Goal: Task Accomplishment & Management: Use online tool/utility

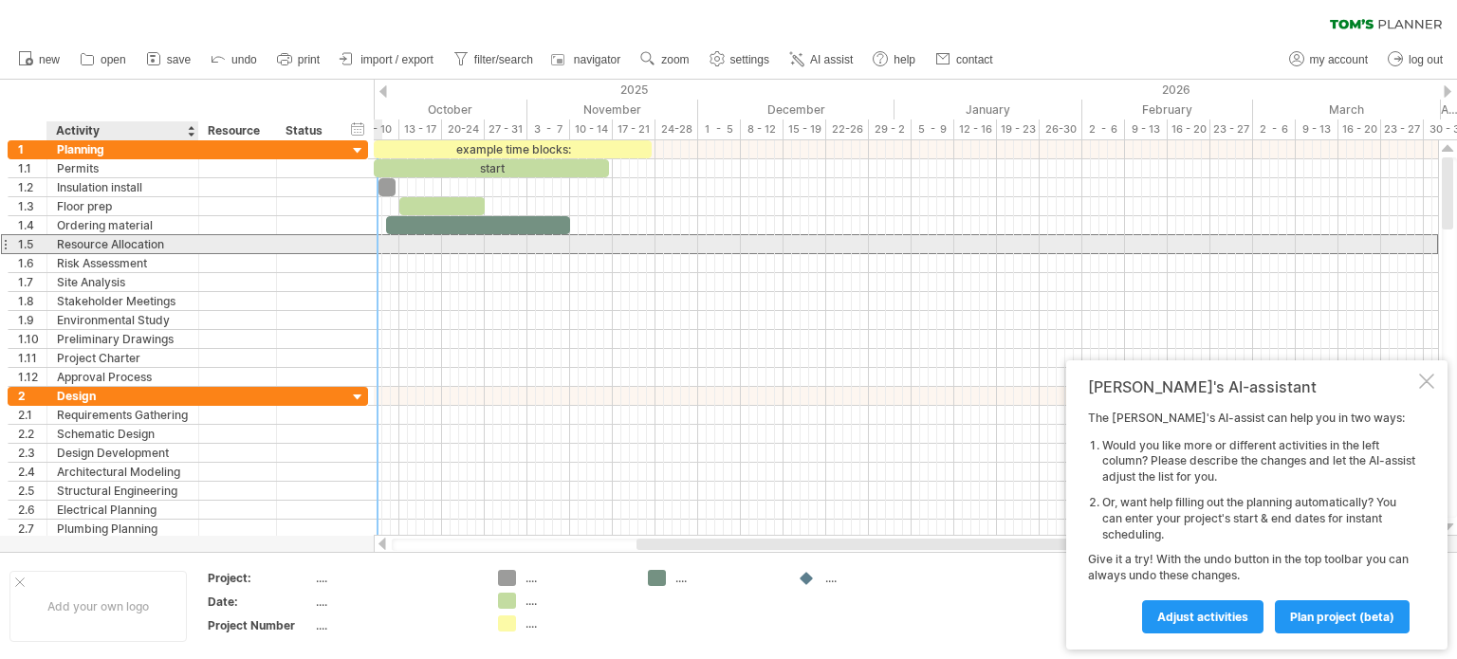
click at [178, 246] on div "Resource Allocation" at bounding box center [123, 244] width 132 height 18
type input "*"
type input "**********"
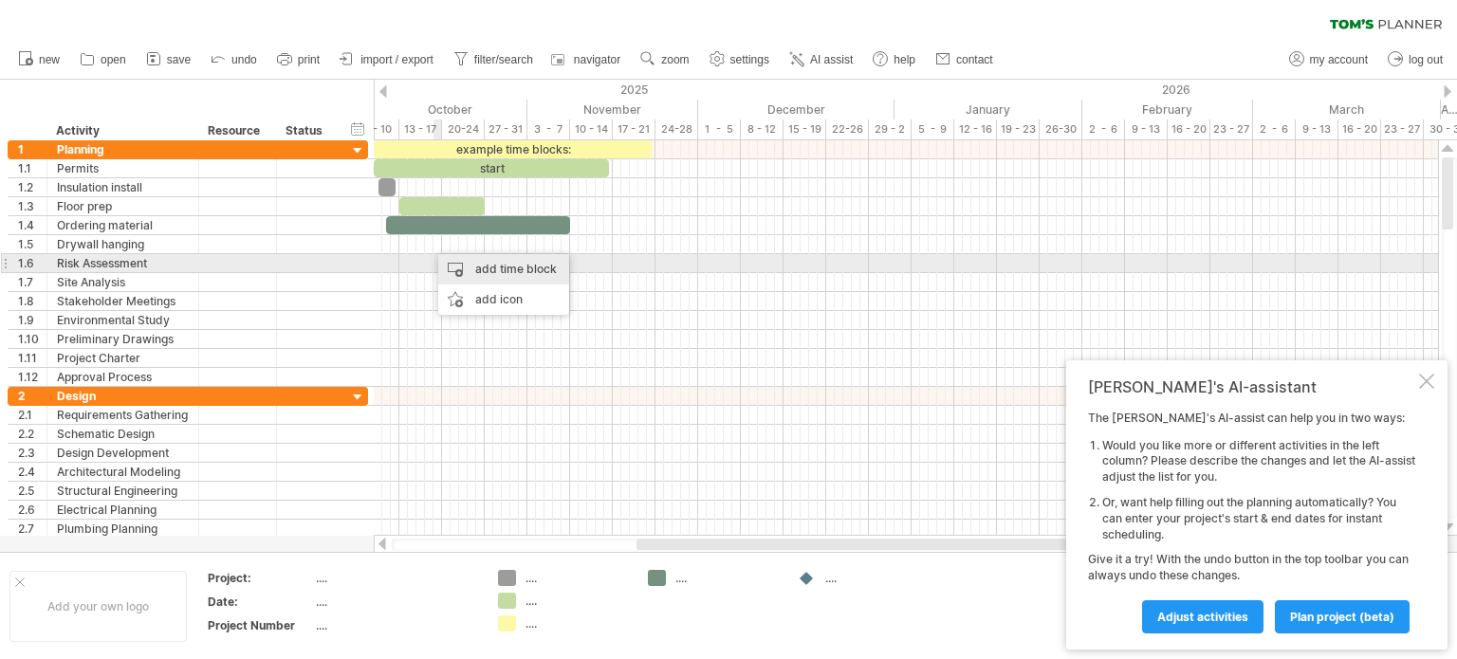
click at [463, 265] on div "add time block" at bounding box center [503, 269] width 131 height 30
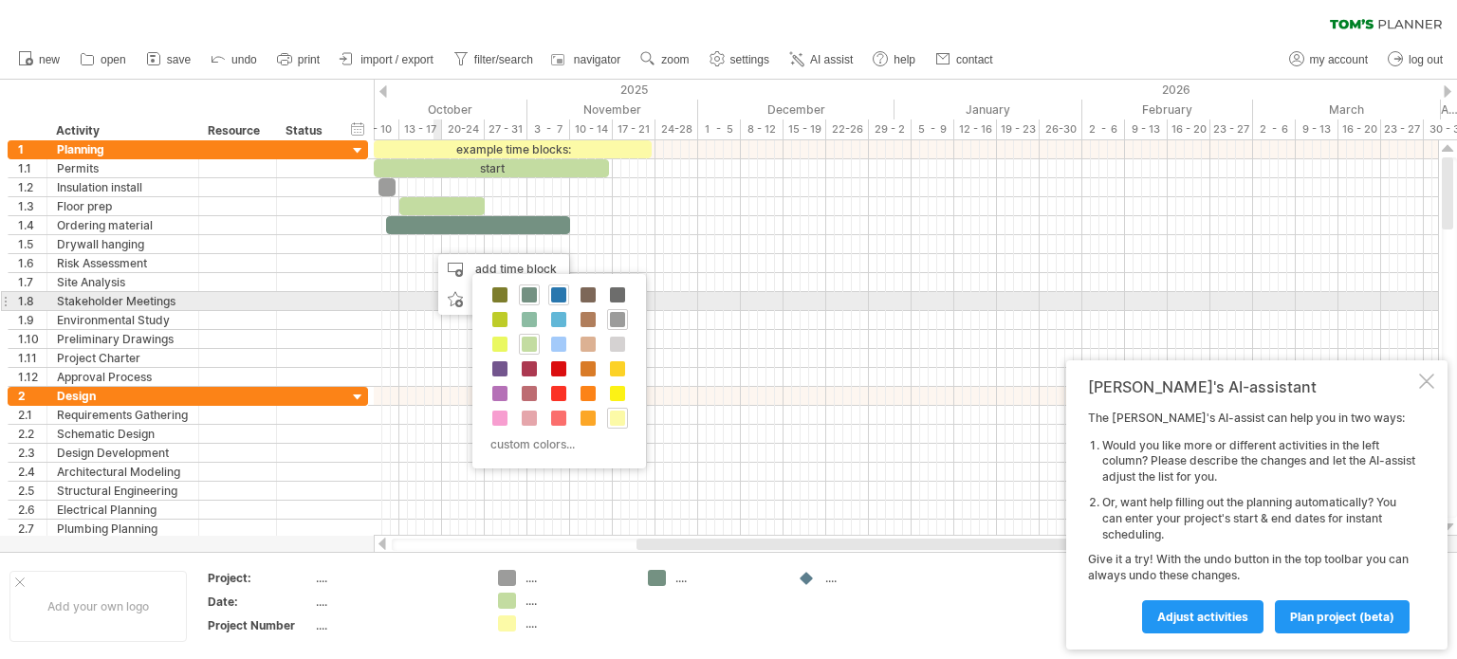
click at [560, 298] on span at bounding box center [558, 294] width 15 height 15
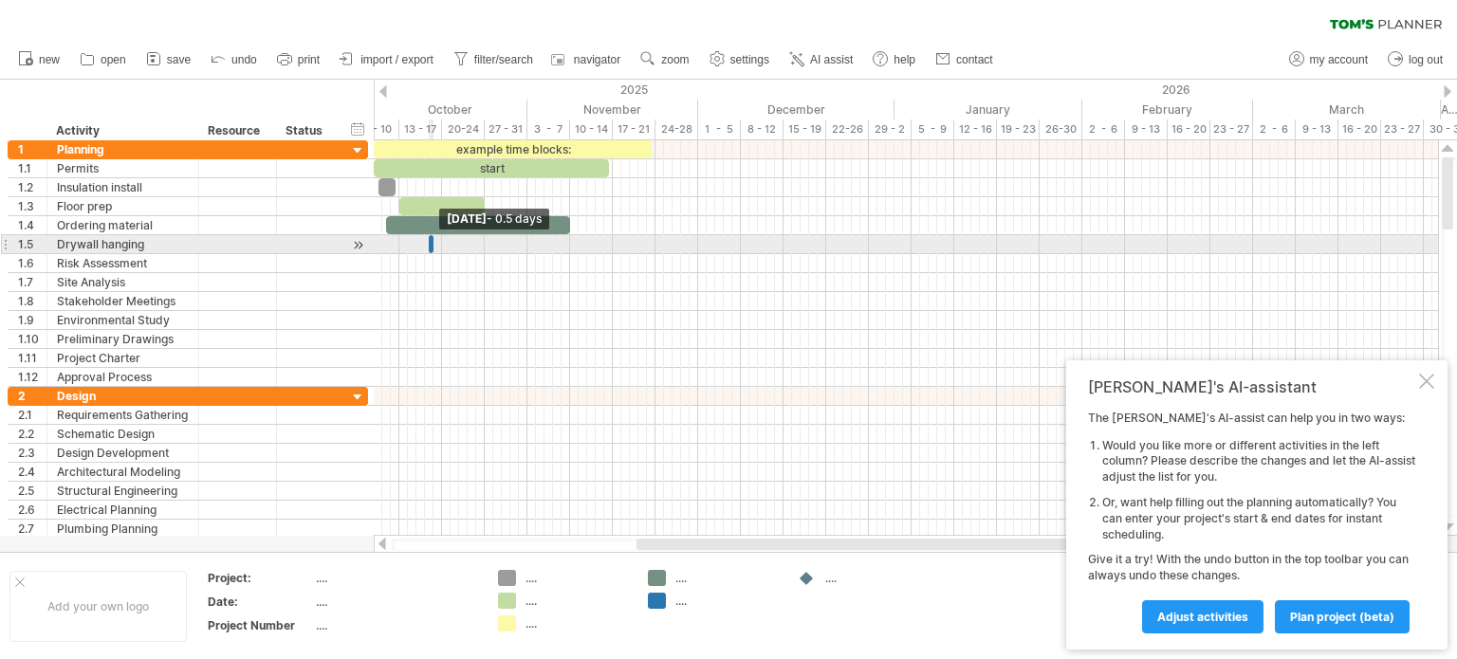
click at [430, 249] on span at bounding box center [434, 244] width 8 height 18
click at [430, 246] on div at bounding box center [432, 244] width 5 height 18
drag, startPoint x: 436, startPoint y: 250, endPoint x: 522, endPoint y: 246, distance: 85.5
click at [522, 246] on span at bounding box center [519, 244] width 8 height 18
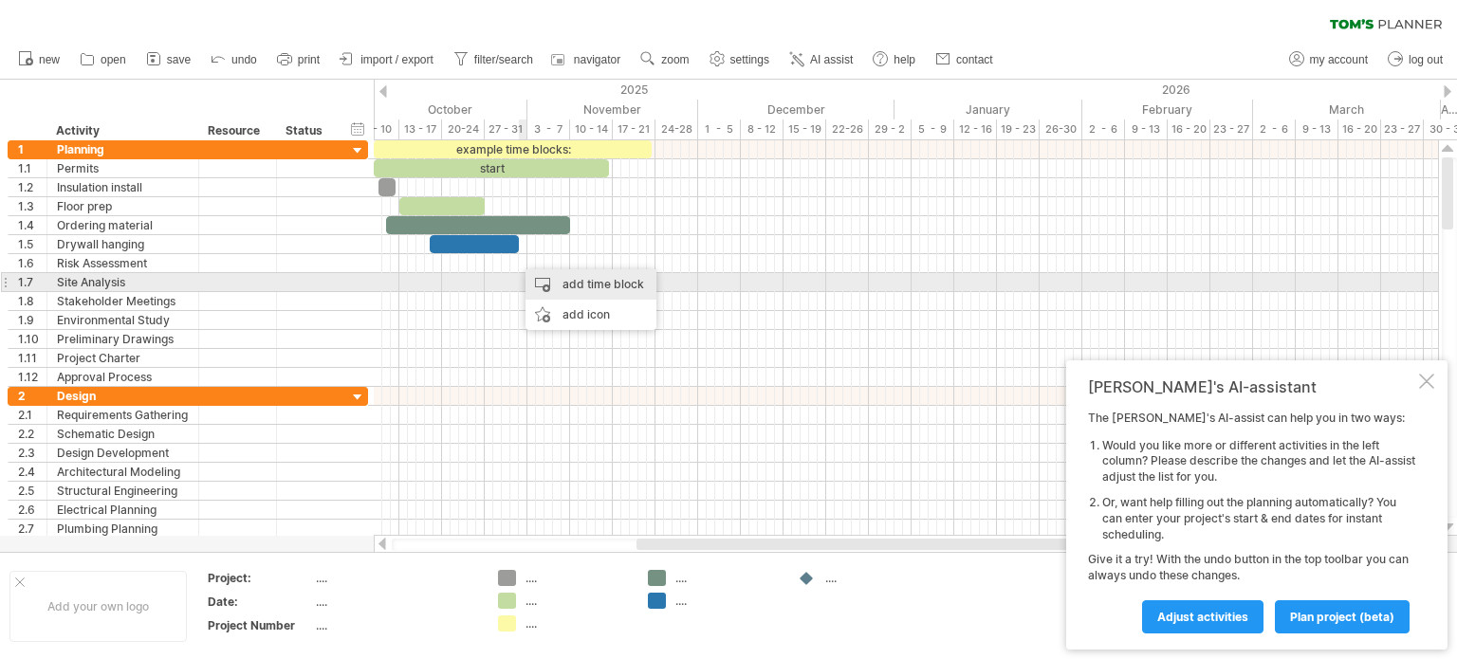
click at [547, 281] on div "add time block" at bounding box center [591, 284] width 131 height 30
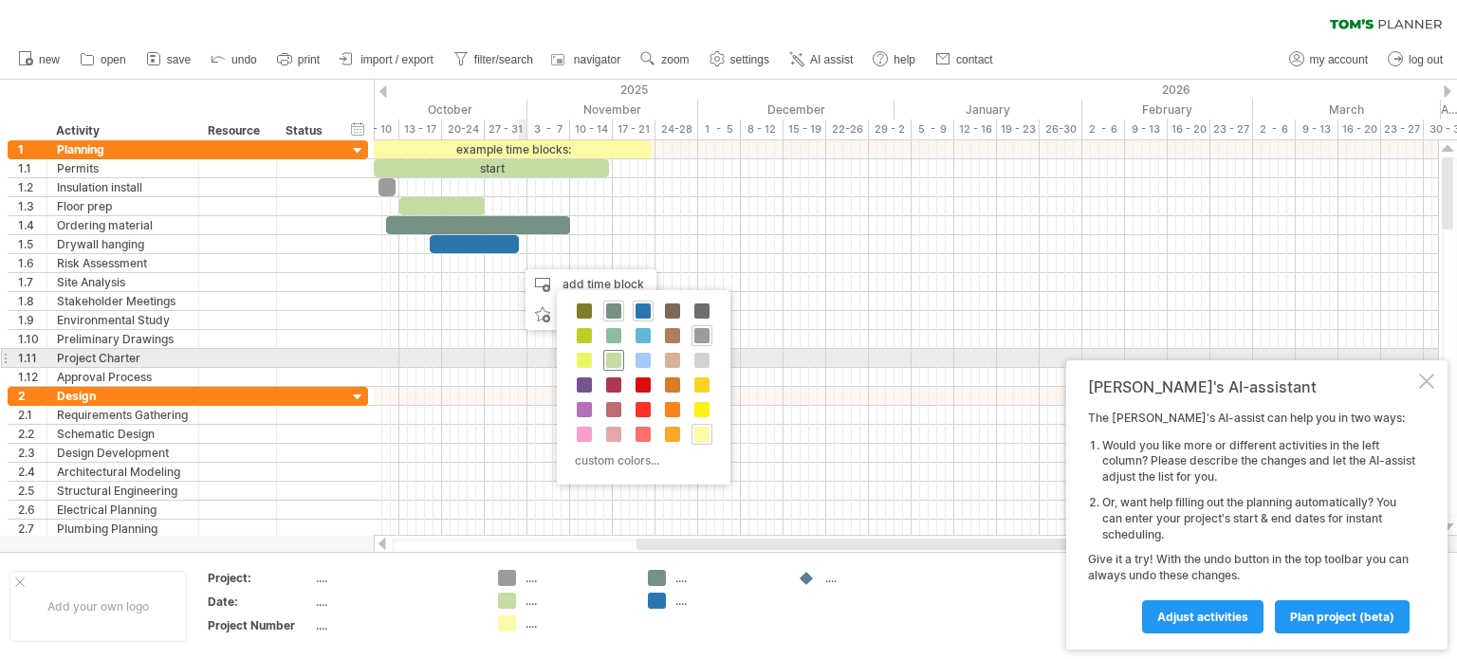
click at [614, 361] on span at bounding box center [613, 360] width 15 height 15
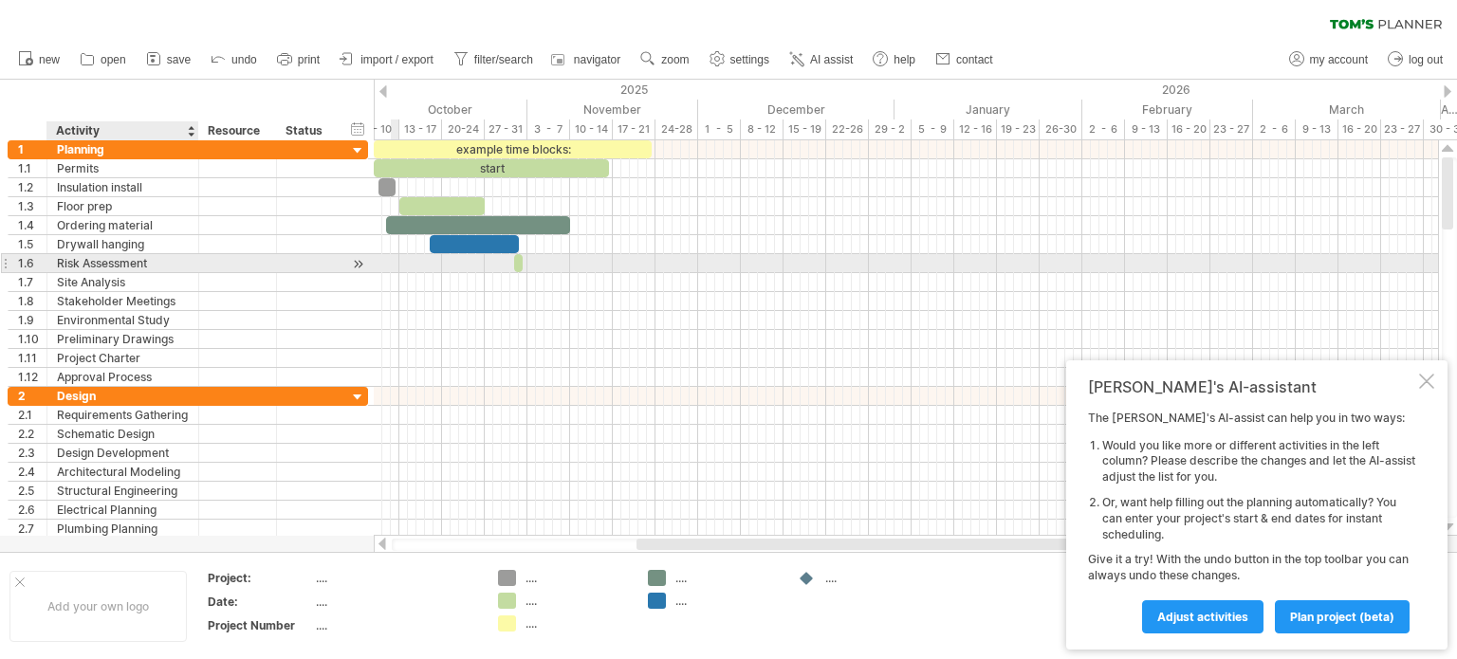
click at [158, 259] on div "Risk Assessment" at bounding box center [123, 263] width 132 height 18
type input "*"
type input "**********"
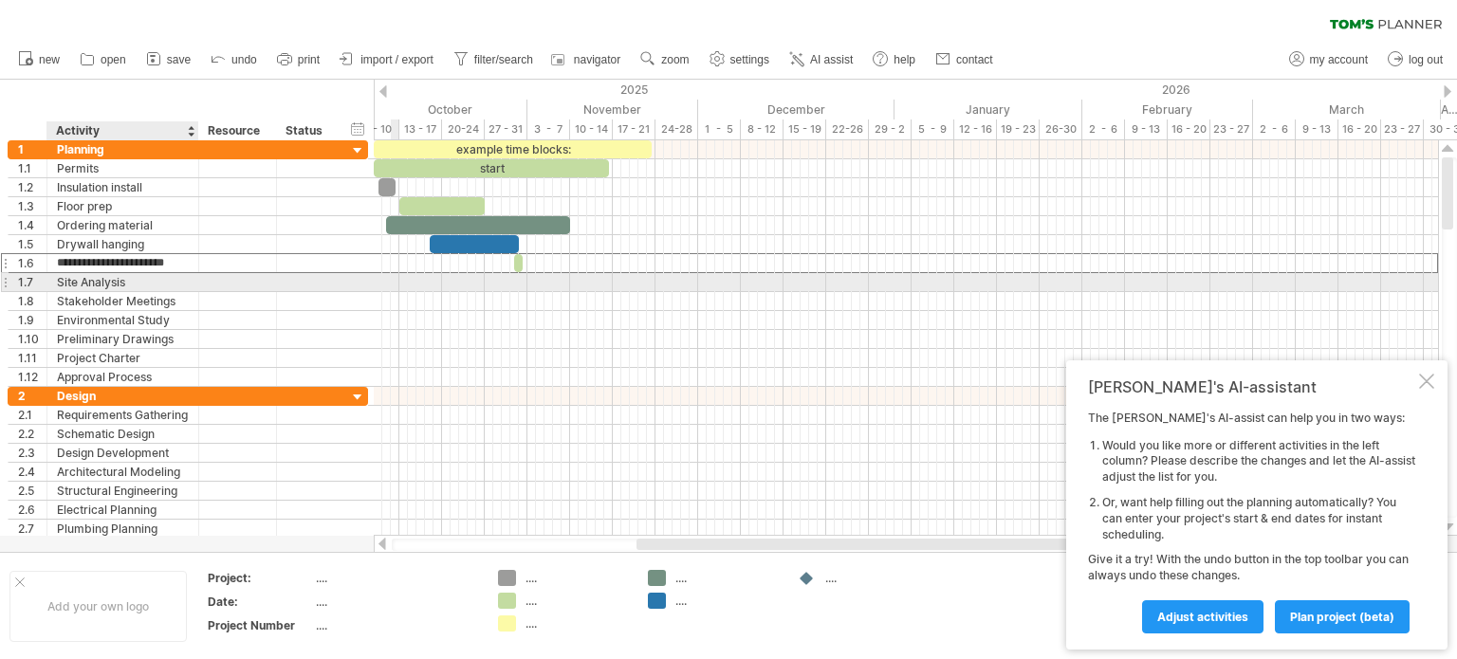
click at [145, 280] on div "Site Analysis" at bounding box center [123, 282] width 132 height 18
type input "*"
type input "**********"
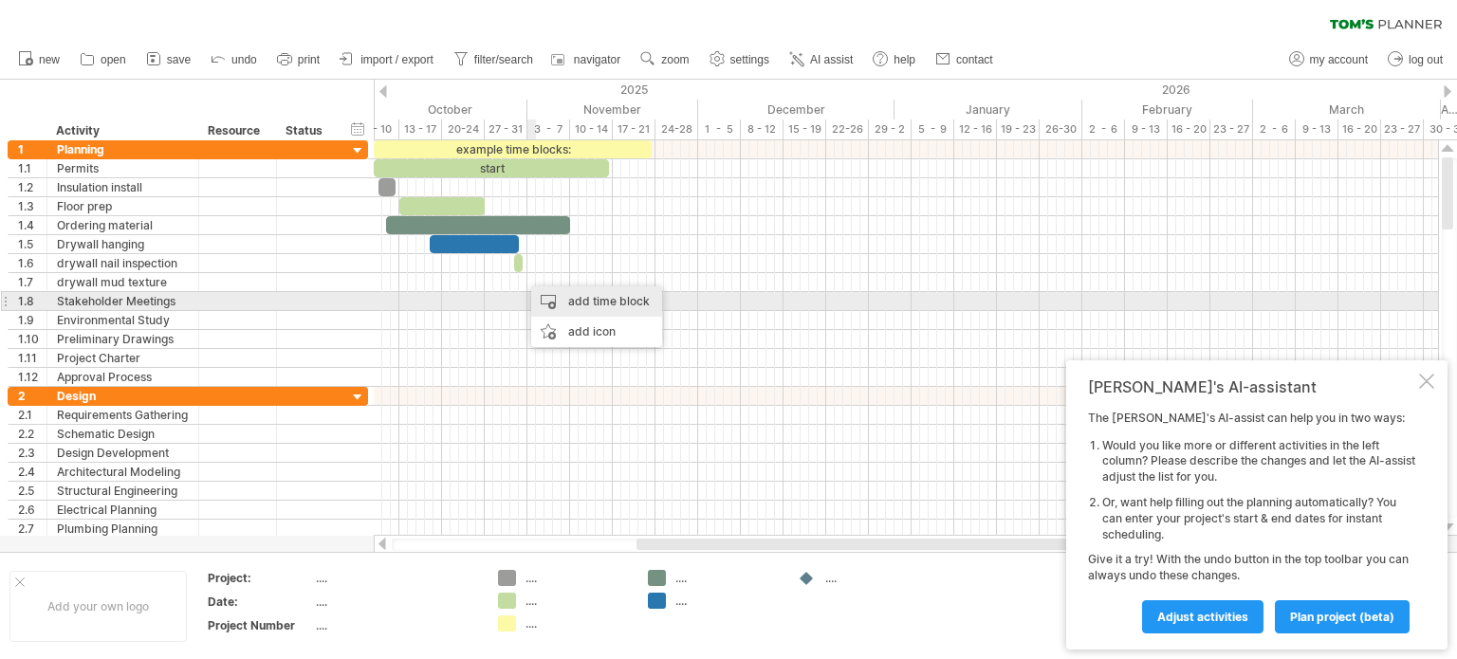
click at [548, 296] on div "add time block" at bounding box center [596, 302] width 131 height 30
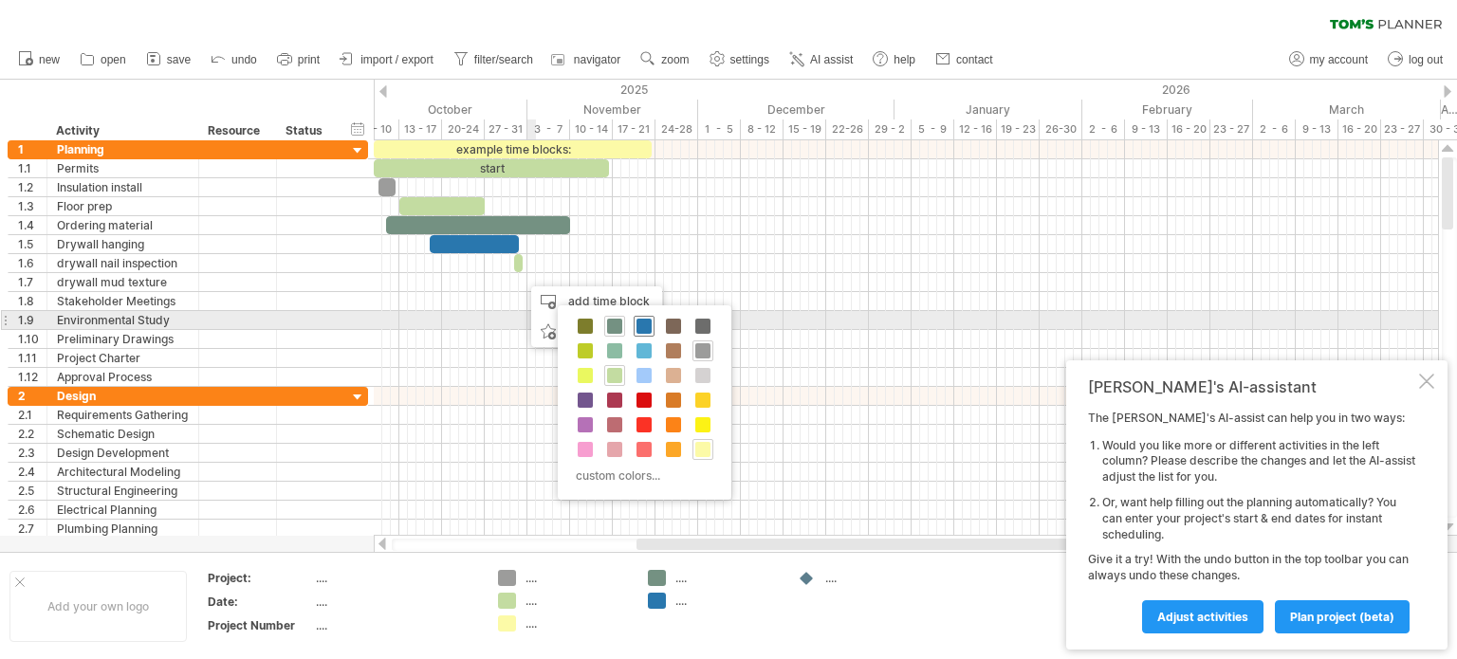
click at [640, 327] on span at bounding box center [644, 326] width 15 height 15
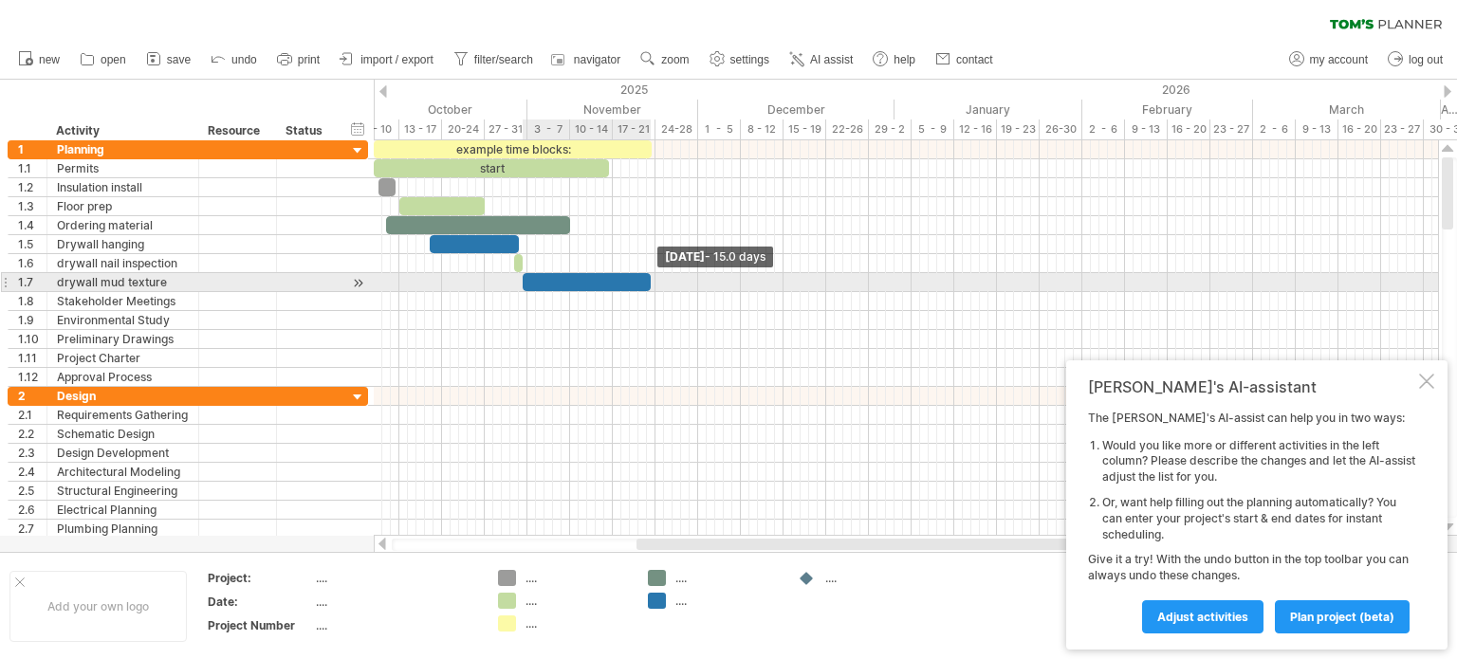
drag, startPoint x: 531, startPoint y: 284, endPoint x: 652, endPoint y: 282, distance: 120.5
click at [652, 282] on span at bounding box center [651, 282] width 8 height 18
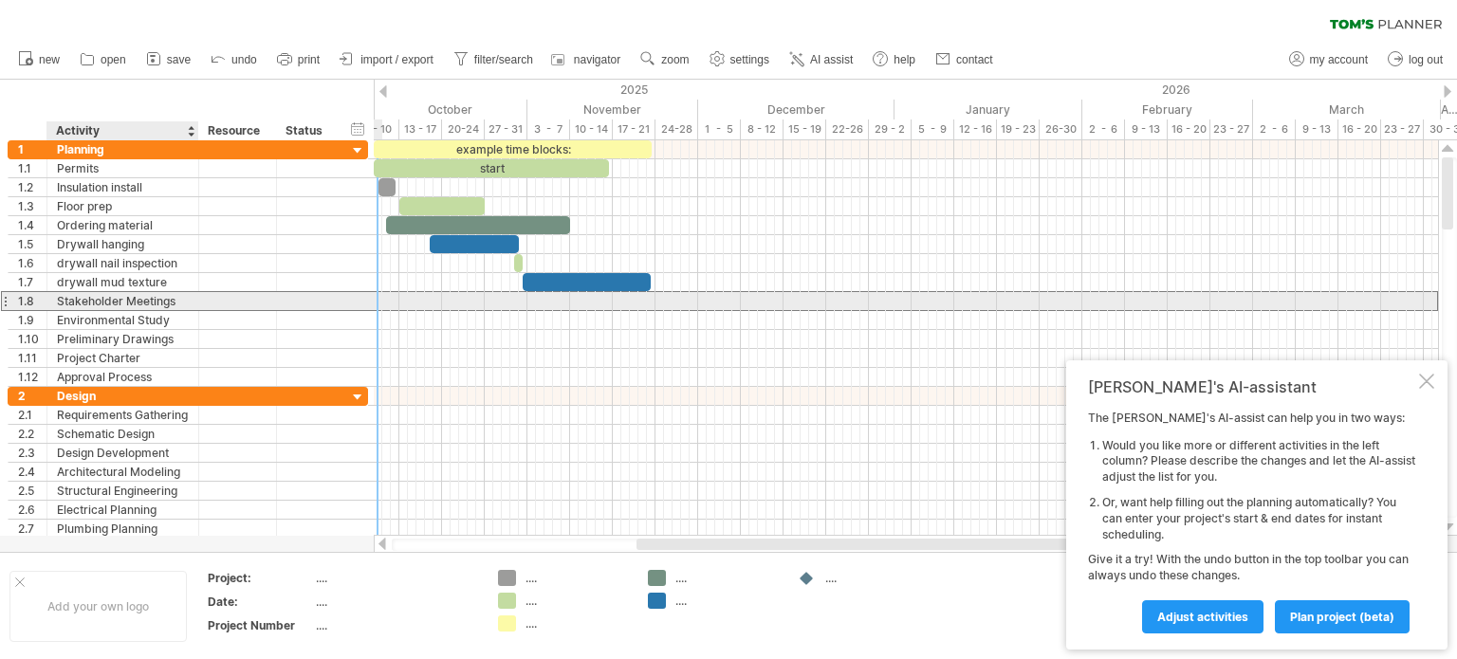
click at [178, 295] on div "Stakeholder Meetings" at bounding box center [123, 301] width 132 height 18
type input "*"
type input "**********"
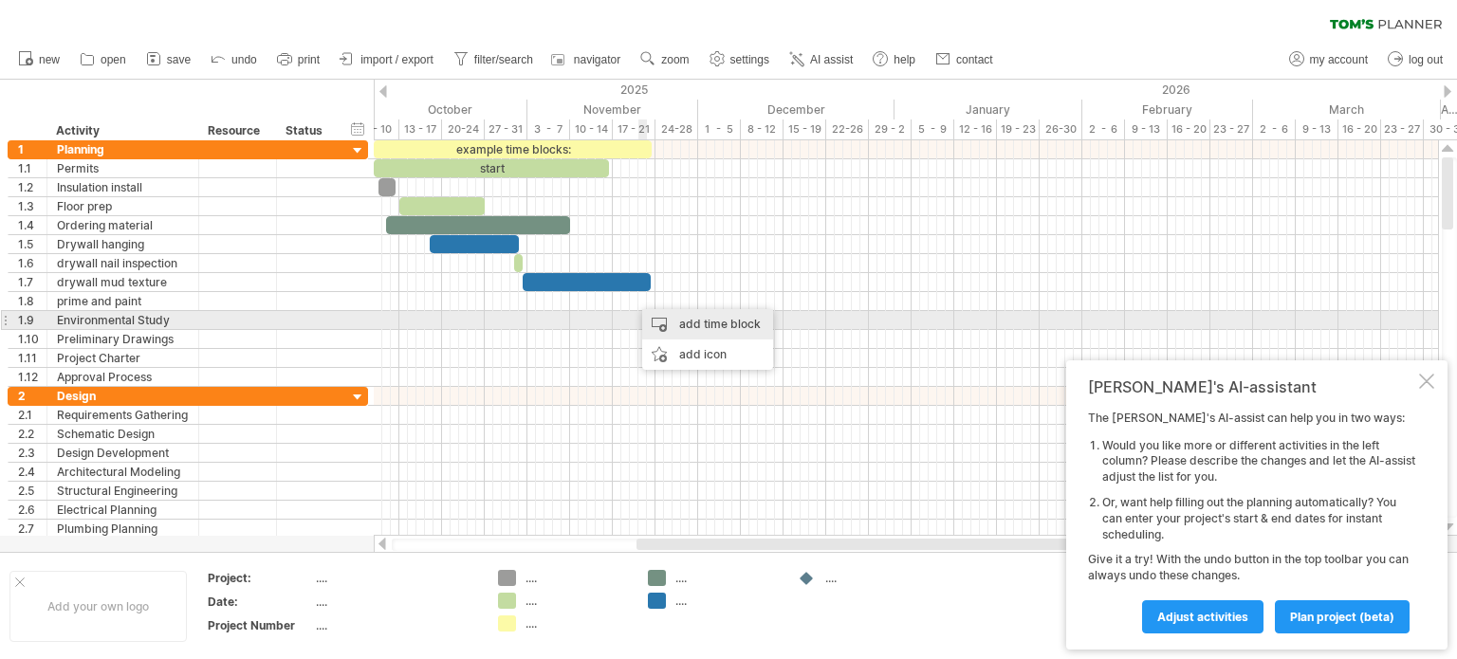
click at [657, 321] on div "add time block" at bounding box center [707, 324] width 131 height 30
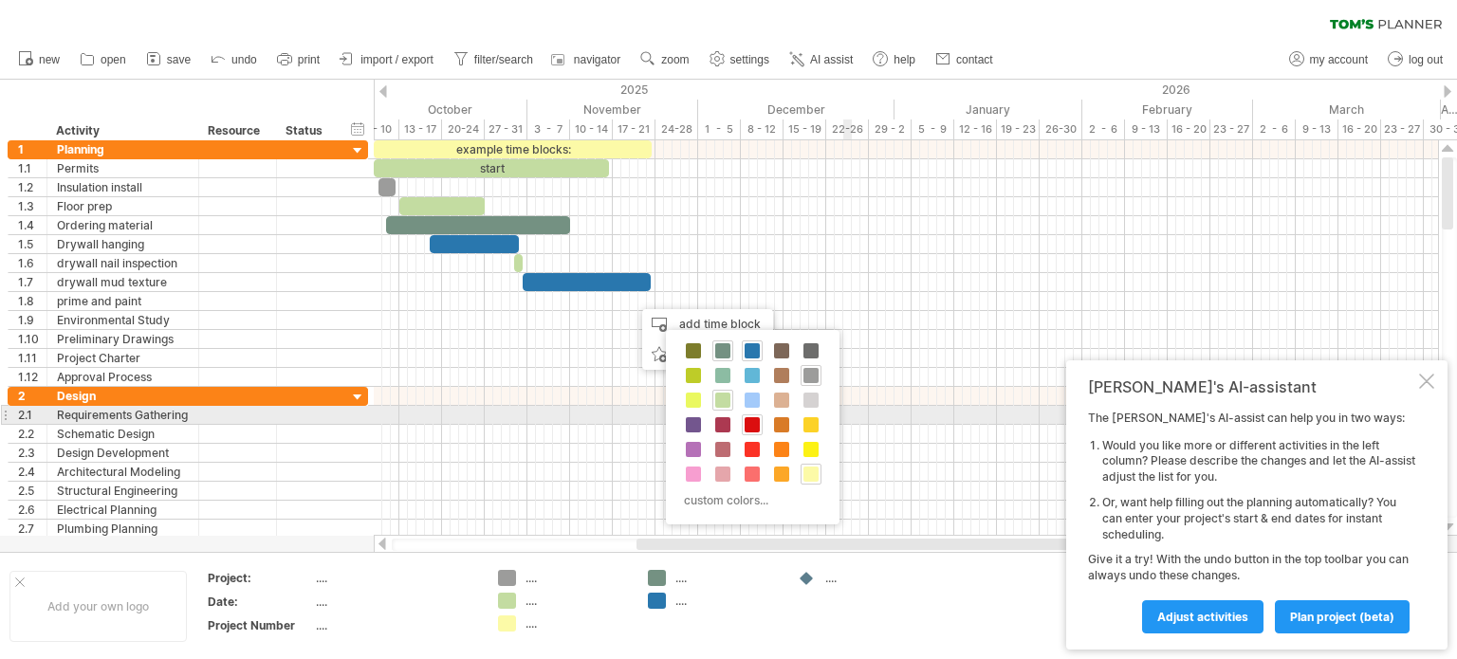
click at [751, 419] on span at bounding box center [752, 424] width 15 height 15
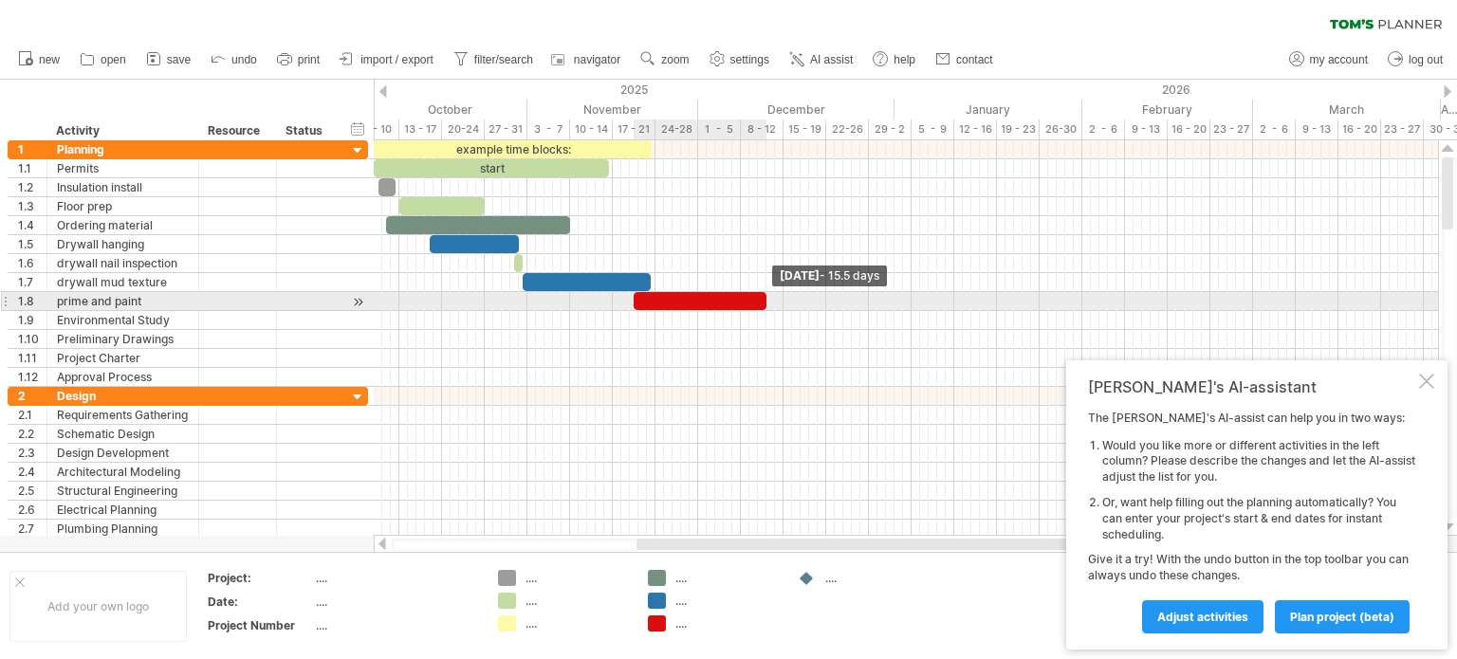
drag, startPoint x: 640, startPoint y: 306, endPoint x: 766, endPoint y: 301, distance: 125.4
click at [766, 301] on span at bounding box center [767, 301] width 8 height 18
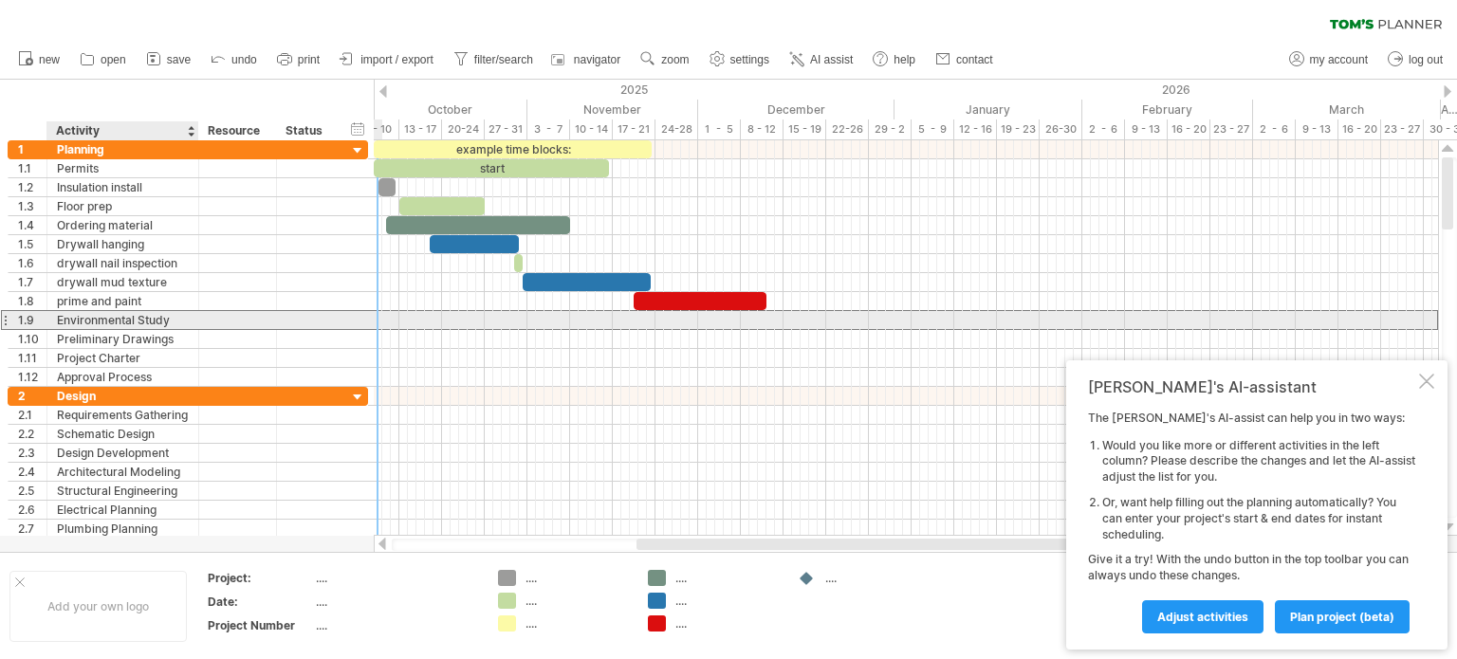
click at [171, 316] on div "Environmental Study" at bounding box center [123, 320] width 132 height 18
type input "*"
type input "********"
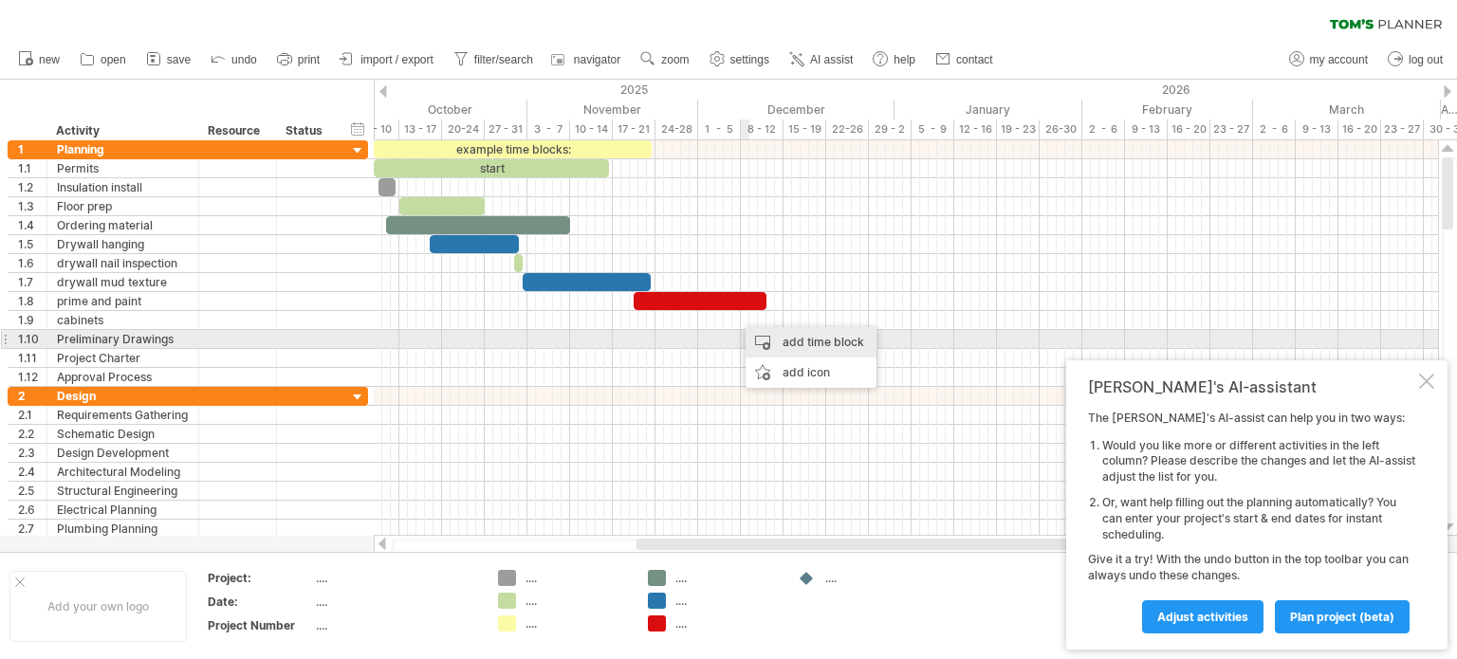
click at [760, 336] on div "add time block" at bounding box center [811, 342] width 131 height 30
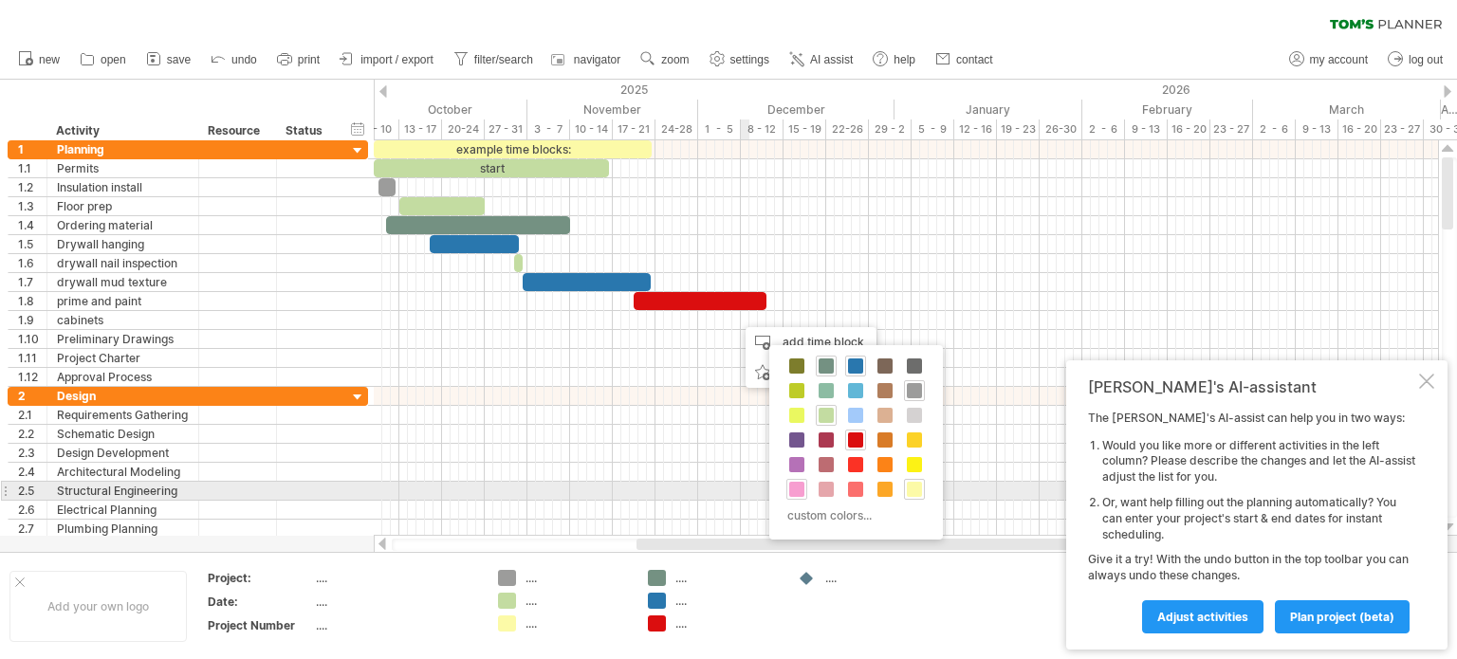
click at [796, 484] on span at bounding box center [796, 489] width 15 height 15
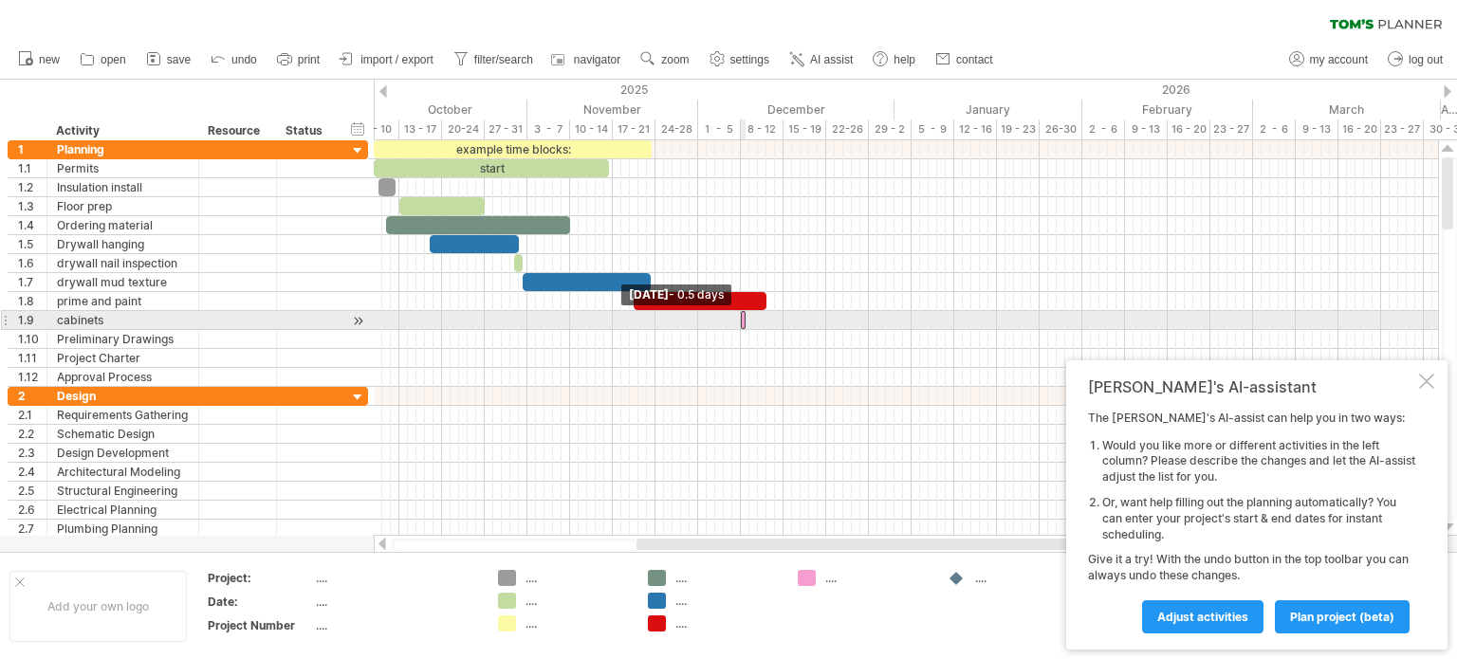
drag, startPoint x: 738, startPoint y: 324, endPoint x: 758, endPoint y: 324, distance: 19.9
click at [758, 324] on div "example time blocks: start [DATE] - 15.5 days [DATE] - 0.5 days" at bounding box center [906, 338] width 1065 height 396
drag, startPoint x: 748, startPoint y: 320, endPoint x: 793, endPoint y: 321, distance: 45.6
click at [793, 321] on span at bounding box center [792, 320] width 8 height 18
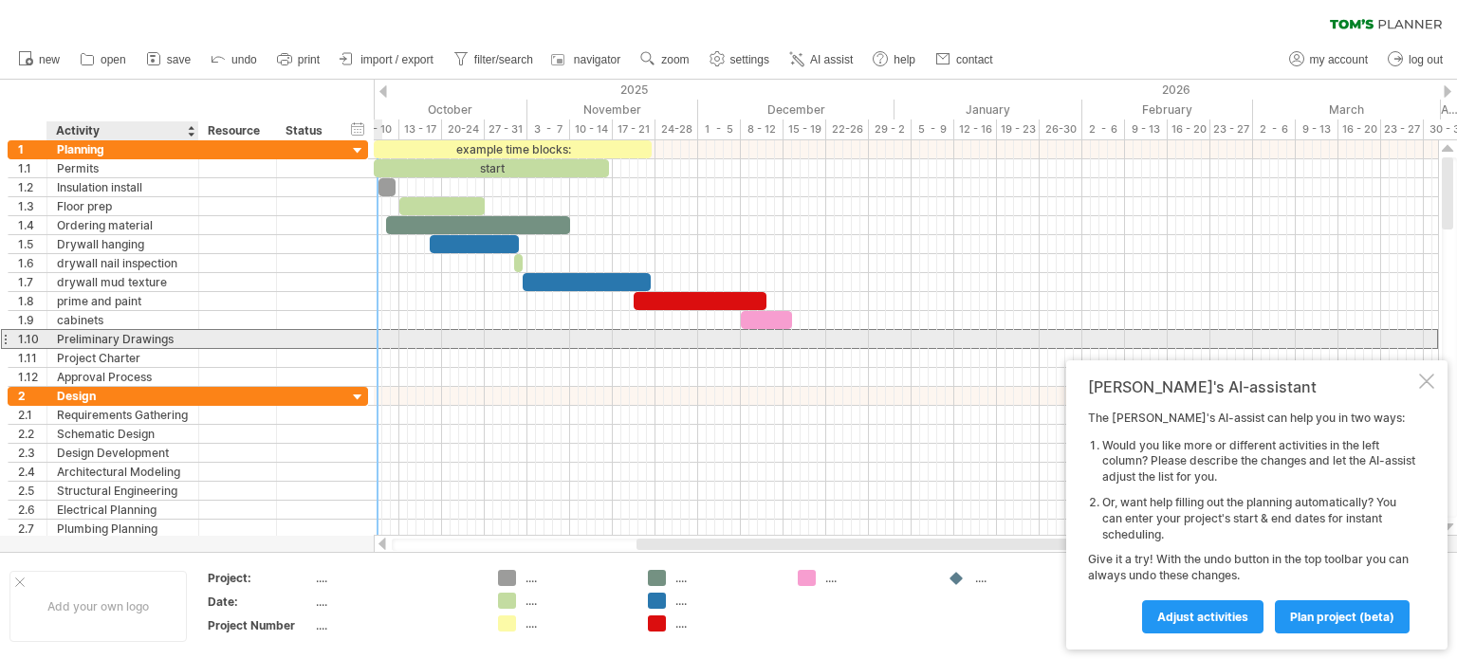
click at [174, 335] on div "Preliminary Drawings" at bounding box center [123, 339] width 132 height 18
type input "*"
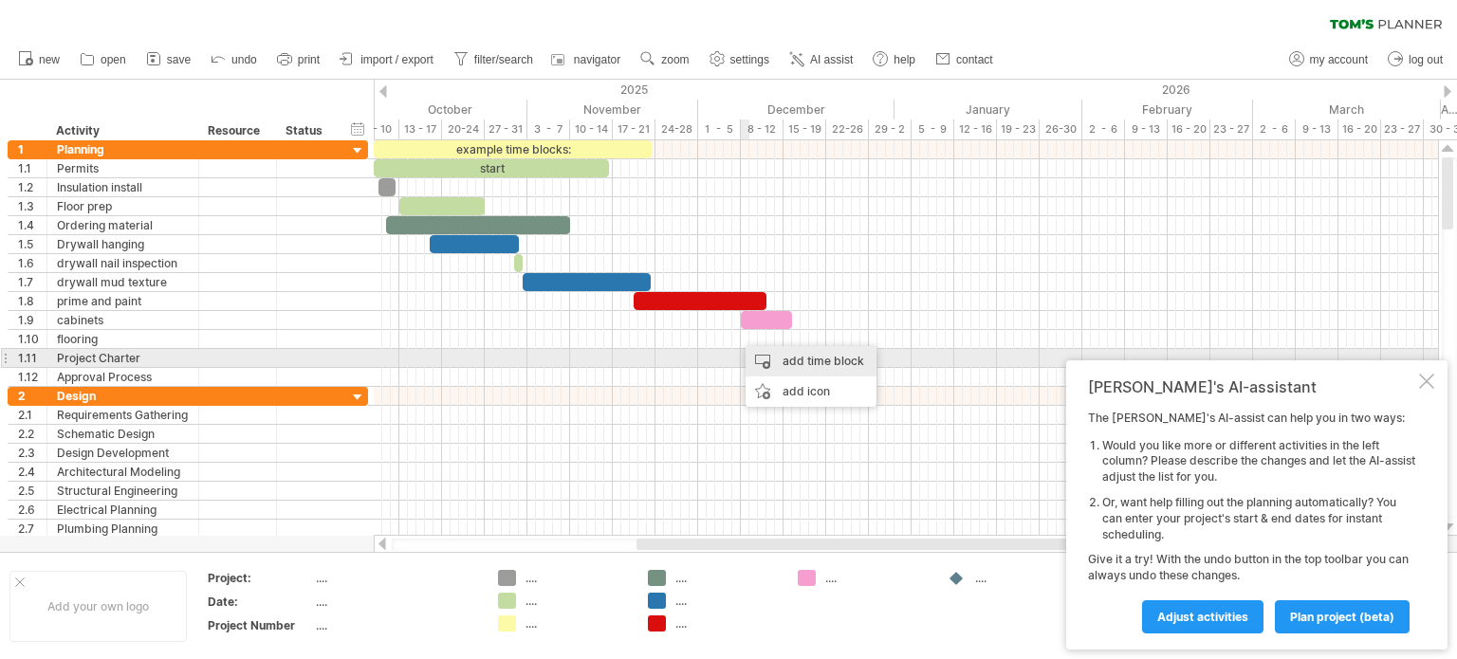
click at [767, 356] on div "add time block" at bounding box center [811, 361] width 131 height 30
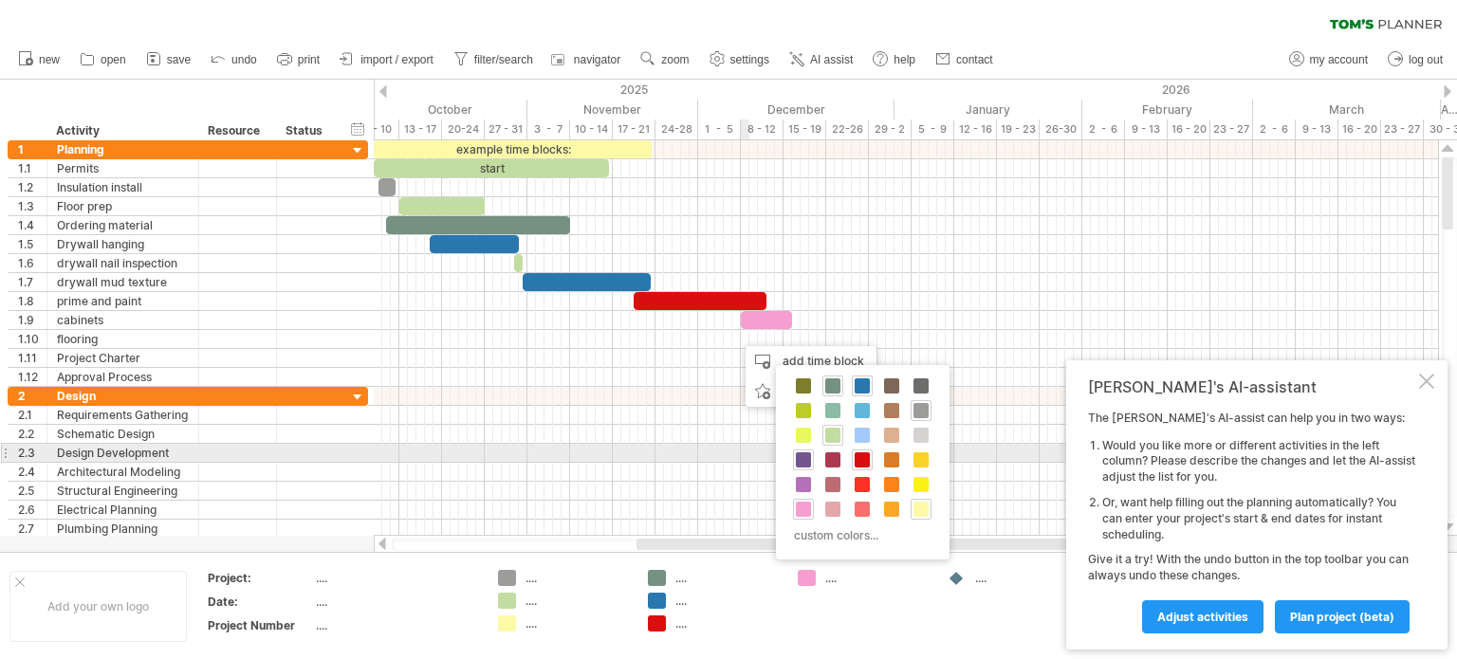
click at [806, 453] on span at bounding box center [803, 460] width 15 height 15
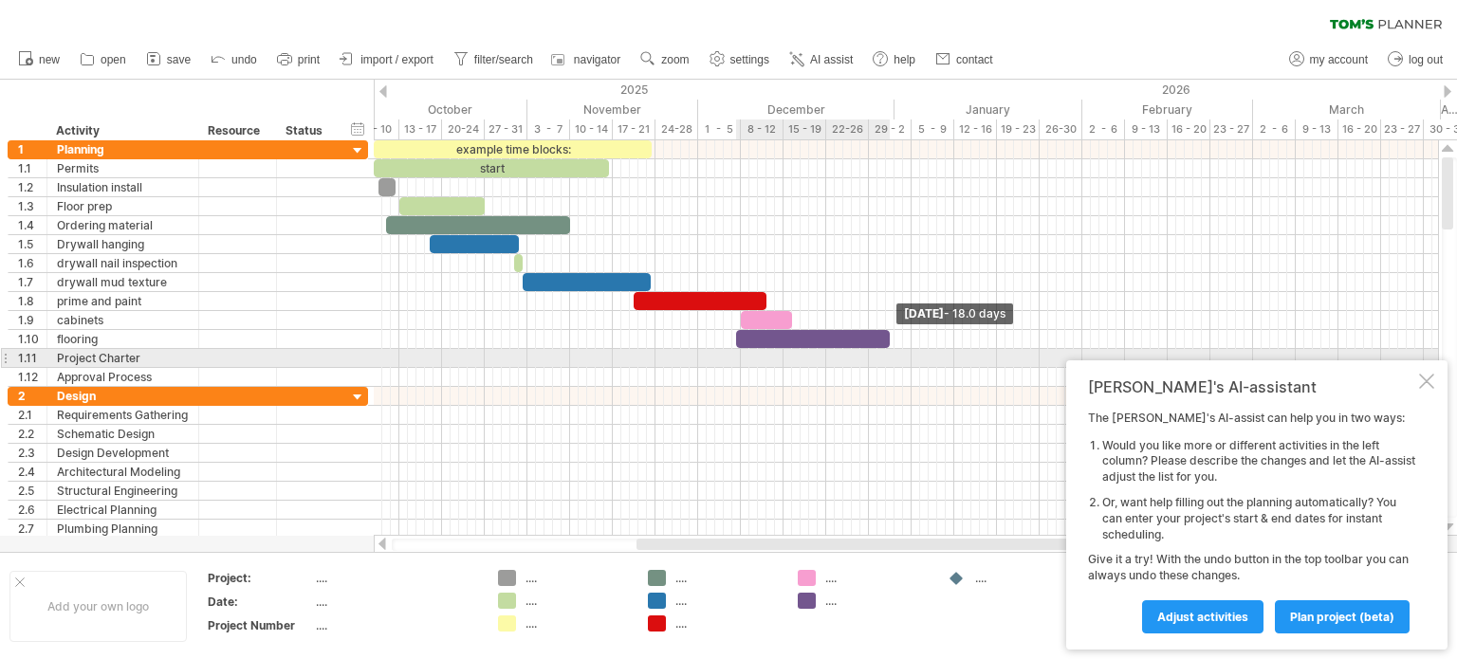
drag, startPoint x: 744, startPoint y: 344, endPoint x: 891, endPoint y: 354, distance: 147.4
click at [891, 354] on div "example time blocks: start [DATE] - 18.0 days [DATE] - 0.5 days" at bounding box center [906, 338] width 1065 height 396
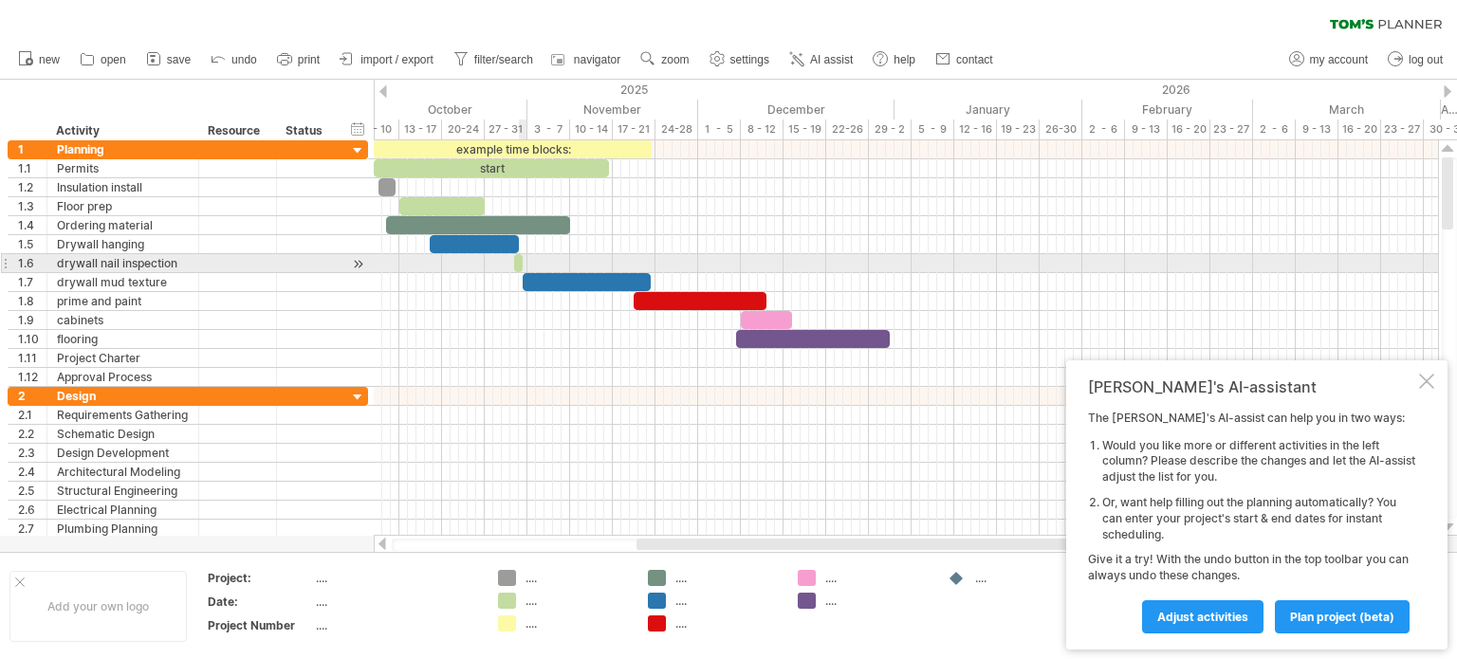
click at [520, 261] on span at bounding box center [523, 263] width 8 height 18
drag, startPoint x: 524, startPoint y: 265, endPoint x: 513, endPoint y: 265, distance: 10.4
click at [514, 265] on div at bounding box center [516, 263] width 5 height 18
click at [517, 265] on span at bounding box center [519, 263] width 8 height 18
click at [516, 265] on span at bounding box center [519, 263] width 8 height 18
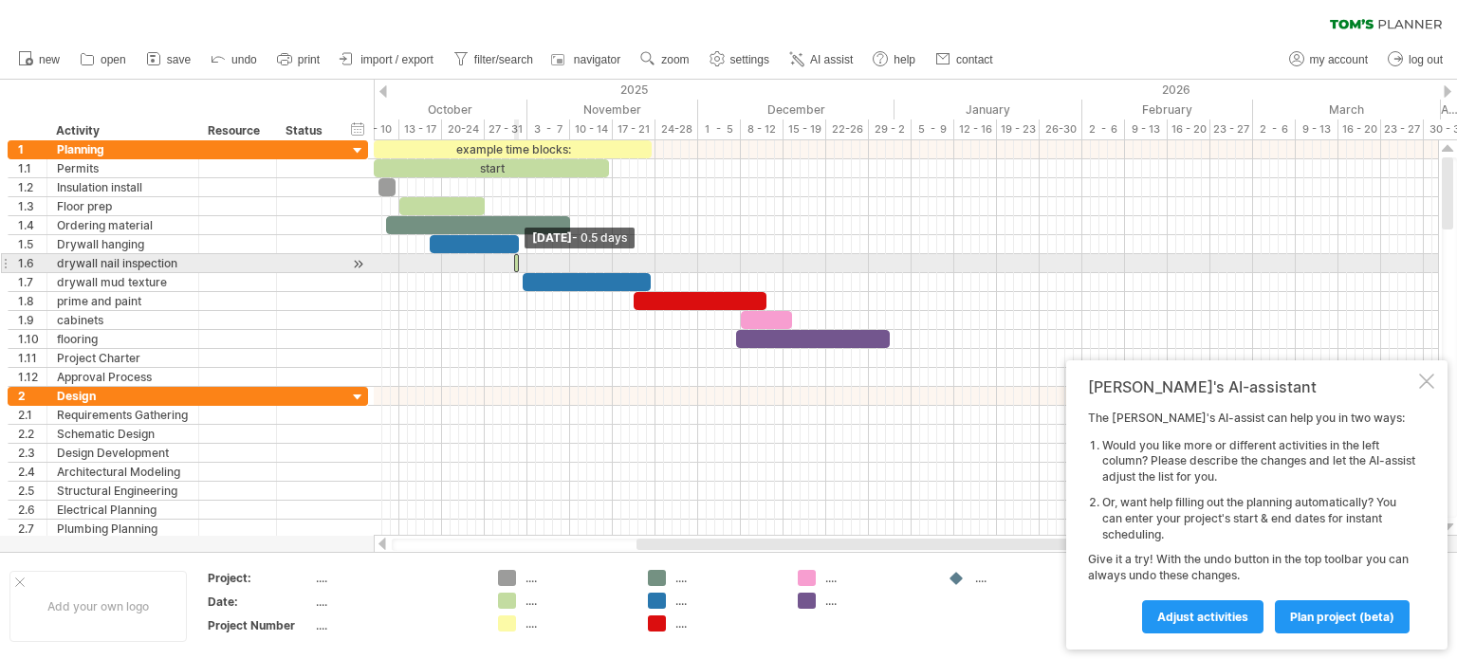
click at [516, 265] on span at bounding box center [519, 263] width 8 height 18
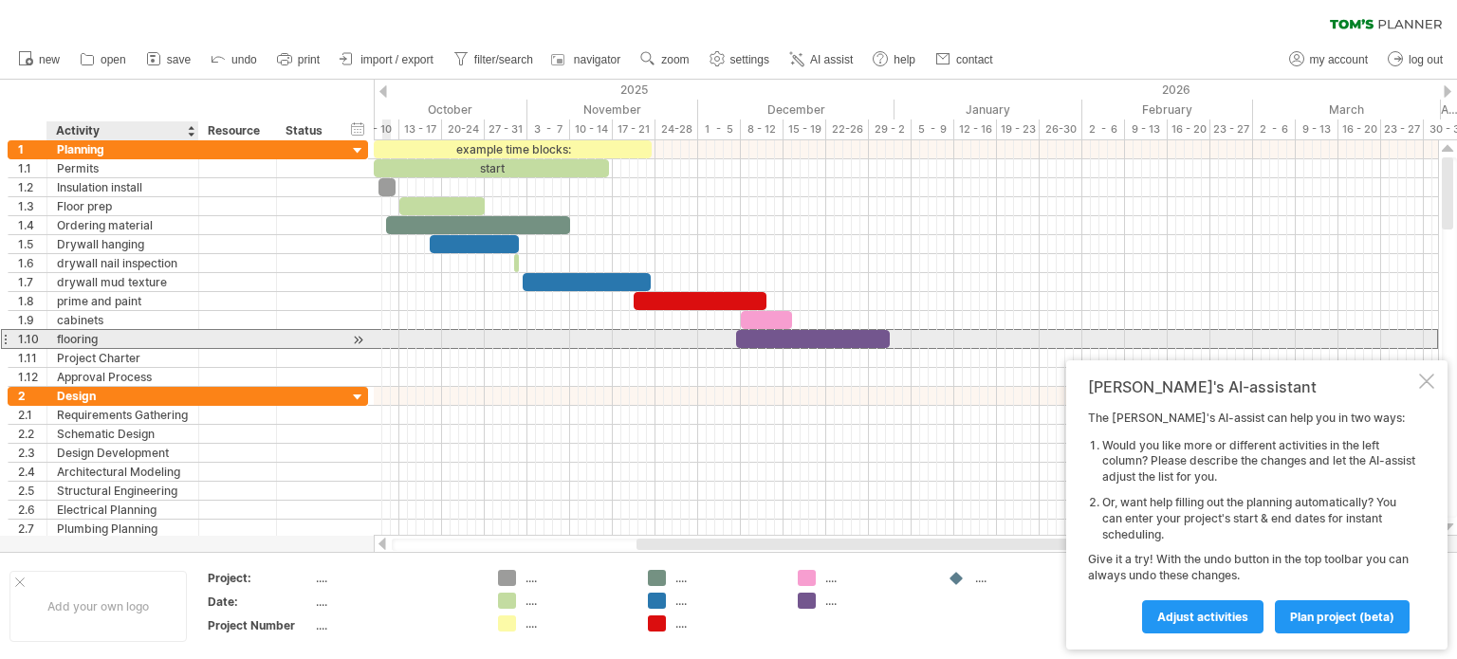
click at [110, 333] on div "flooring" at bounding box center [123, 339] width 132 height 18
type input "********"
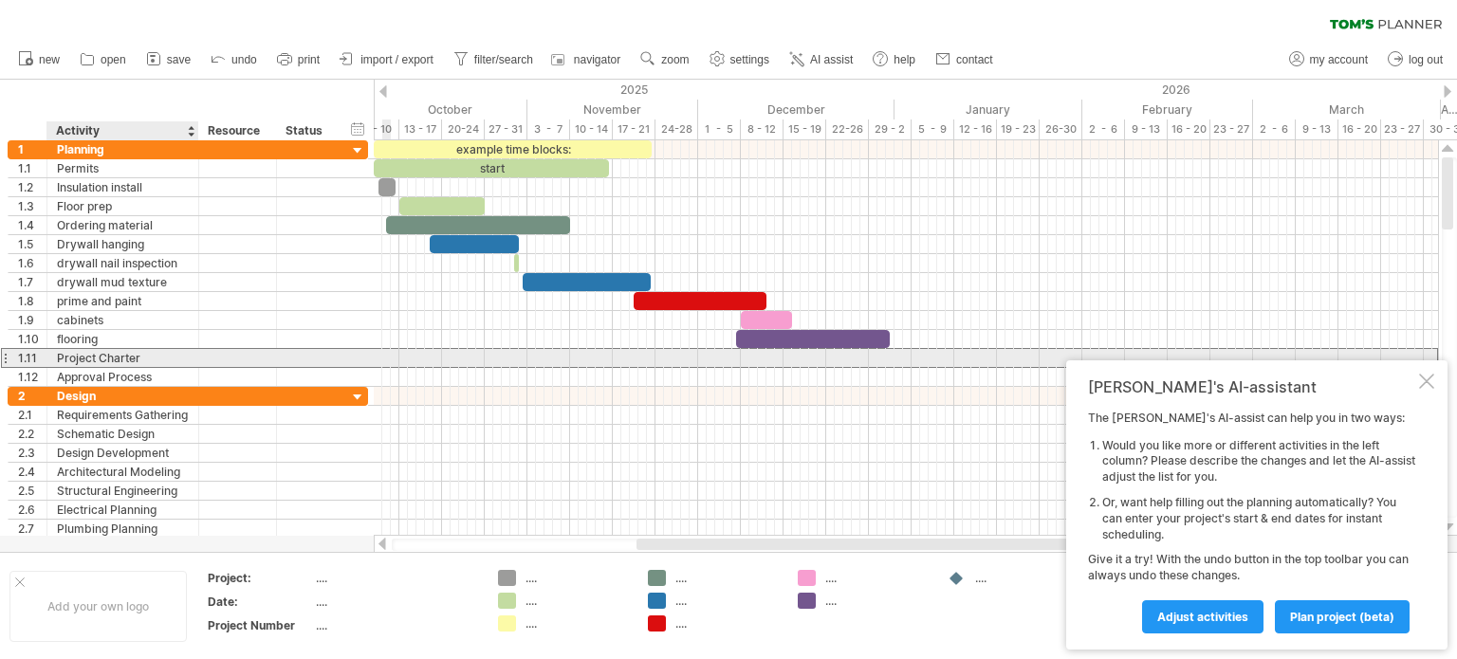
click at [142, 356] on div "Project Charter" at bounding box center [123, 358] width 132 height 18
type input "*"
type input "*********"
click at [862, 354] on div at bounding box center [906, 358] width 1065 height 19
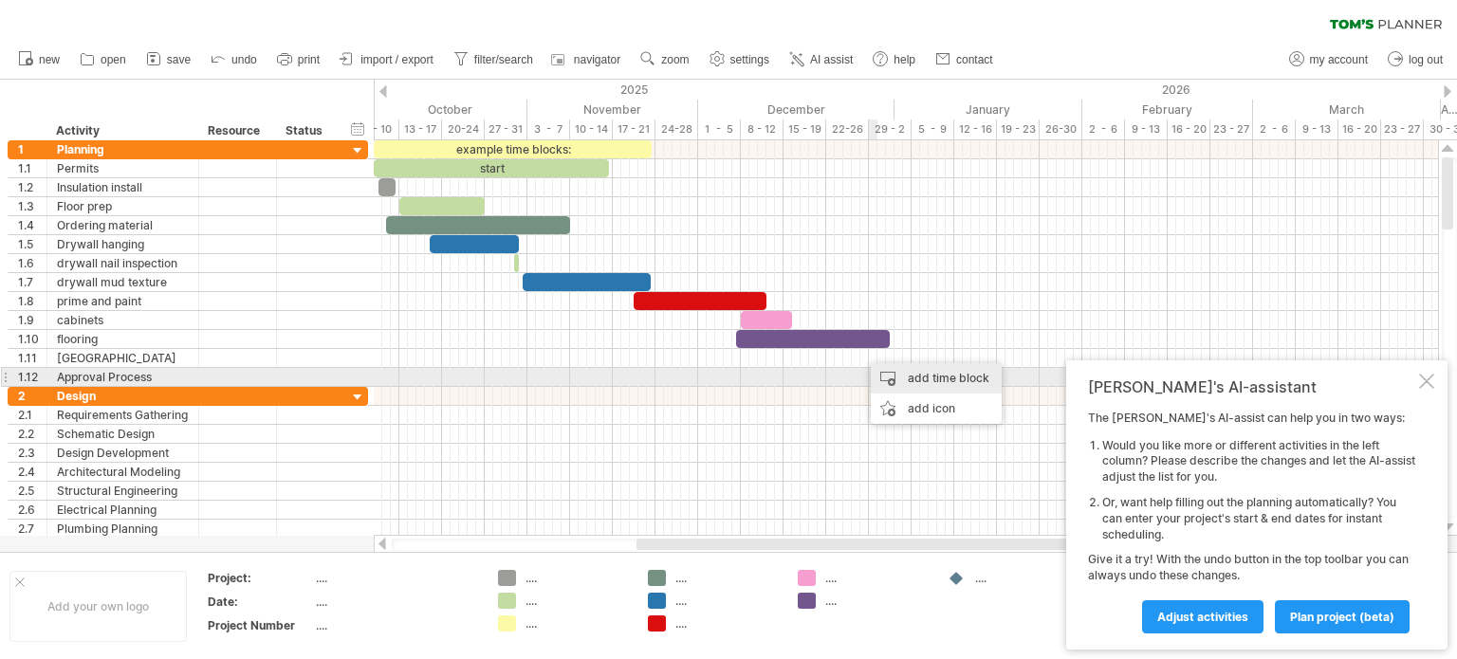
click at [884, 377] on div "add time block" at bounding box center [936, 378] width 131 height 30
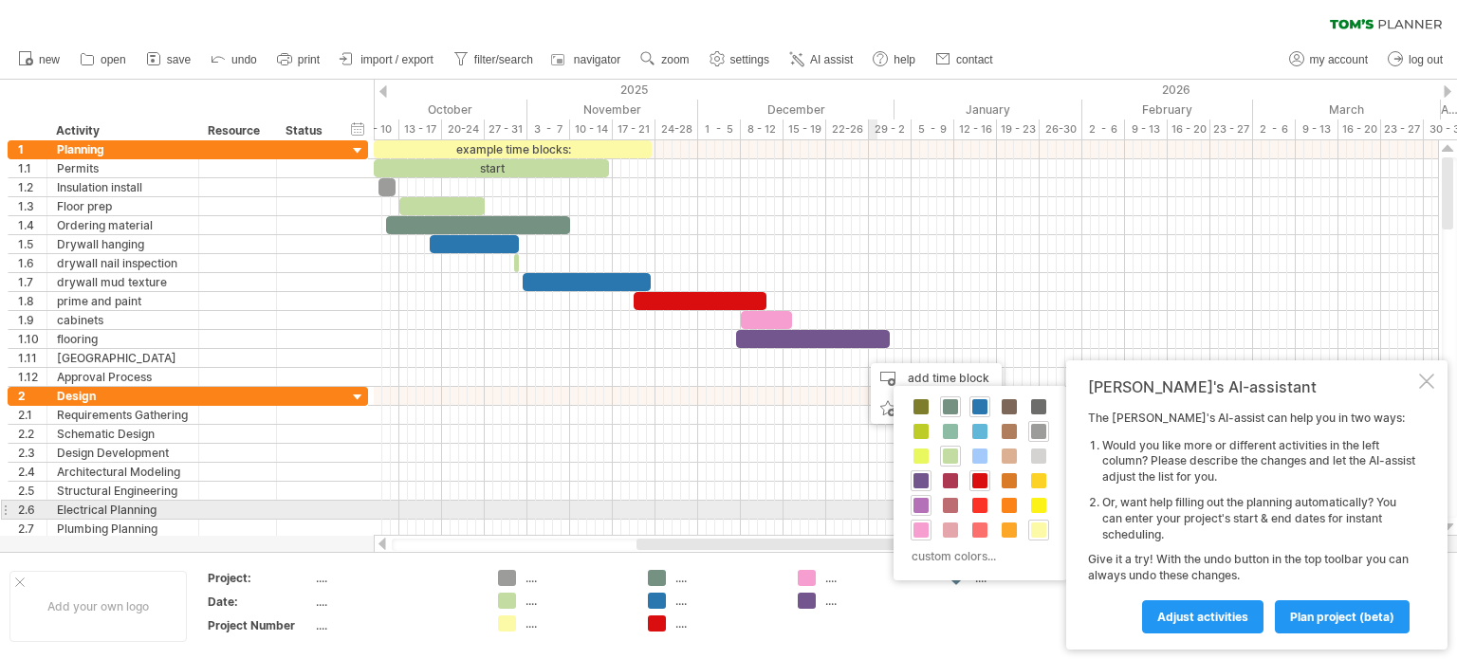
click at [926, 504] on span at bounding box center [921, 505] width 15 height 15
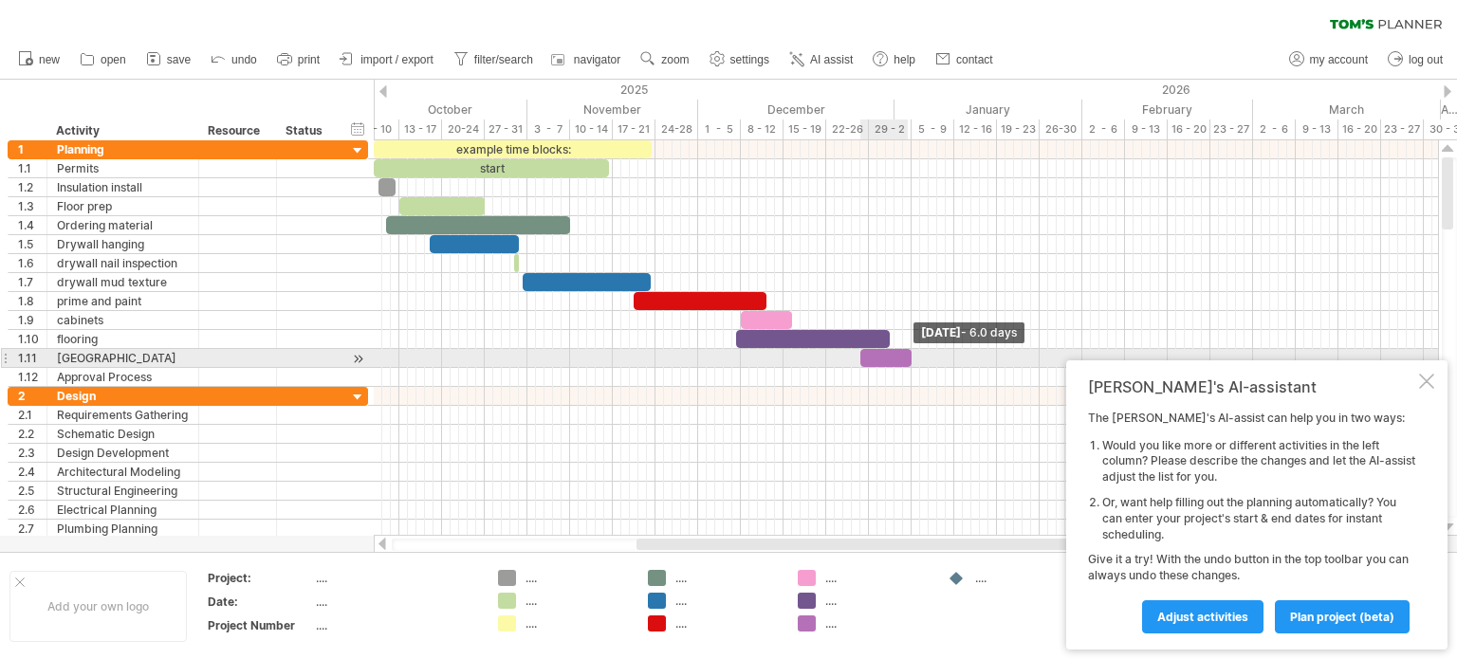
drag, startPoint x: 867, startPoint y: 360, endPoint x: 908, endPoint y: 360, distance: 40.8
click at [908, 360] on span at bounding box center [912, 358] width 8 height 18
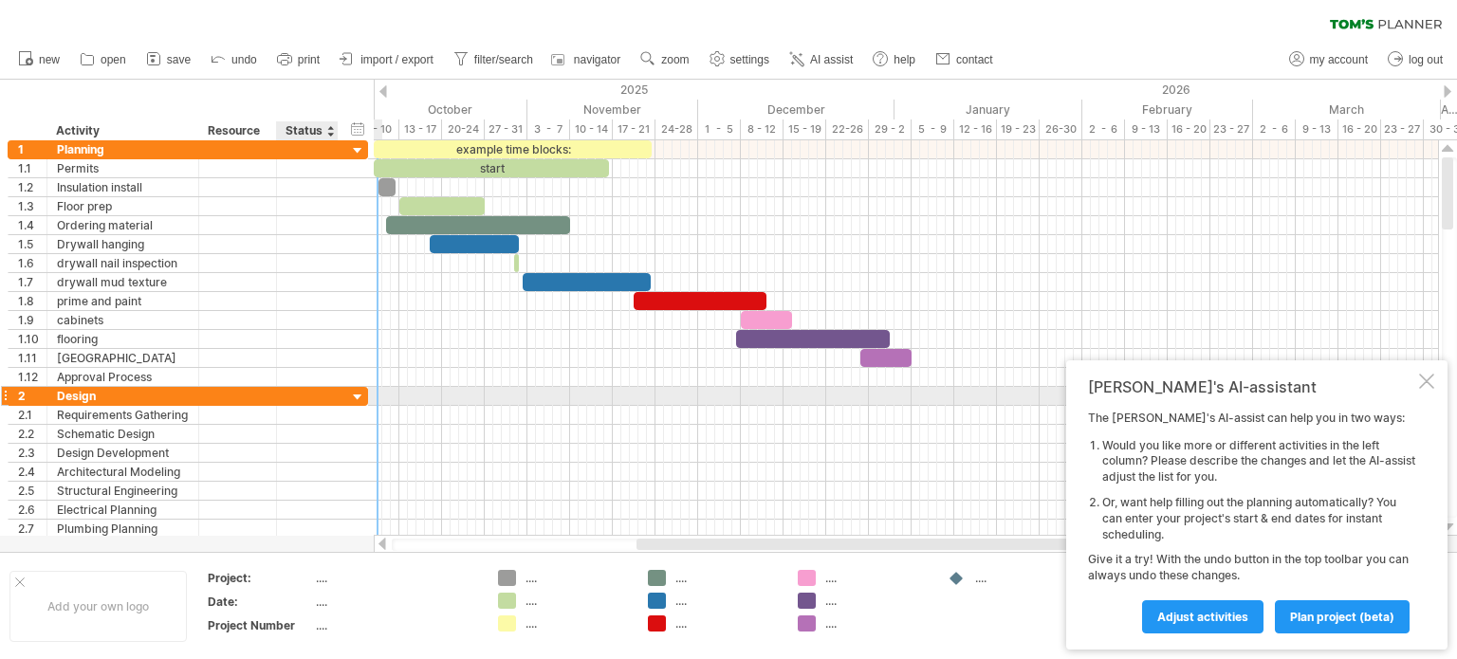
click at [361, 392] on div at bounding box center [358, 398] width 18 height 18
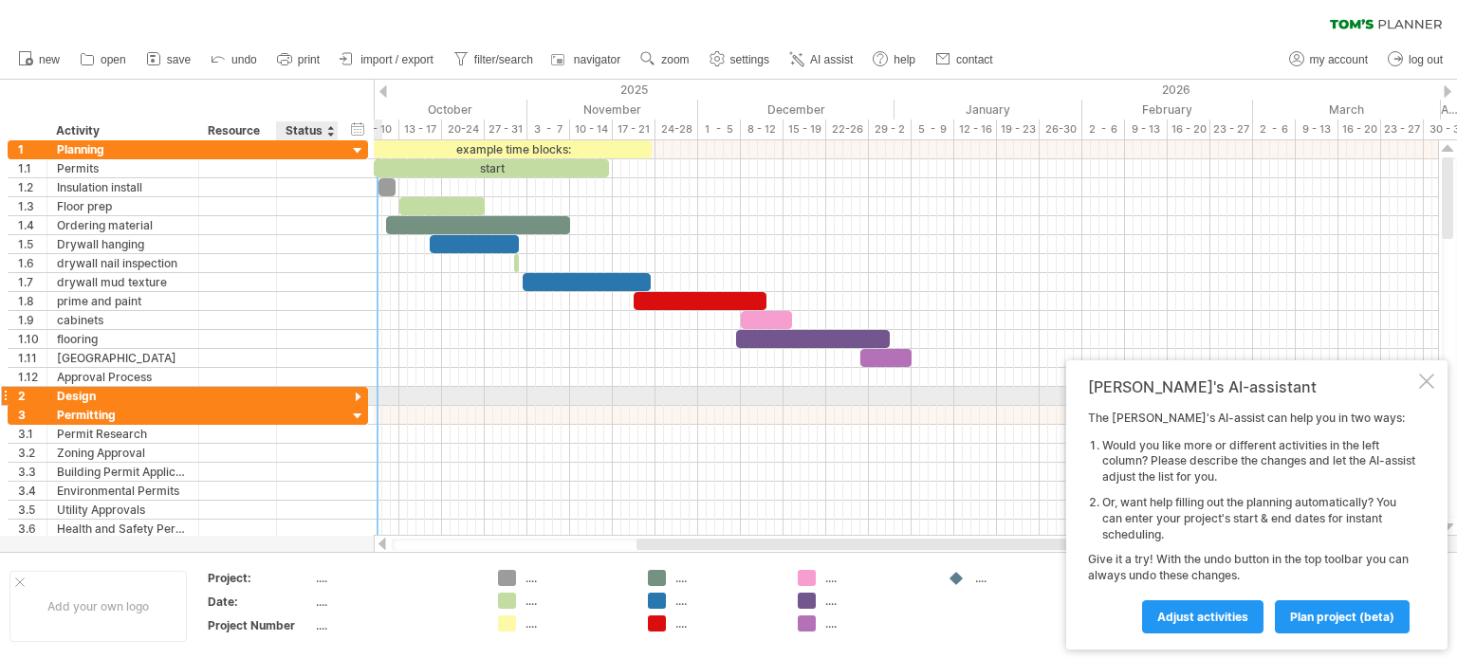
click at [359, 391] on div at bounding box center [358, 398] width 18 height 18
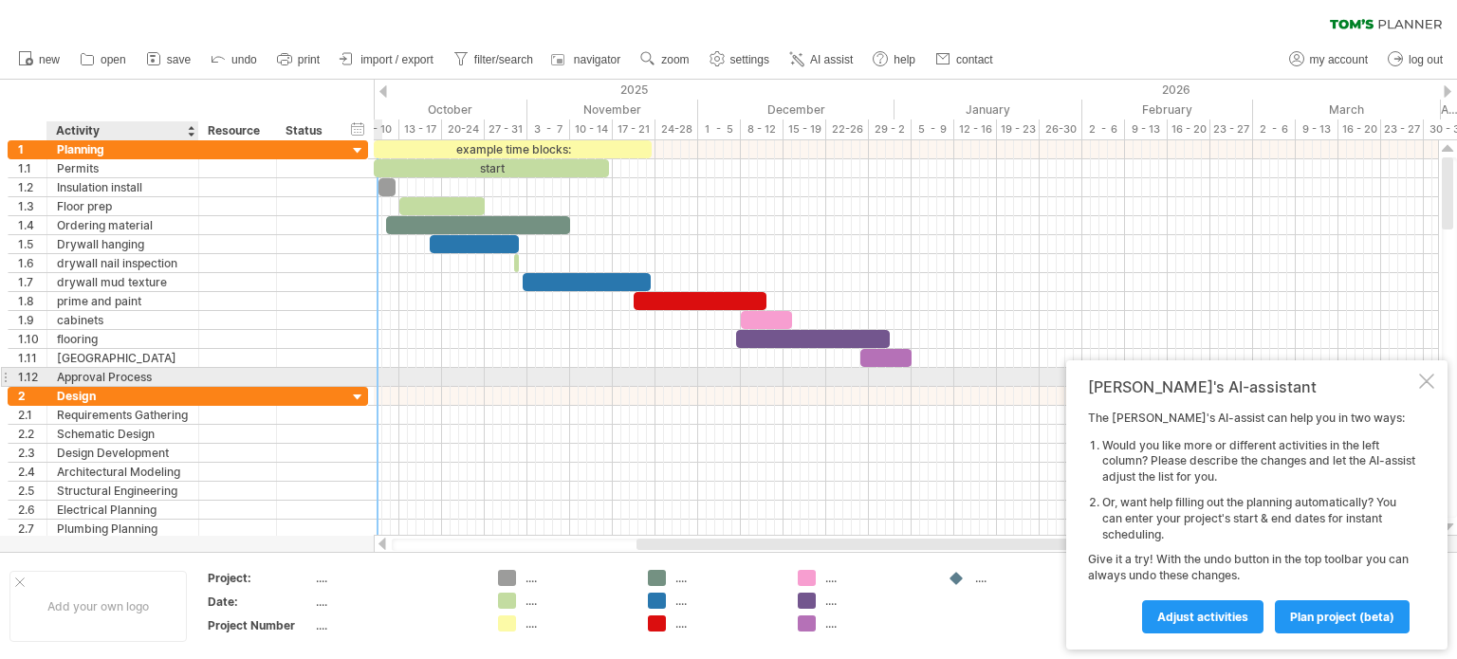
click at [159, 370] on div "Approval Process" at bounding box center [123, 377] width 132 height 18
type input "*"
type input "********"
click at [862, 375] on div at bounding box center [906, 377] width 1065 height 20
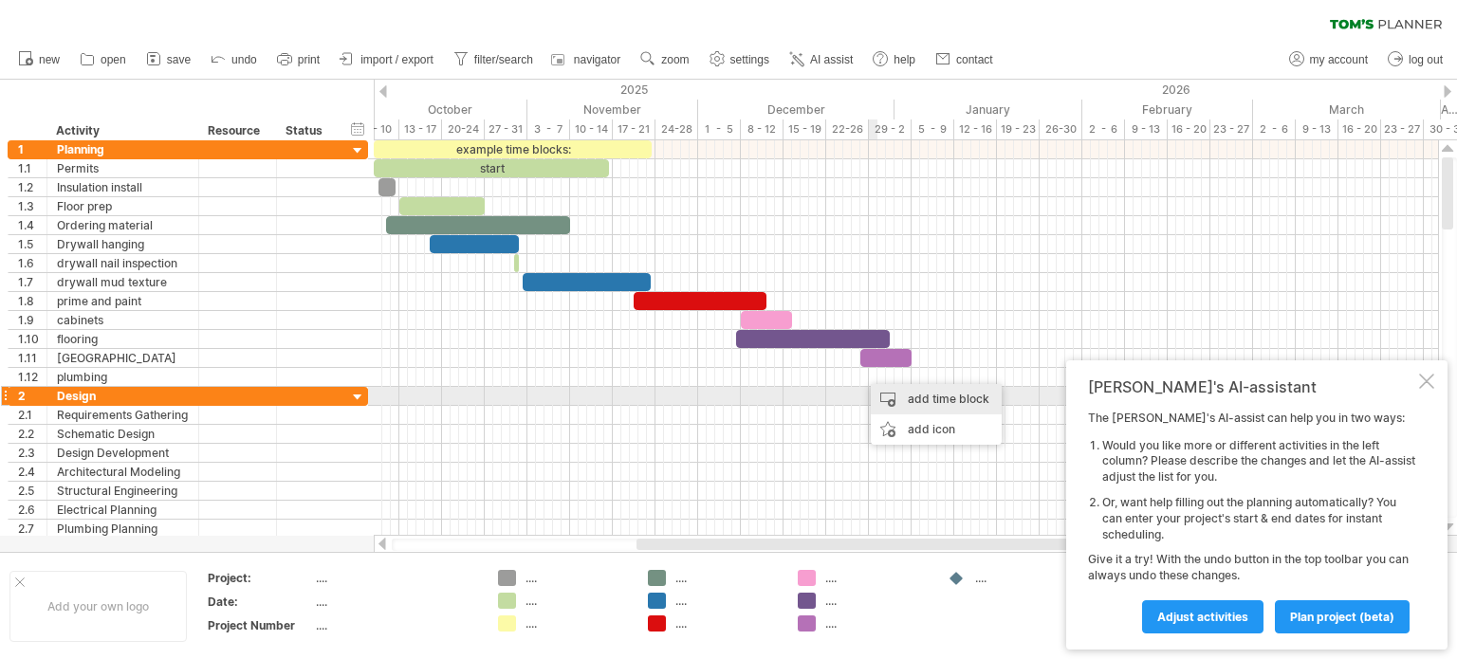
click at [884, 394] on div "add time block" at bounding box center [936, 399] width 131 height 30
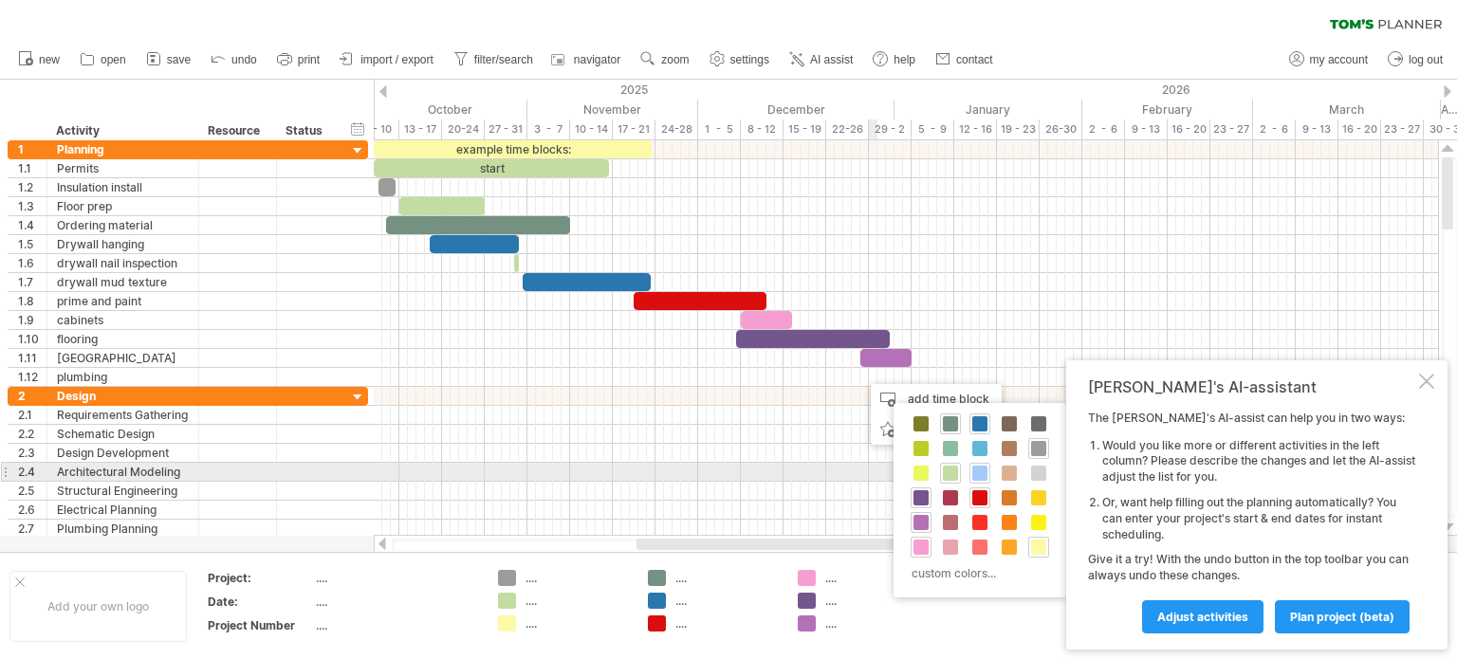
click at [979, 467] on span at bounding box center [980, 473] width 15 height 15
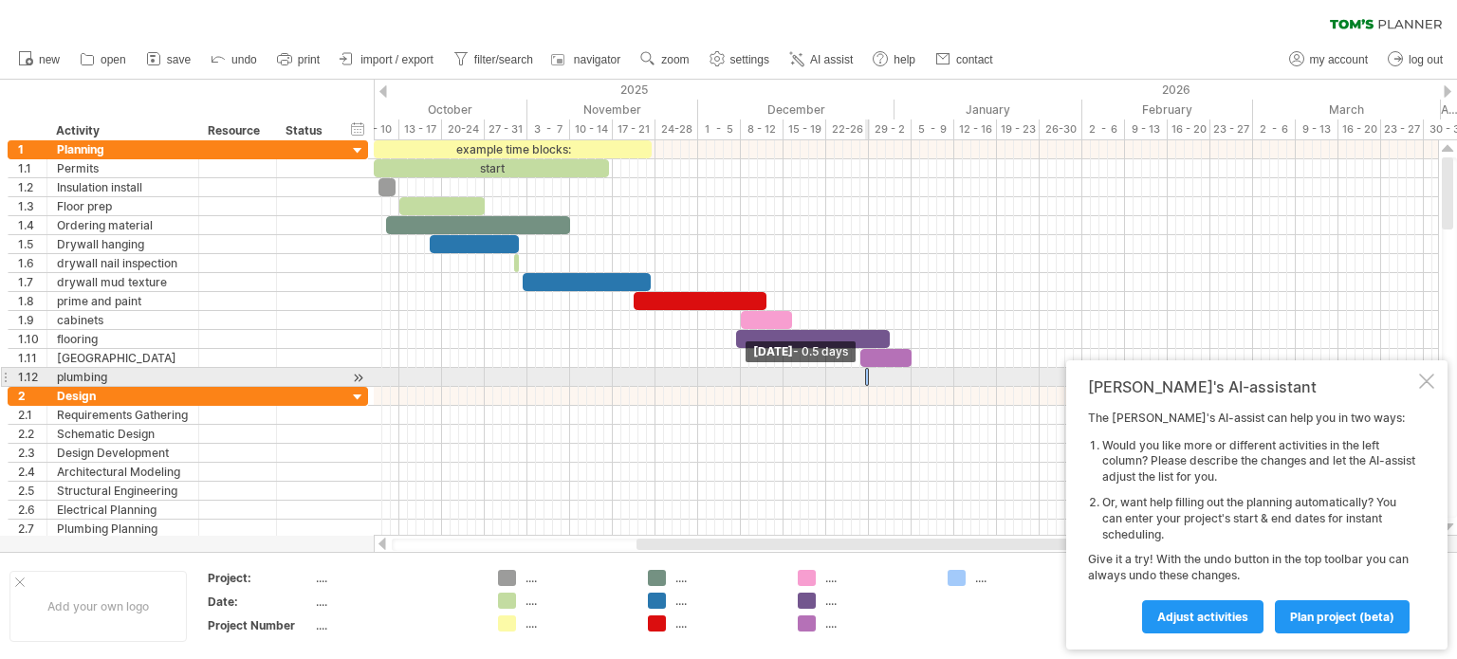
drag, startPoint x: 863, startPoint y: 379, endPoint x: 883, endPoint y: 379, distance: 19.9
click at [883, 379] on div "example time blocks: start [DATE] - 6.0 days [DATE] - 0.5 days" at bounding box center [906, 338] width 1065 height 396
drag, startPoint x: 871, startPoint y: 376, endPoint x: 907, endPoint y: 379, distance: 36.2
click at [907, 379] on span at bounding box center [908, 377] width 8 height 18
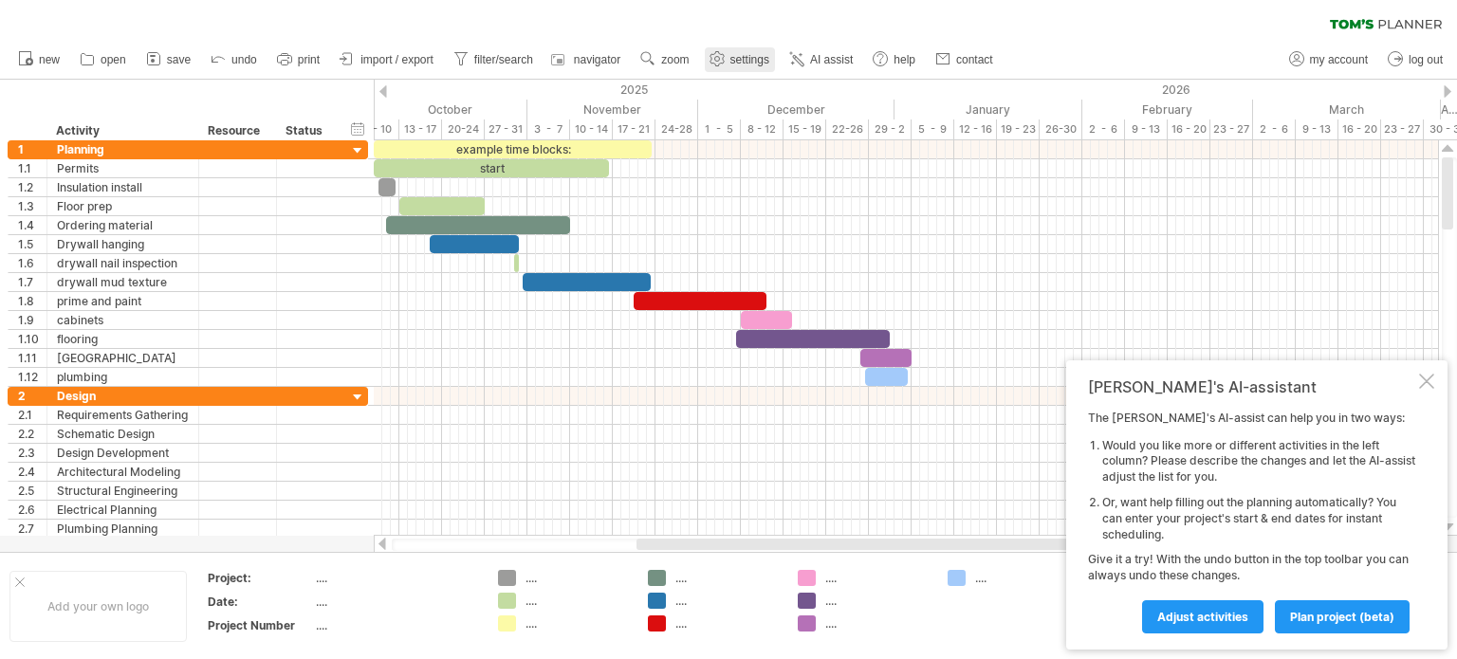
click at [743, 65] on span "settings" at bounding box center [750, 59] width 39 height 13
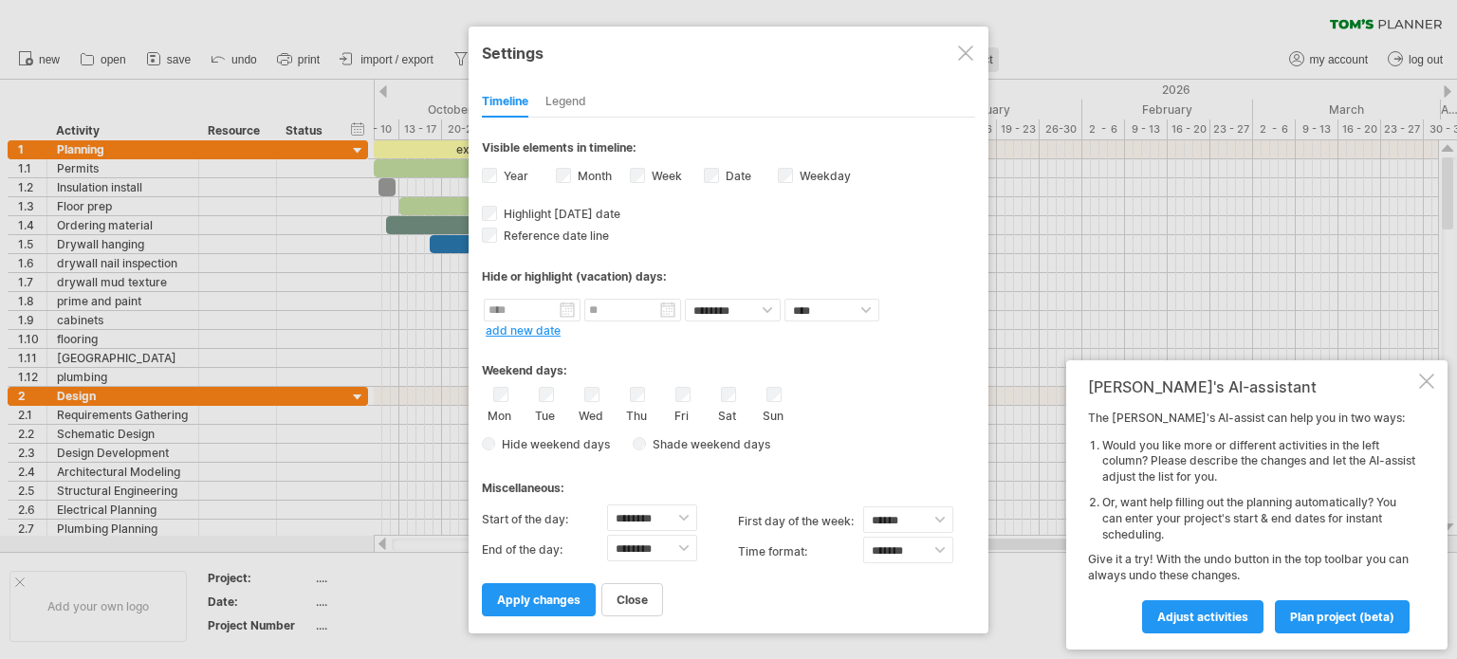
click at [960, 49] on div at bounding box center [965, 53] width 15 height 15
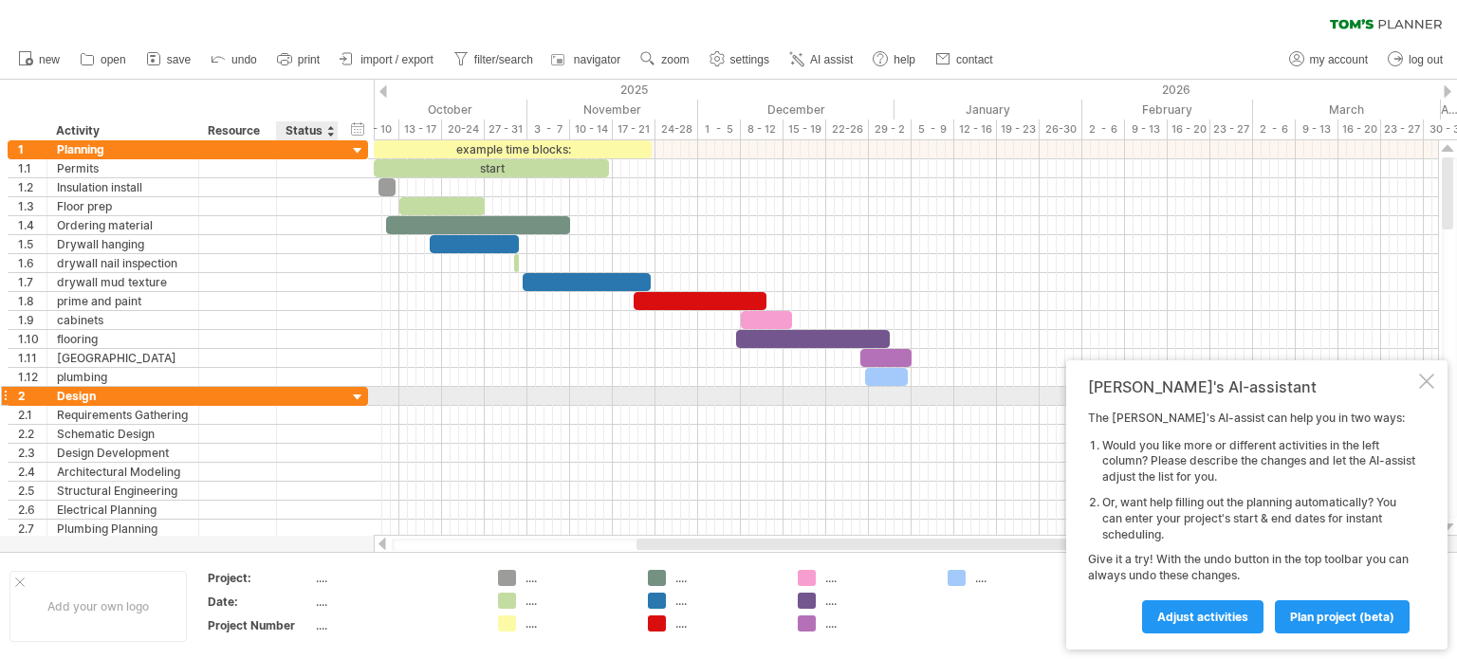
click at [356, 394] on div at bounding box center [358, 398] width 18 height 18
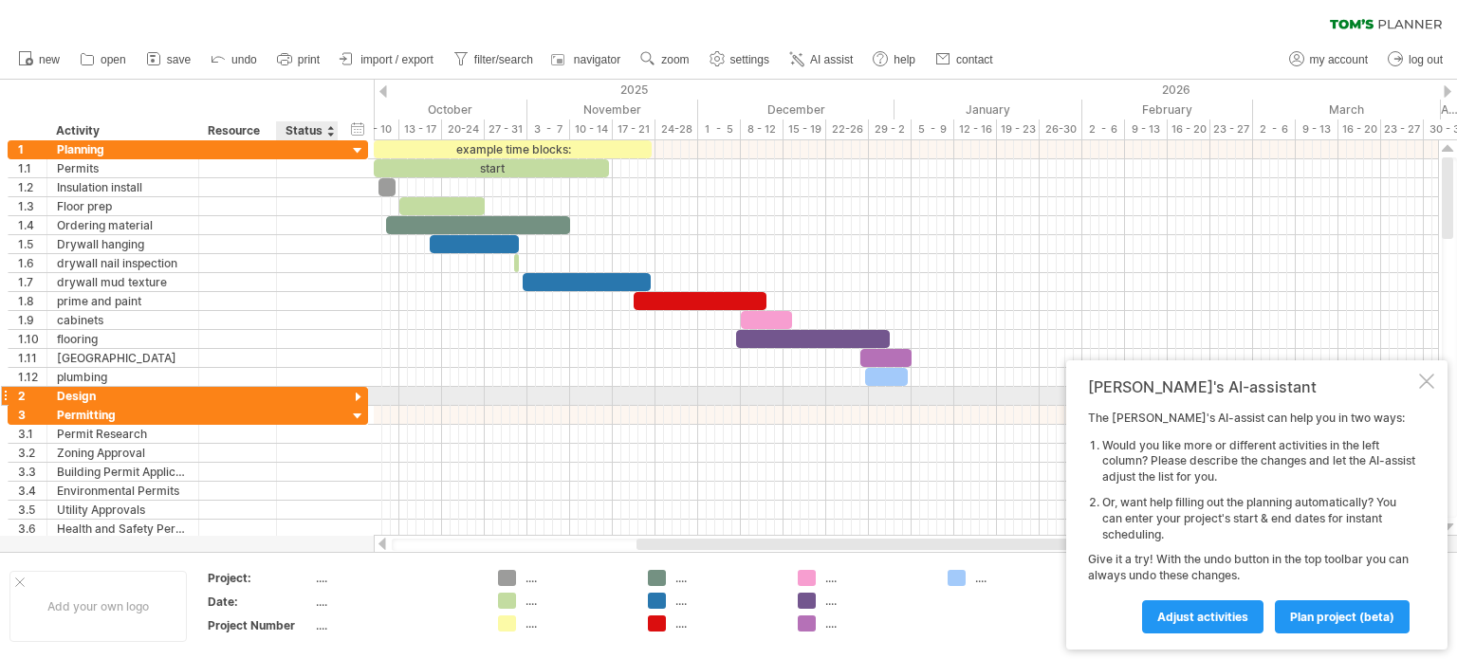
click at [356, 394] on div at bounding box center [358, 398] width 18 height 18
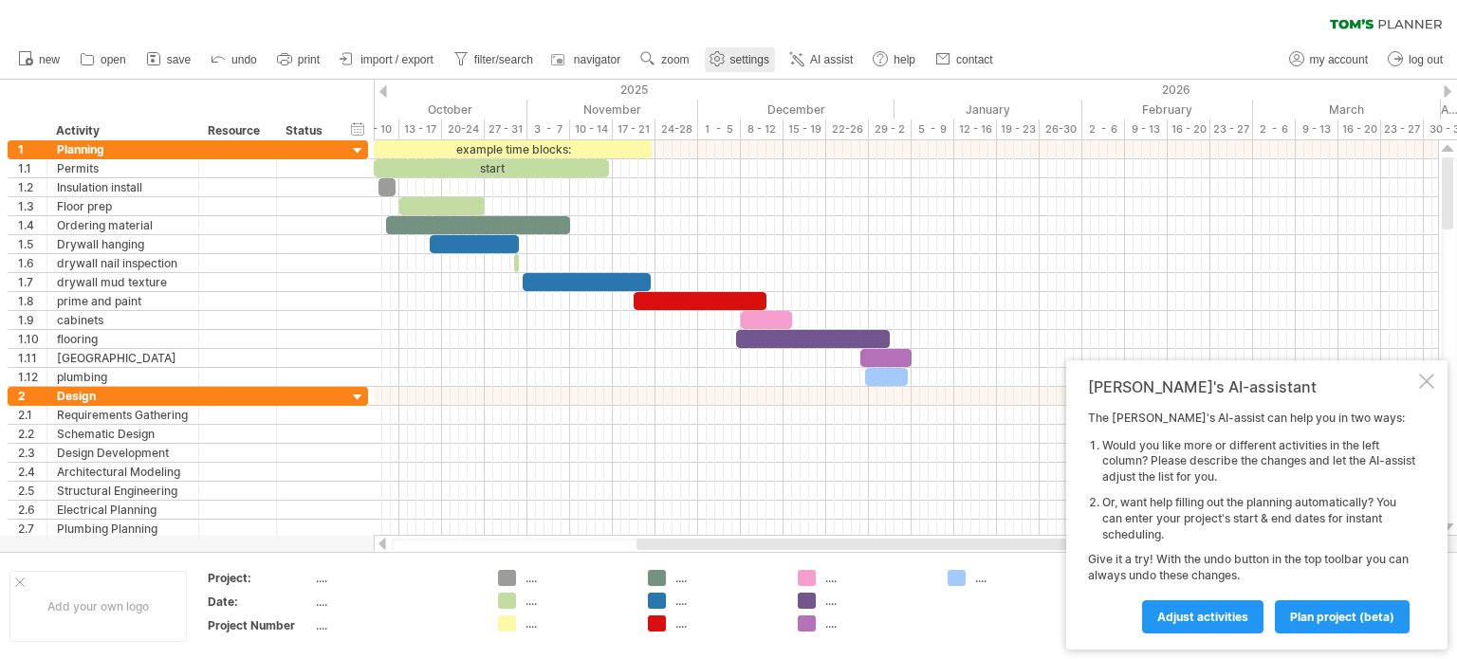
click at [733, 58] on span "settings" at bounding box center [750, 59] width 39 height 13
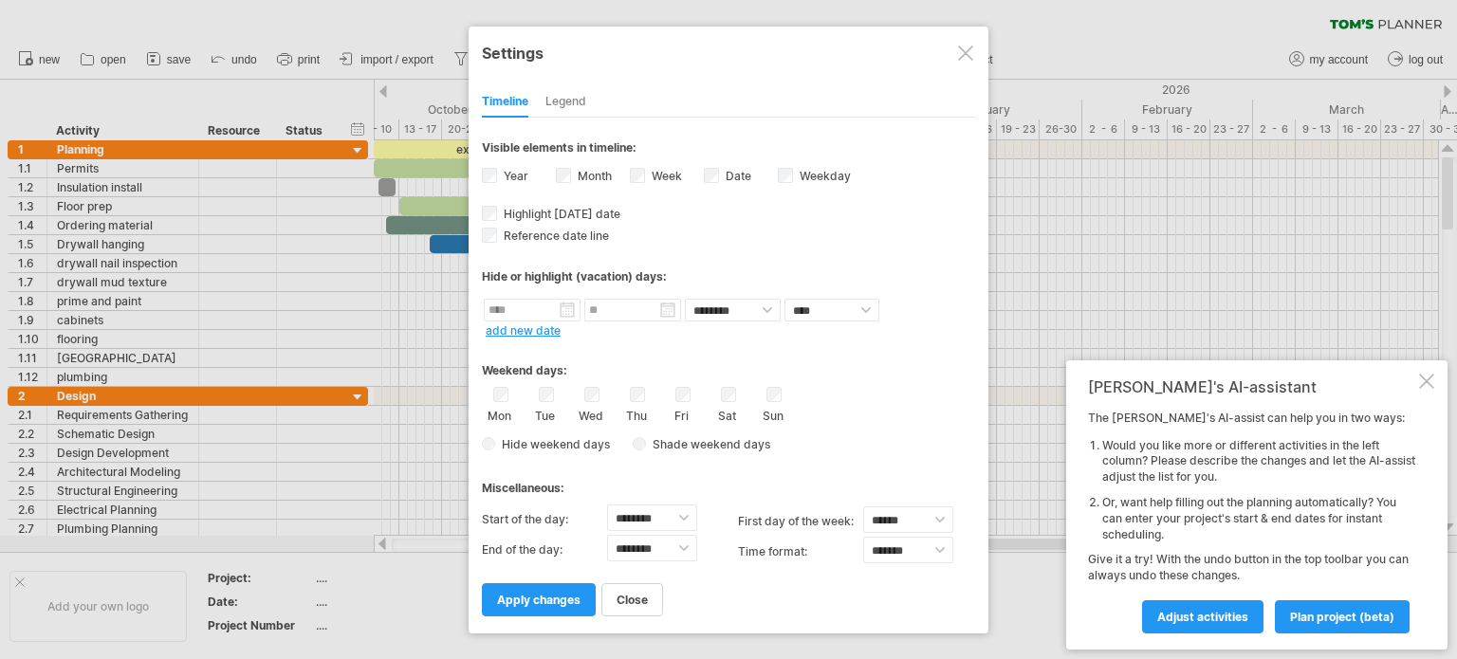
click at [968, 53] on div at bounding box center [965, 53] width 15 height 15
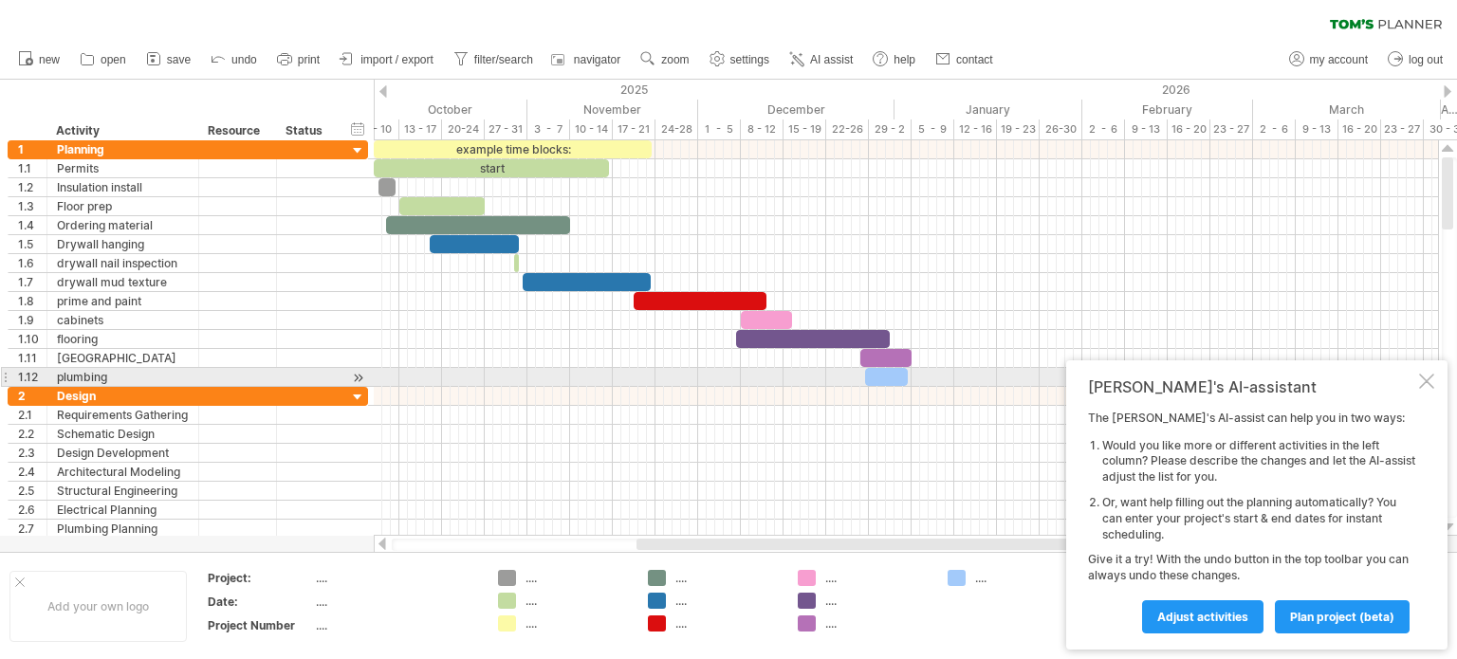
click at [1427, 383] on div at bounding box center [1426, 381] width 15 height 15
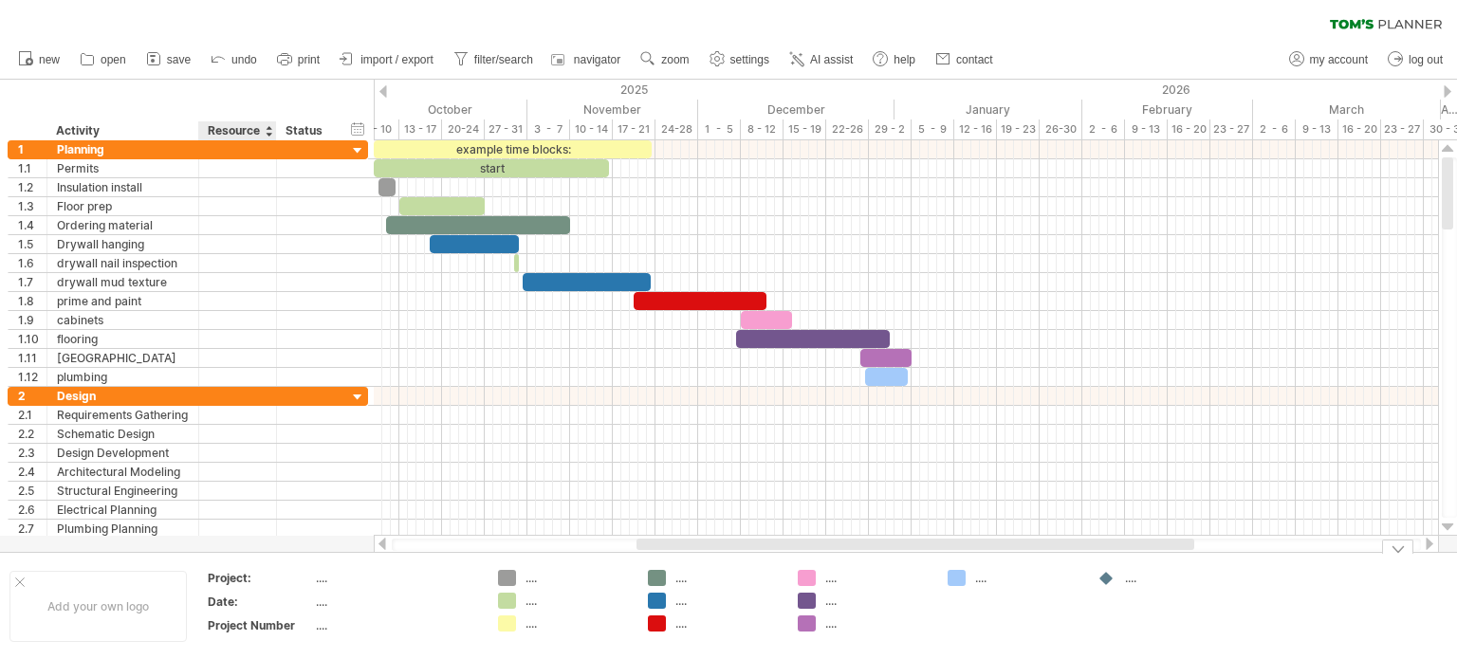
click at [241, 577] on div "Project:" at bounding box center [260, 578] width 104 height 16
click at [241, 577] on input "********" at bounding box center [256, 578] width 97 height 16
click at [254, 576] on input "********" at bounding box center [256, 578] width 97 height 16
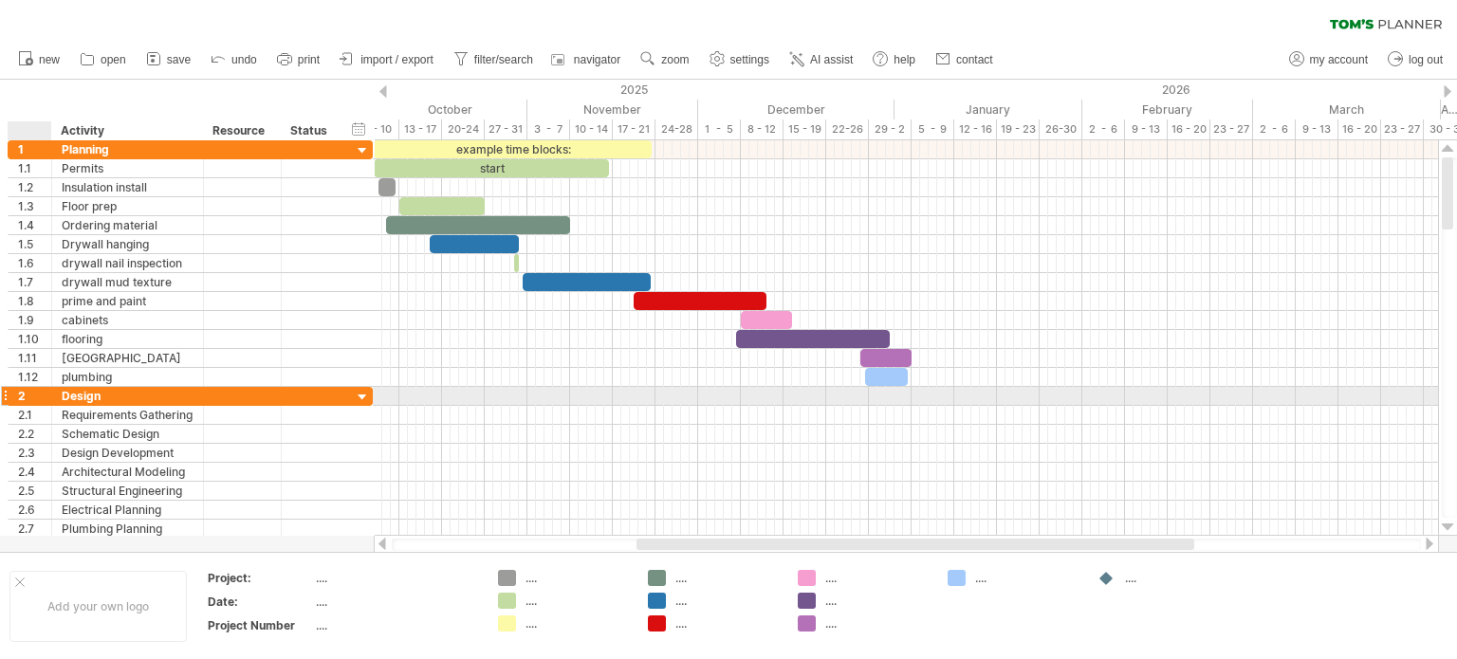
click at [50, 394] on div at bounding box center [49, 396] width 9 height 19
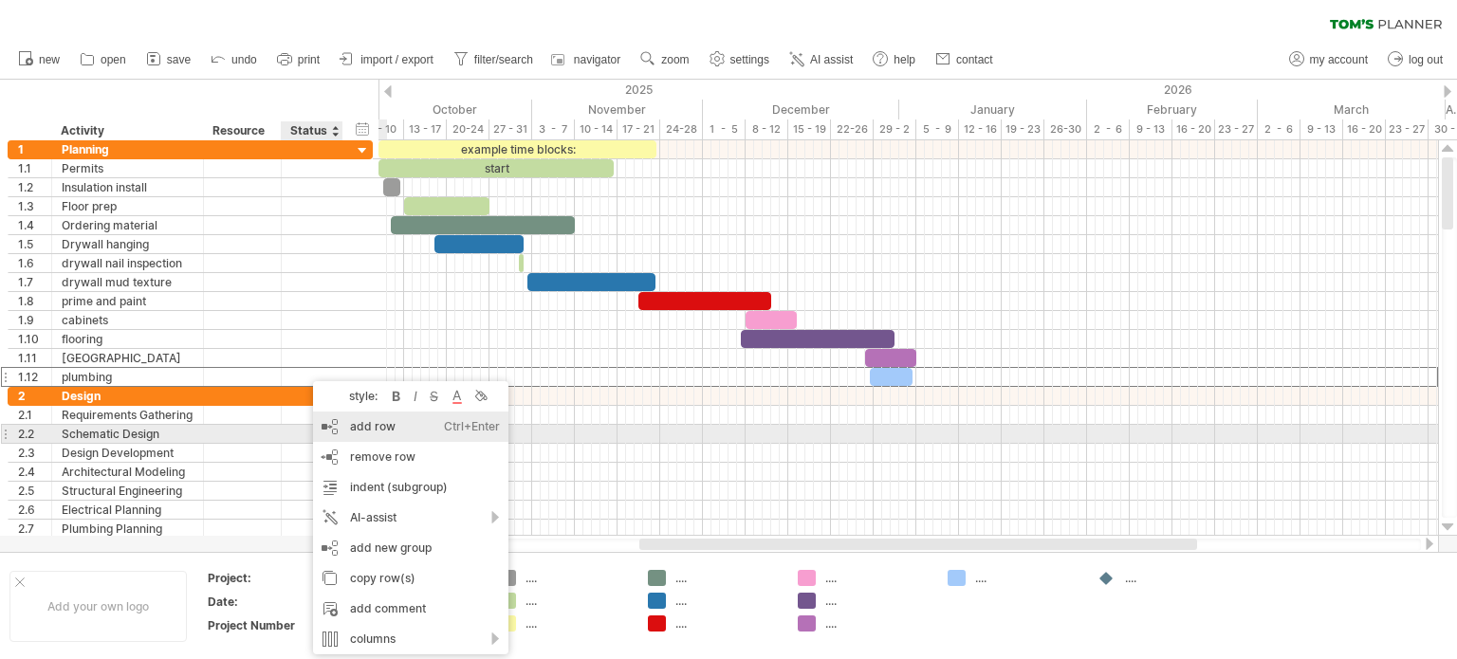
click at [342, 426] on div "add row Ctrl+Enter Cmd+Enter" at bounding box center [410, 427] width 195 height 30
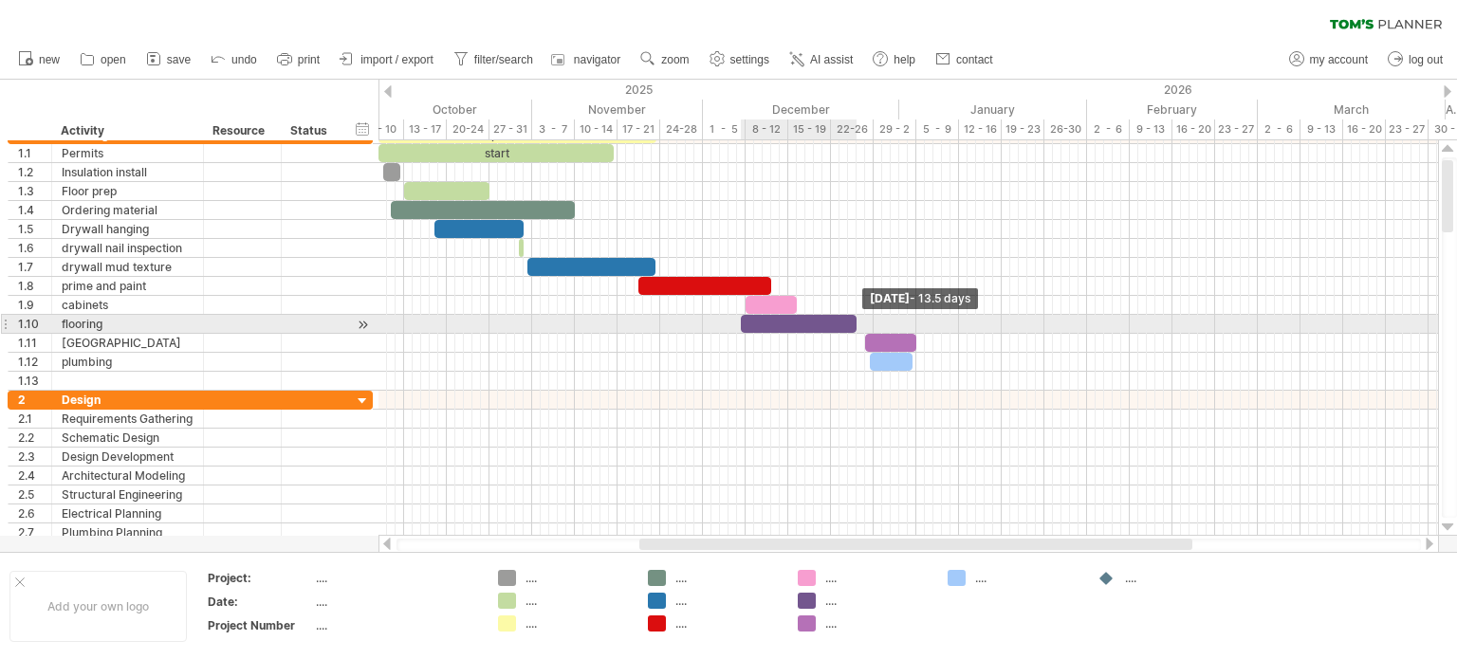
drag, startPoint x: 890, startPoint y: 321, endPoint x: 850, endPoint y: 324, distance: 40.0
click at [850, 324] on div at bounding box center [799, 324] width 116 height 18
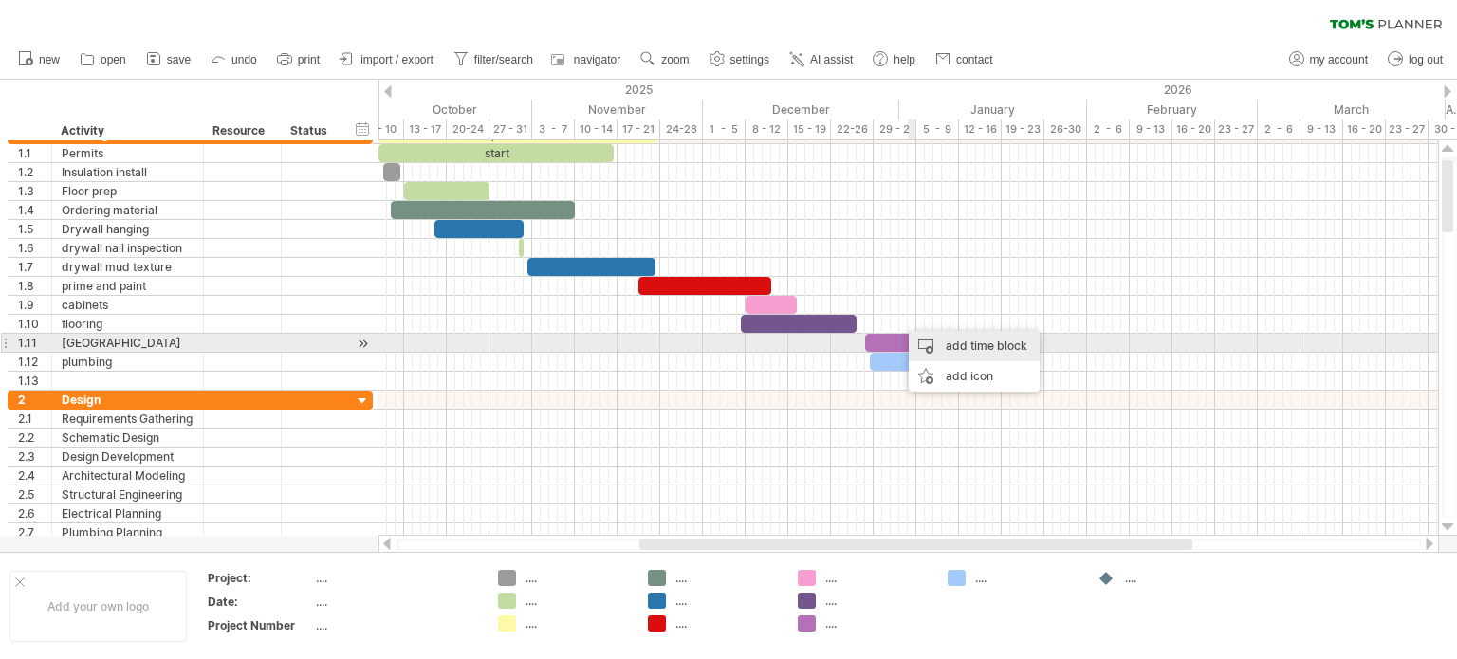
click at [929, 343] on div "add time block" at bounding box center [974, 346] width 131 height 30
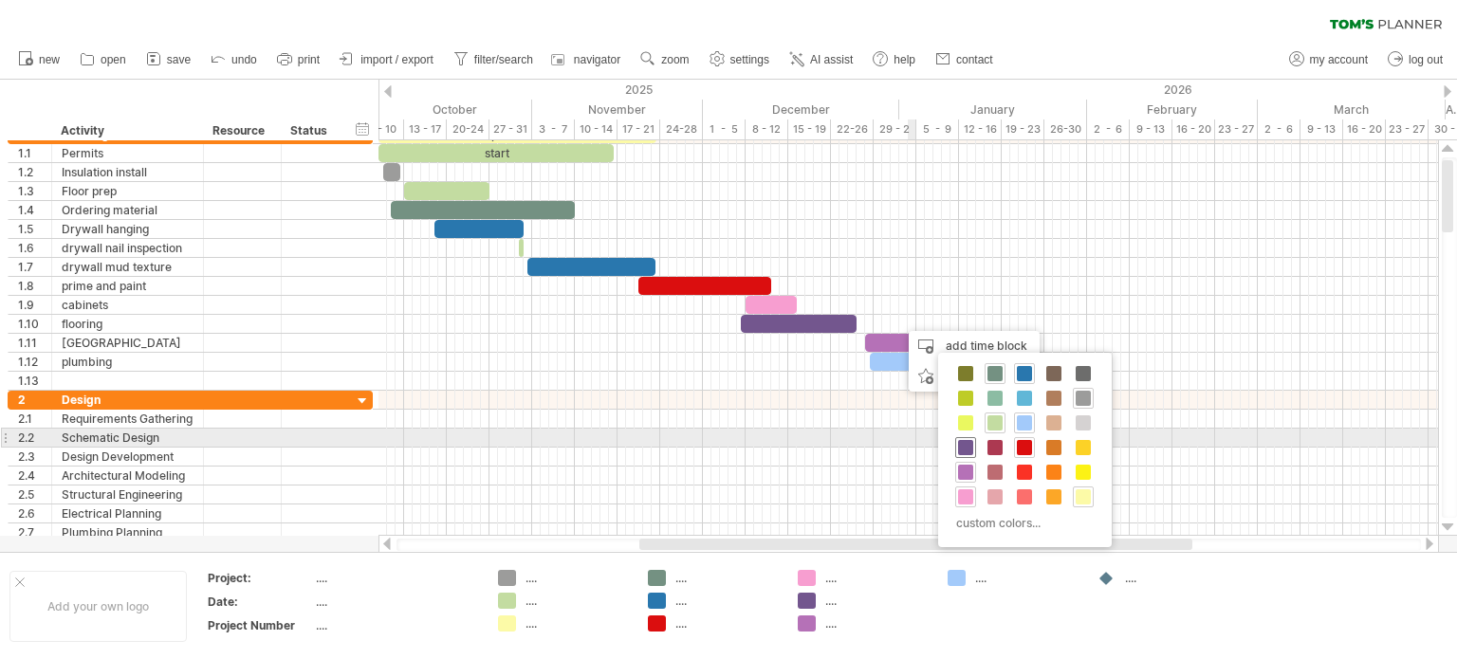
click at [965, 443] on span at bounding box center [965, 447] width 15 height 15
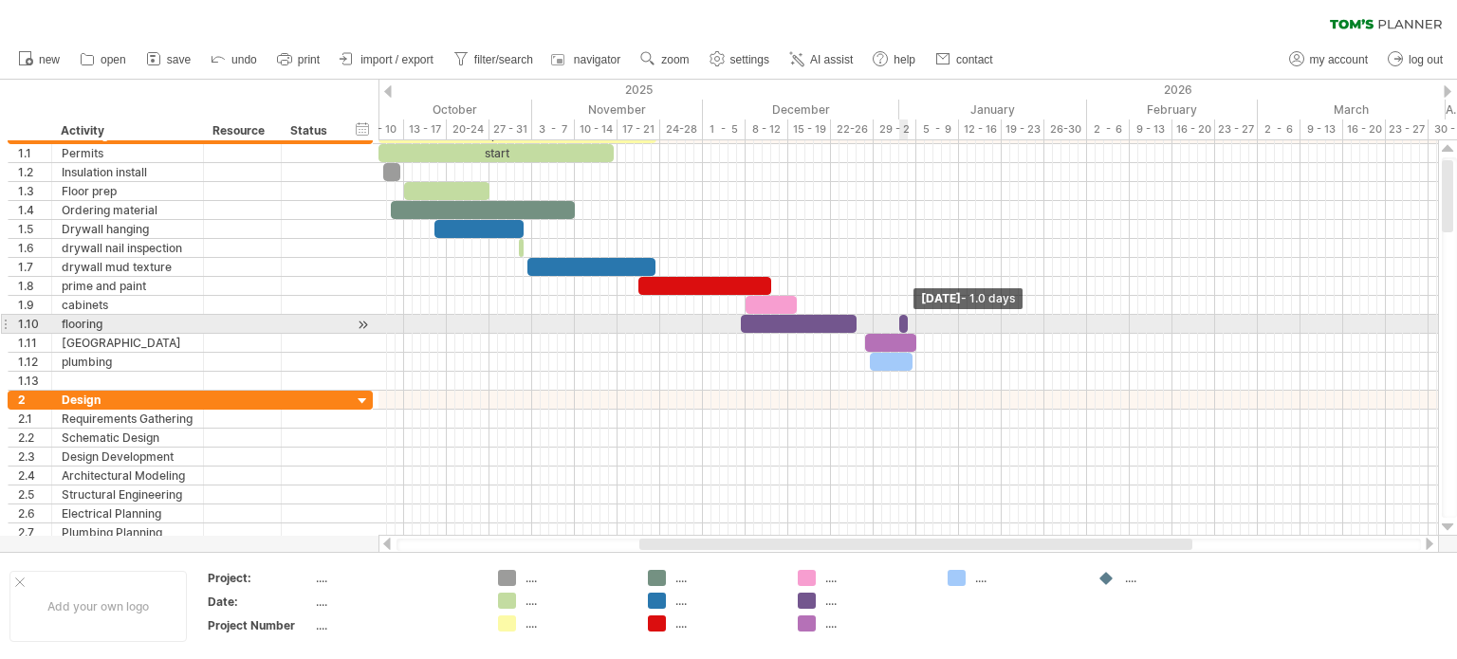
click at [909, 325] on span at bounding box center [908, 324] width 8 height 18
click at [911, 324] on span at bounding box center [908, 324] width 8 height 18
drag, startPoint x: 907, startPoint y: 323, endPoint x: 936, endPoint y: 322, distance: 28.5
click at [936, 322] on span at bounding box center [939, 324] width 8 height 18
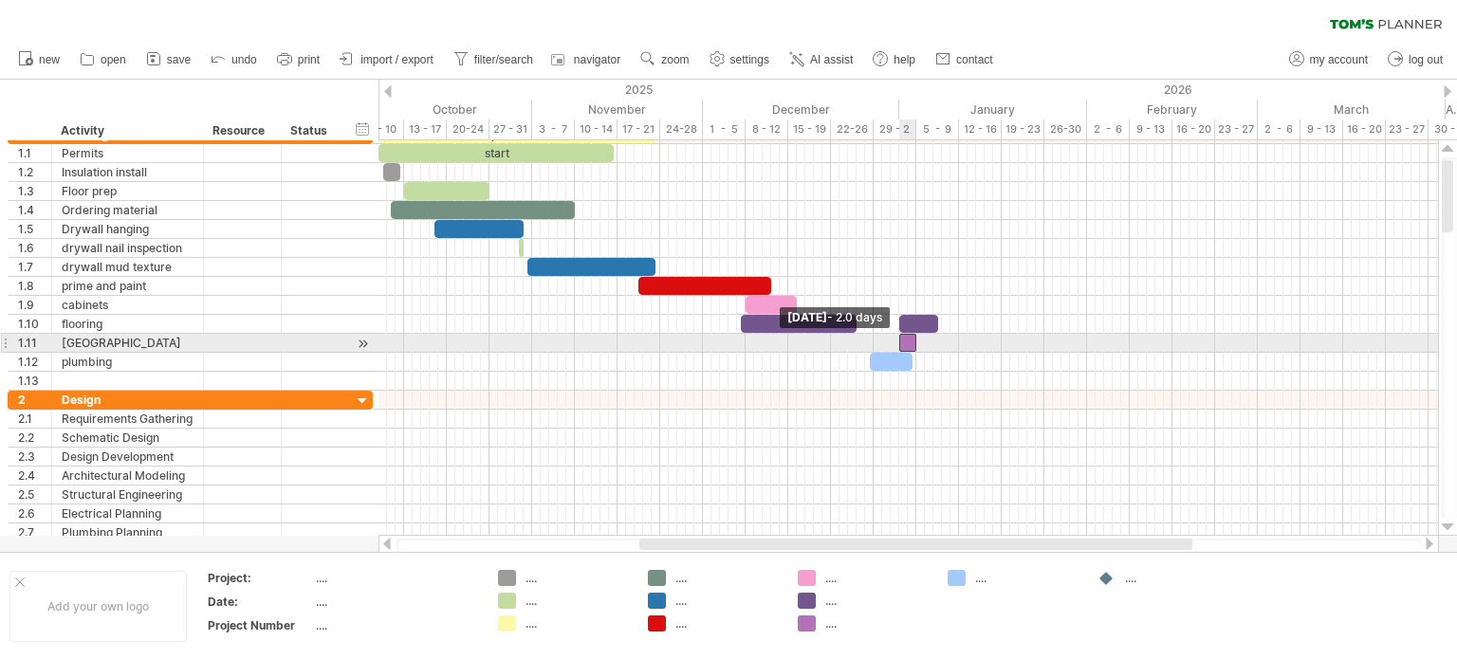
drag, startPoint x: 867, startPoint y: 341, endPoint x: 900, endPoint y: 337, distance: 33.4
click at [900, 337] on span at bounding box center [900, 343] width 8 height 18
drag, startPoint x: 911, startPoint y: 337, endPoint x: 922, endPoint y: 340, distance: 11.7
click at [922, 340] on div at bounding box center [920, 343] width 17 height 18
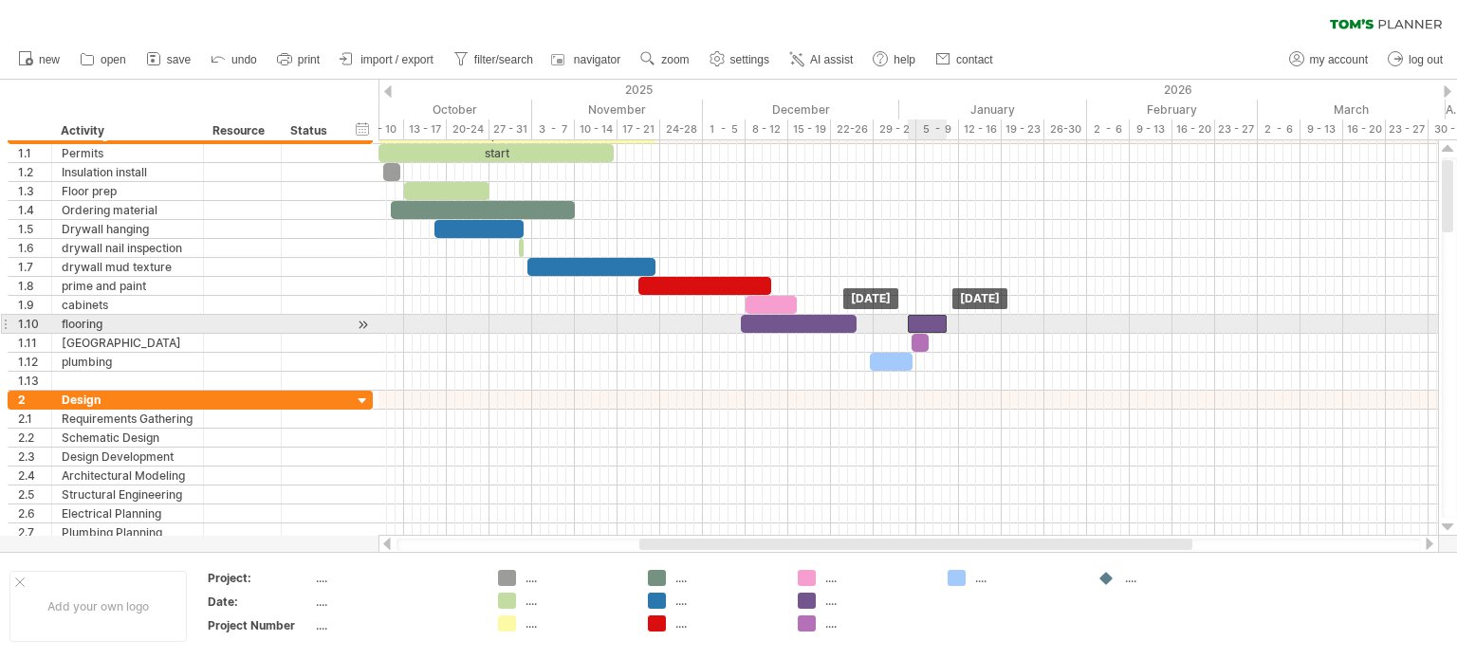
click at [924, 321] on div at bounding box center [927, 324] width 39 height 18
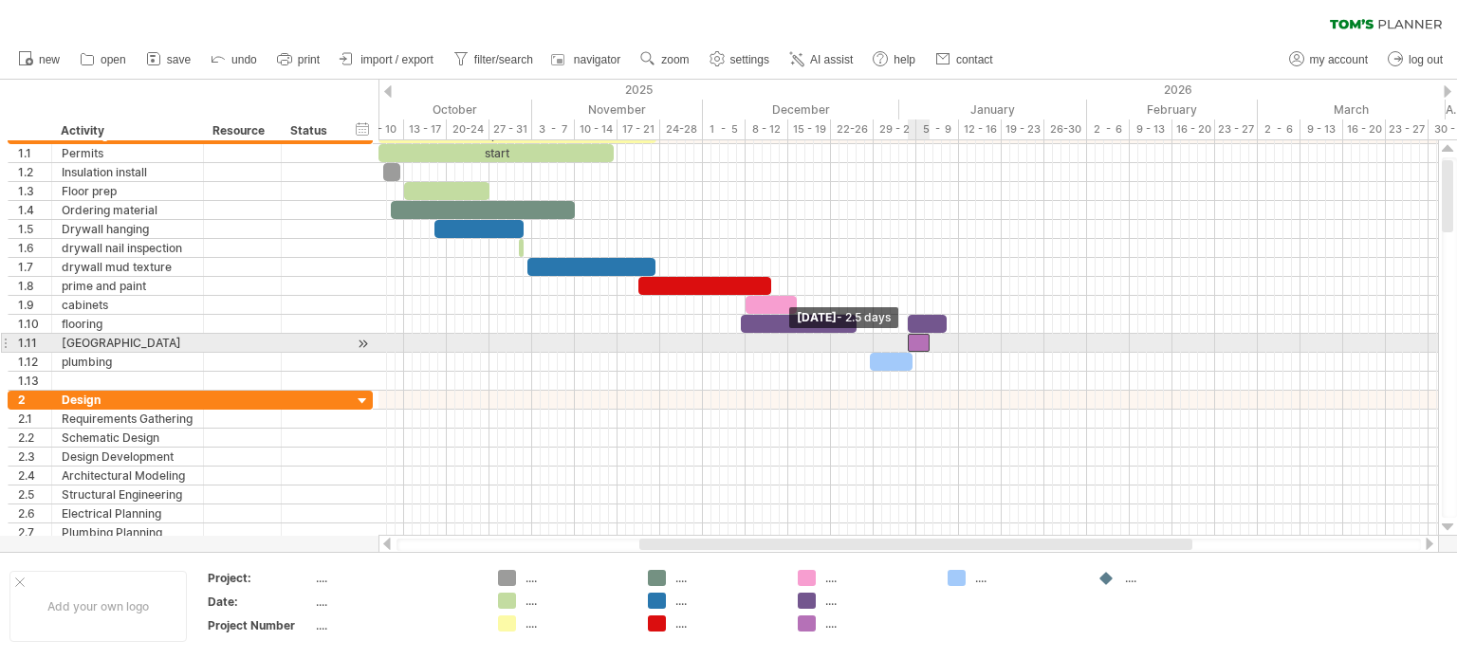
click at [909, 337] on span at bounding box center [908, 343] width 8 height 18
drag, startPoint x: 933, startPoint y: 341, endPoint x: 957, endPoint y: 343, distance: 24.7
click at [957, 343] on span at bounding box center [956, 343] width 8 height 18
click at [960, 342] on span at bounding box center [959, 343] width 8 height 18
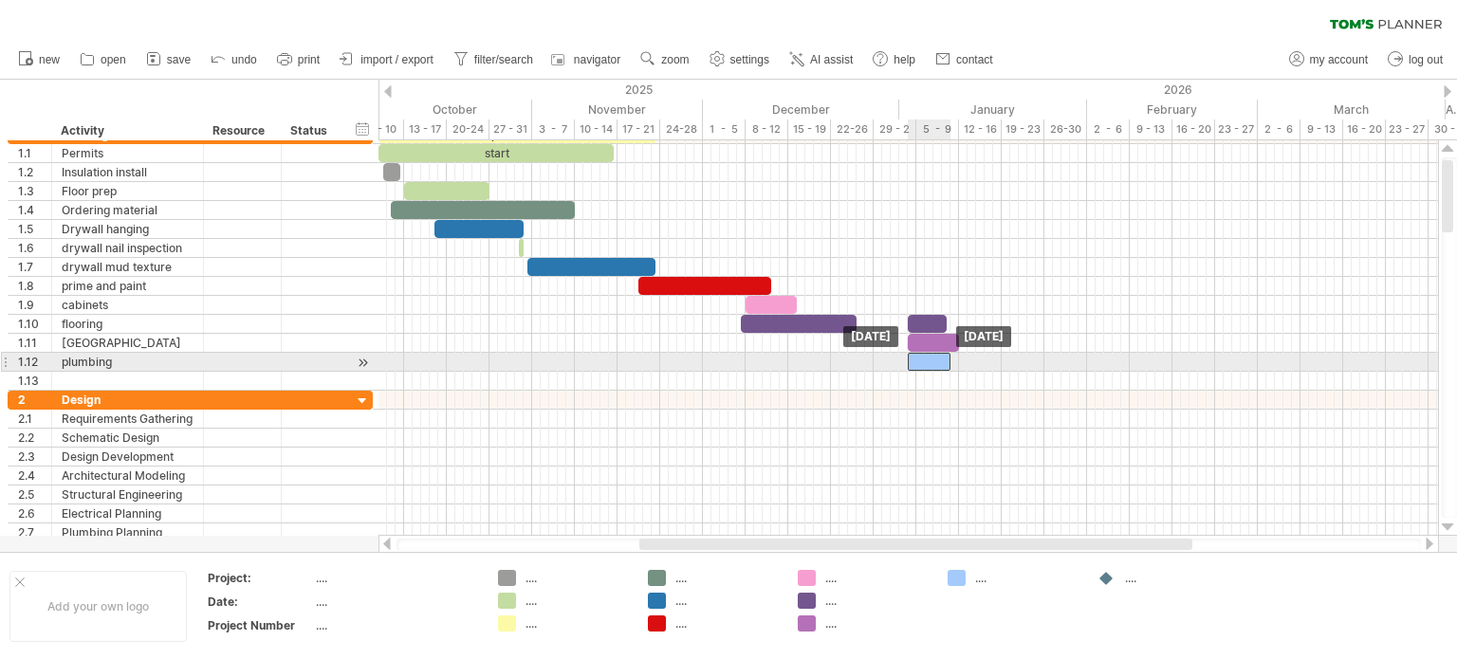
drag, startPoint x: 890, startPoint y: 355, endPoint x: 929, endPoint y: 355, distance: 38.9
click at [929, 355] on div at bounding box center [929, 362] width 43 height 18
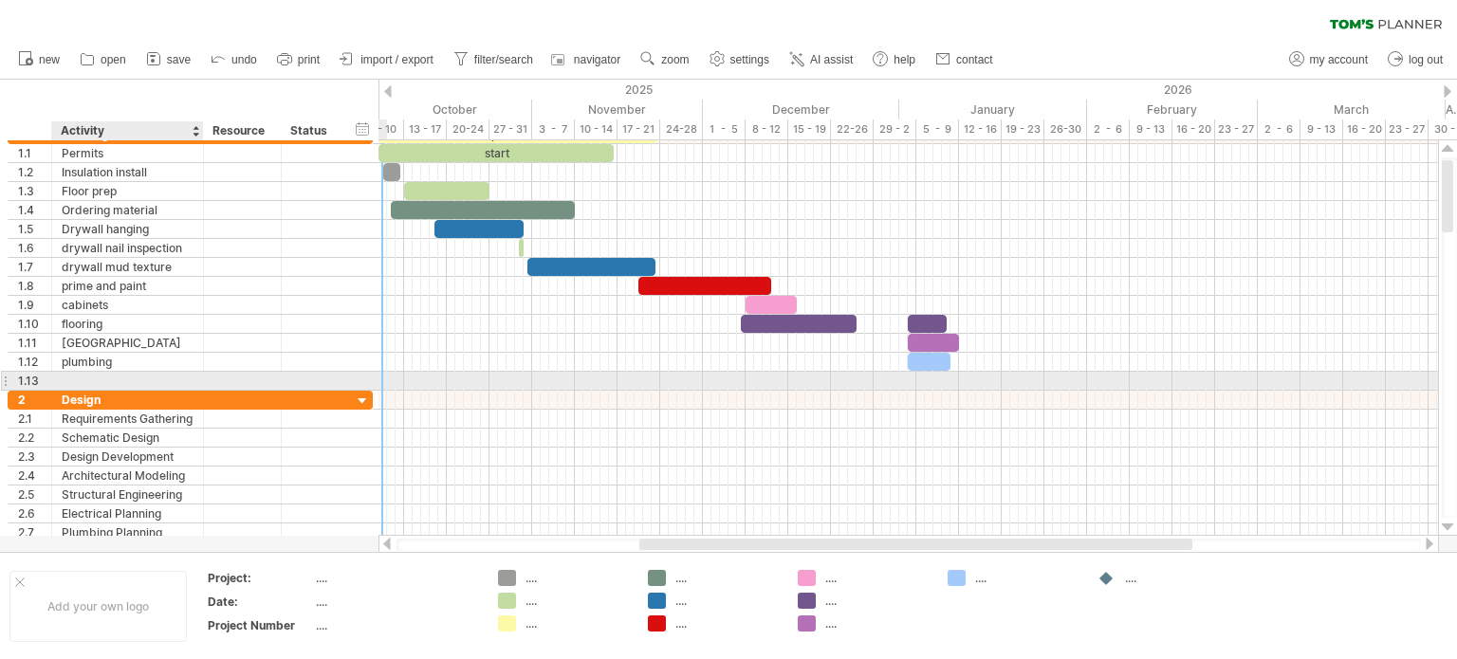
click at [66, 375] on div at bounding box center [128, 381] width 132 height 18
type input "**********"
click at [930, 375] on div at bounding box center [909, 381] width 1060 height 20
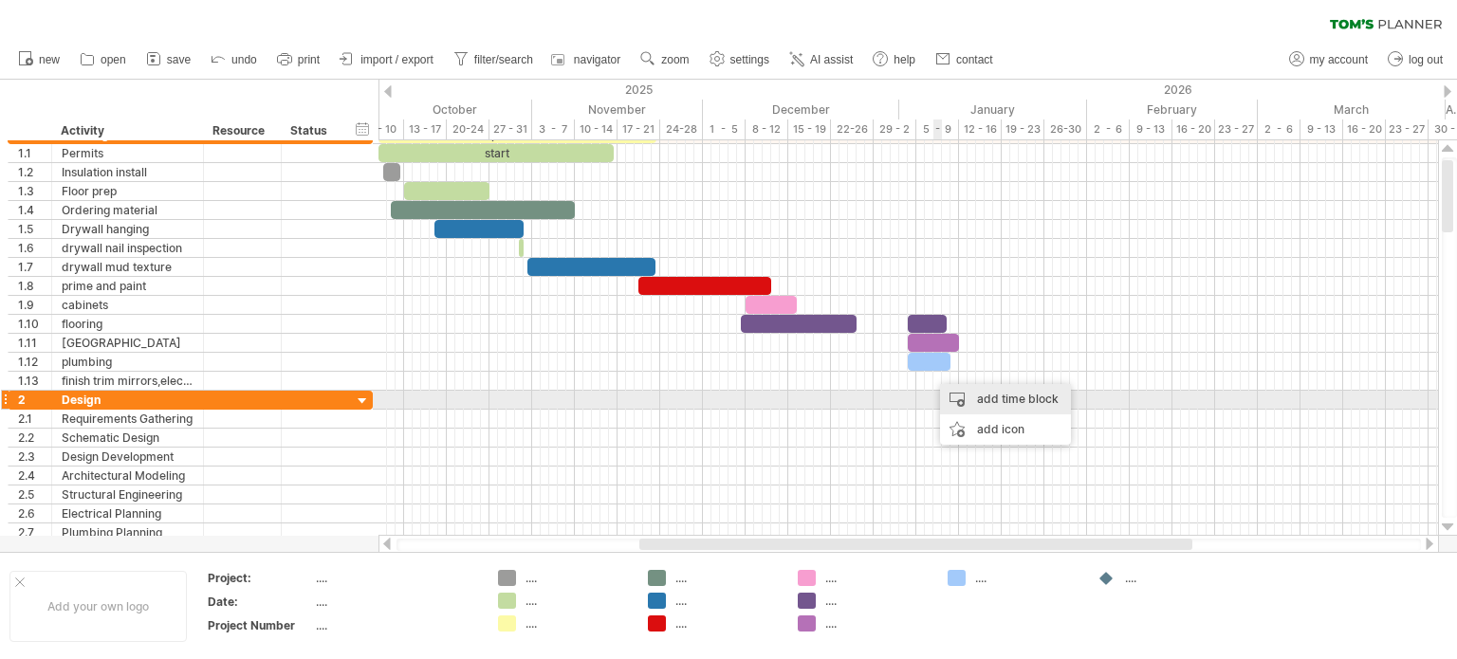
click at [962, 396] on div "add time block" at bounding box center [1005, 399] width 131 height 30
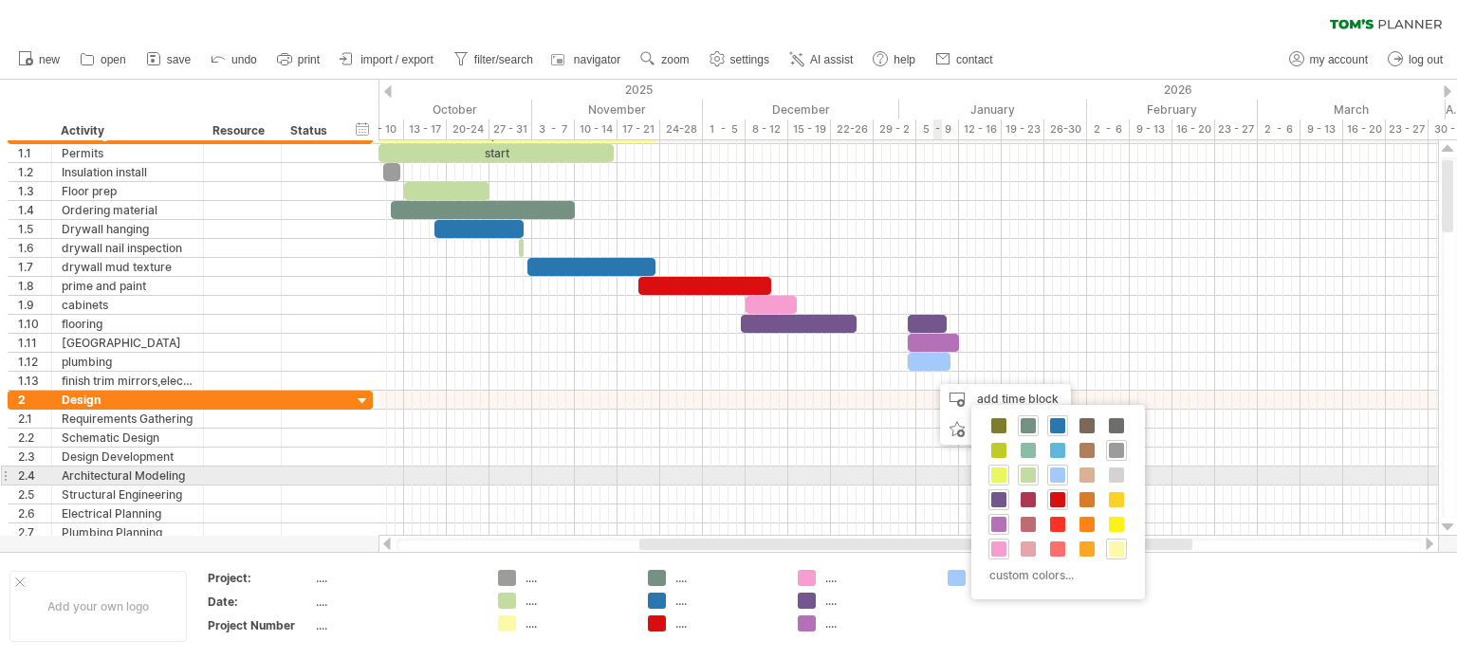
click at [997, 473] on span at bounding box center [999, 475] width 15 height 15
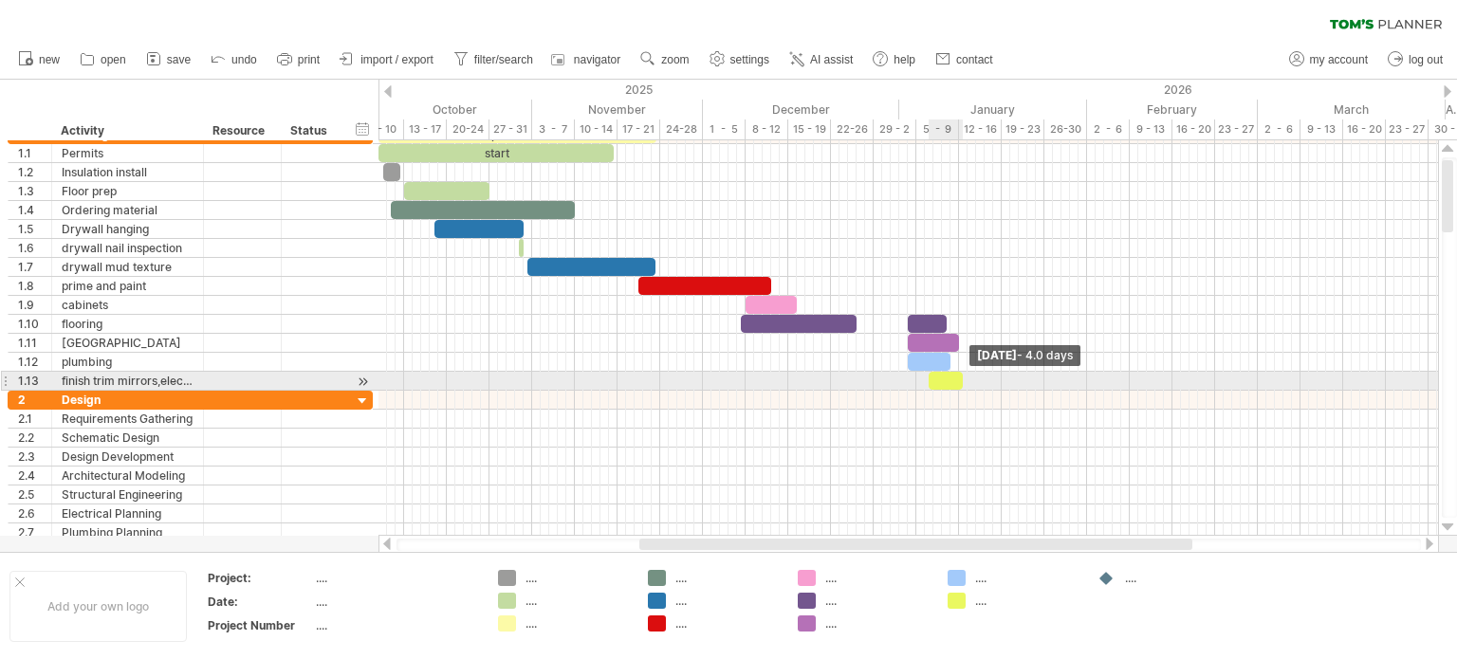
drag, startPoint x: 937, startPoint y: 381, endPoint x: 962, endPoint y: 380, distance: 24.7
click at [962, 380] on span at bounding box center [963, 381] width 8 height 18
click at [352, 372] on div "**********" at bounding box center [190, 381] width 365 height 19
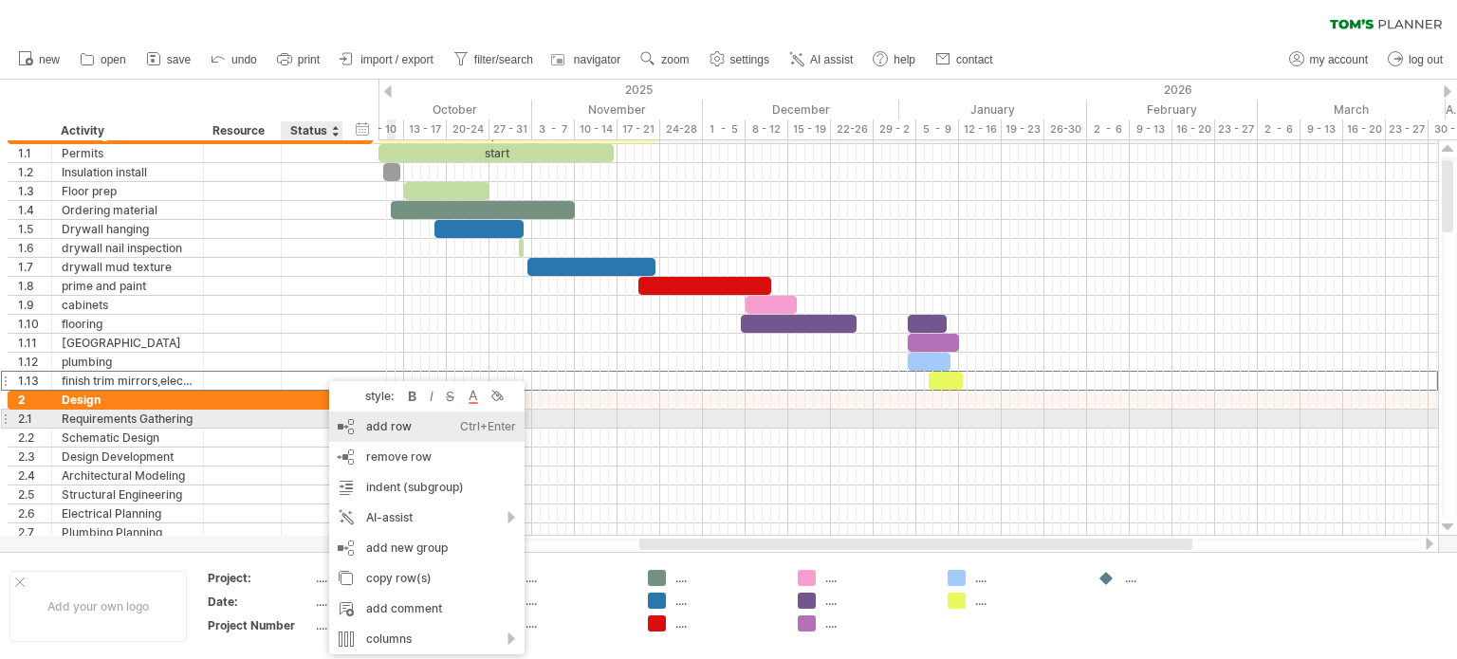
click at [376, 421] on div "add row Ctrl+Enter Cmd+Enter" at bounding box center [426, 427] width 195 height 30
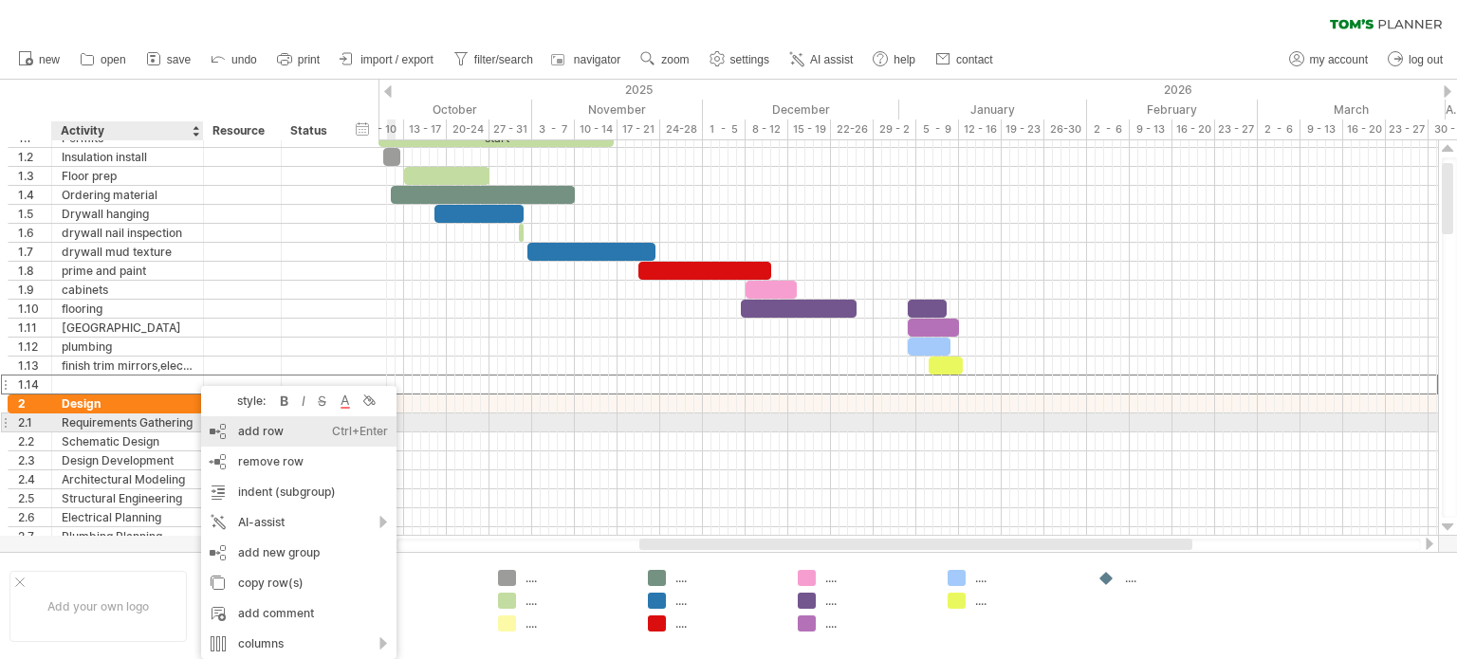
click at [245, 432] on div "add row Ctrl+Enter Cmd+Enter" at bounding box center [298, 432] width 195 height 30
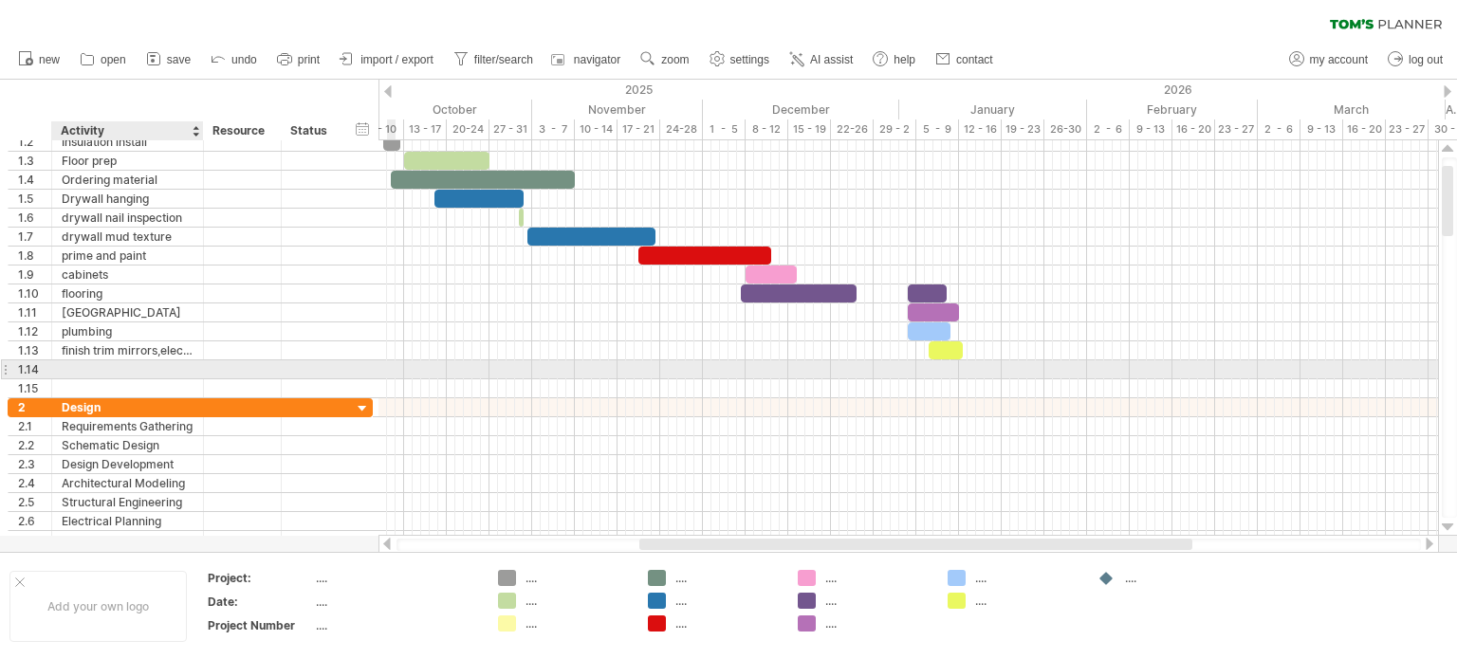
click at [65, 367] on div at bounding box center [128, 370] width 132 height 18
type input "**********"
click at [958, 367] on div at bounding box center [909, 370] width 1060 height 19
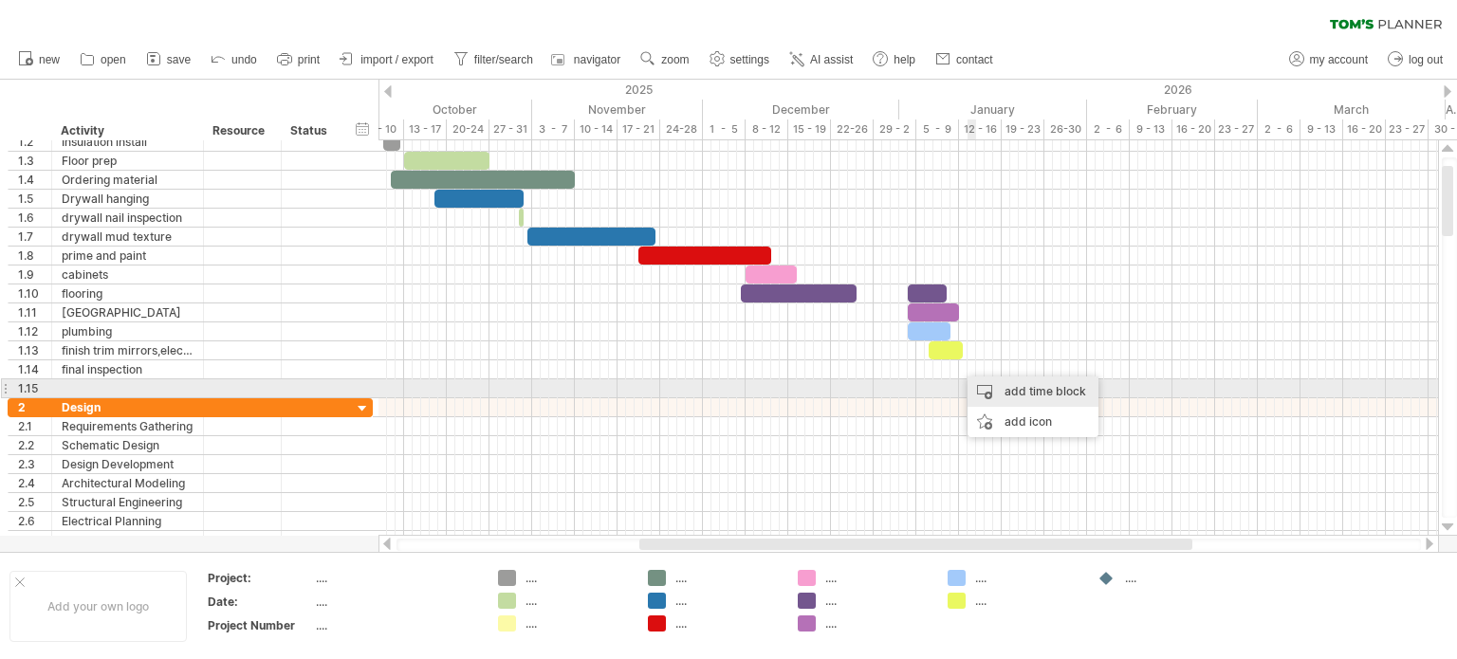
click at [982, 390] on div "add time block" at bounding box center [1033, 392] width 131 height 30
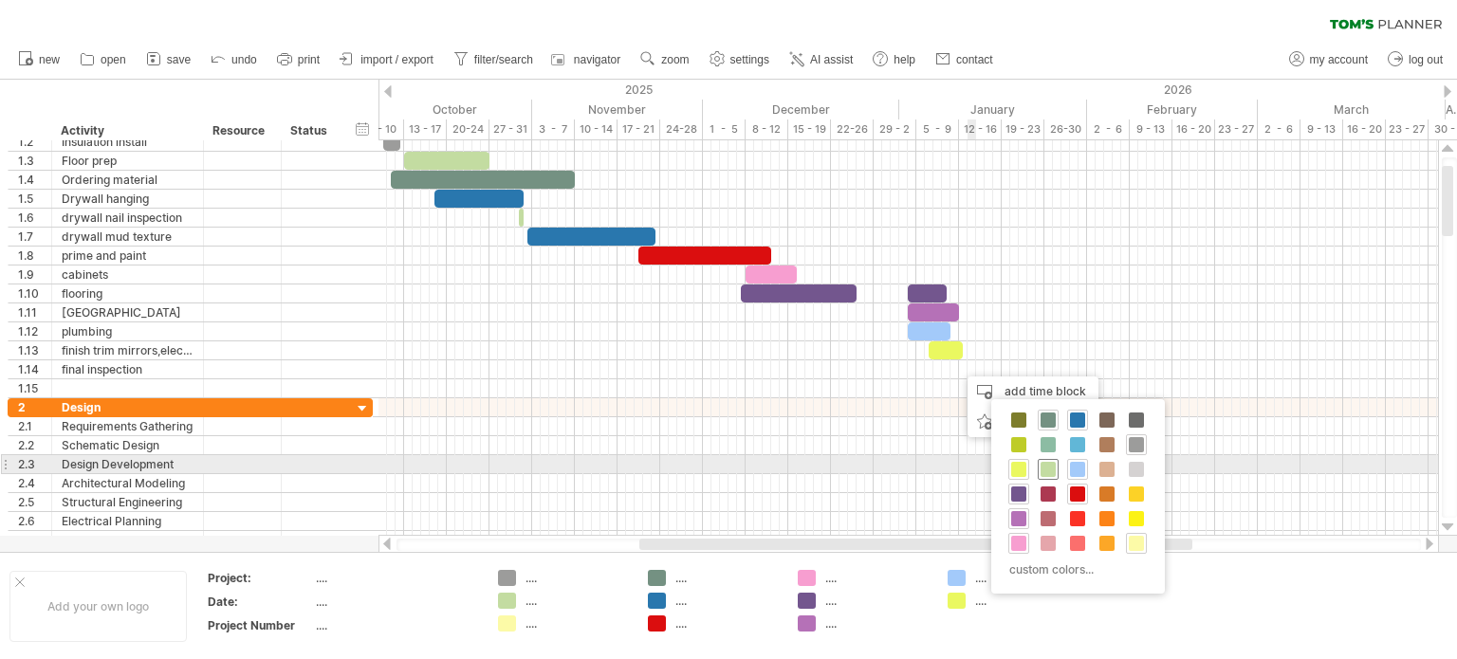
click at [1051, 467] on span at bounding box center [1048, 469] width 15 height 15
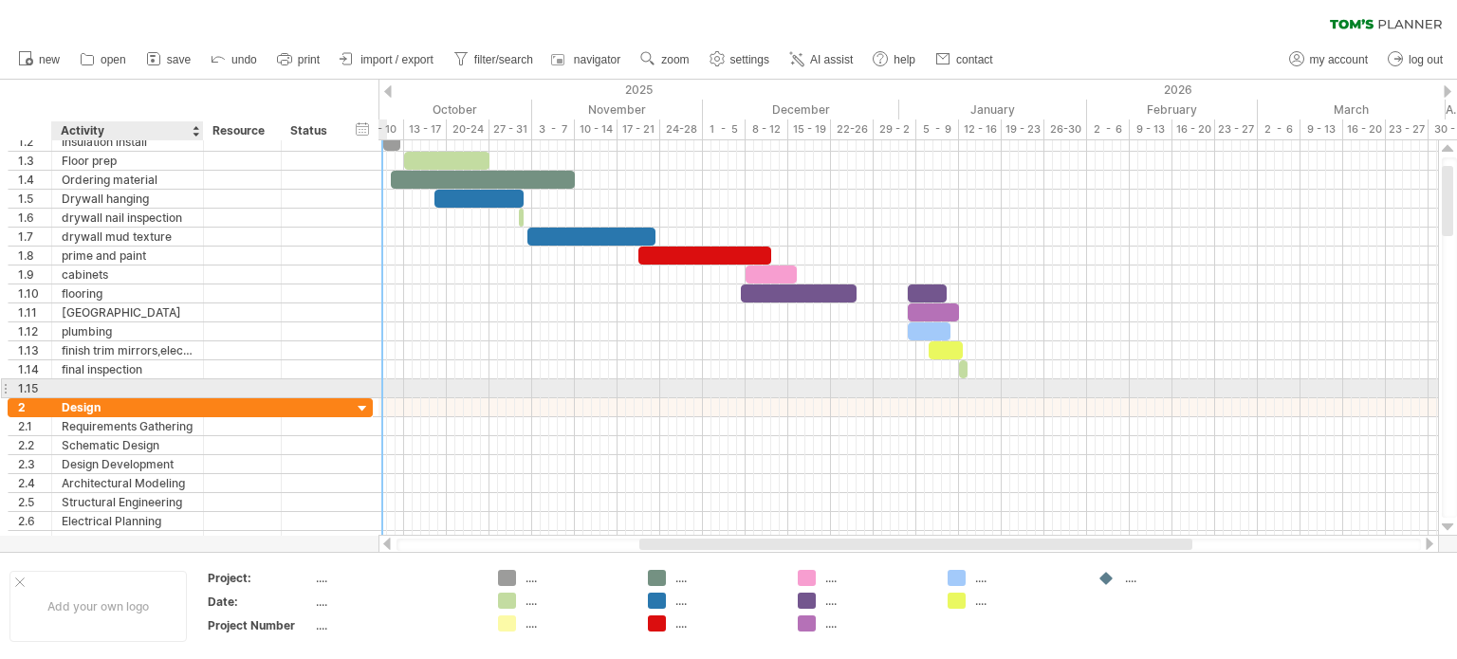
click at [83, 382] on div at bounding box center [128, 389] width 132 height 18
click at [962, 383] on div at bounding box center [909, 389] width 1060 height 19
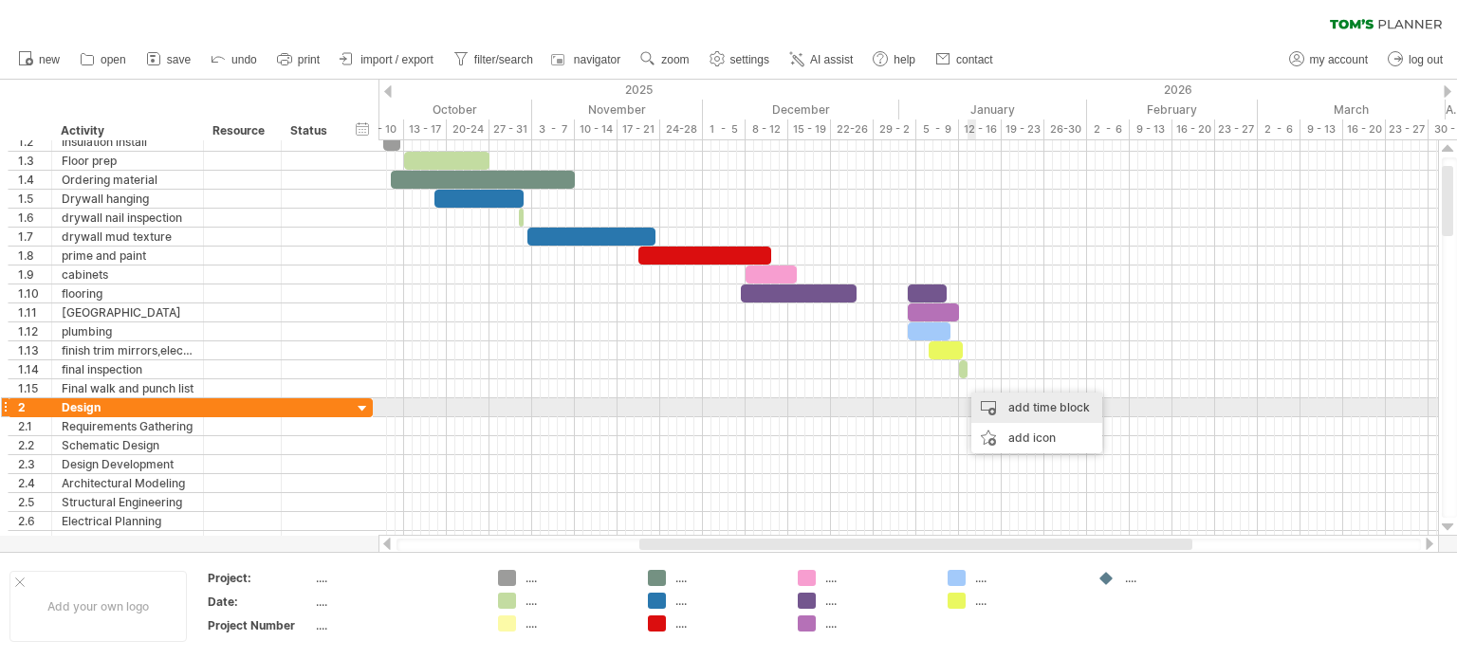
click at [985, 402] on div "add time block" at bounding box center [1037, 408] width 131 height 30
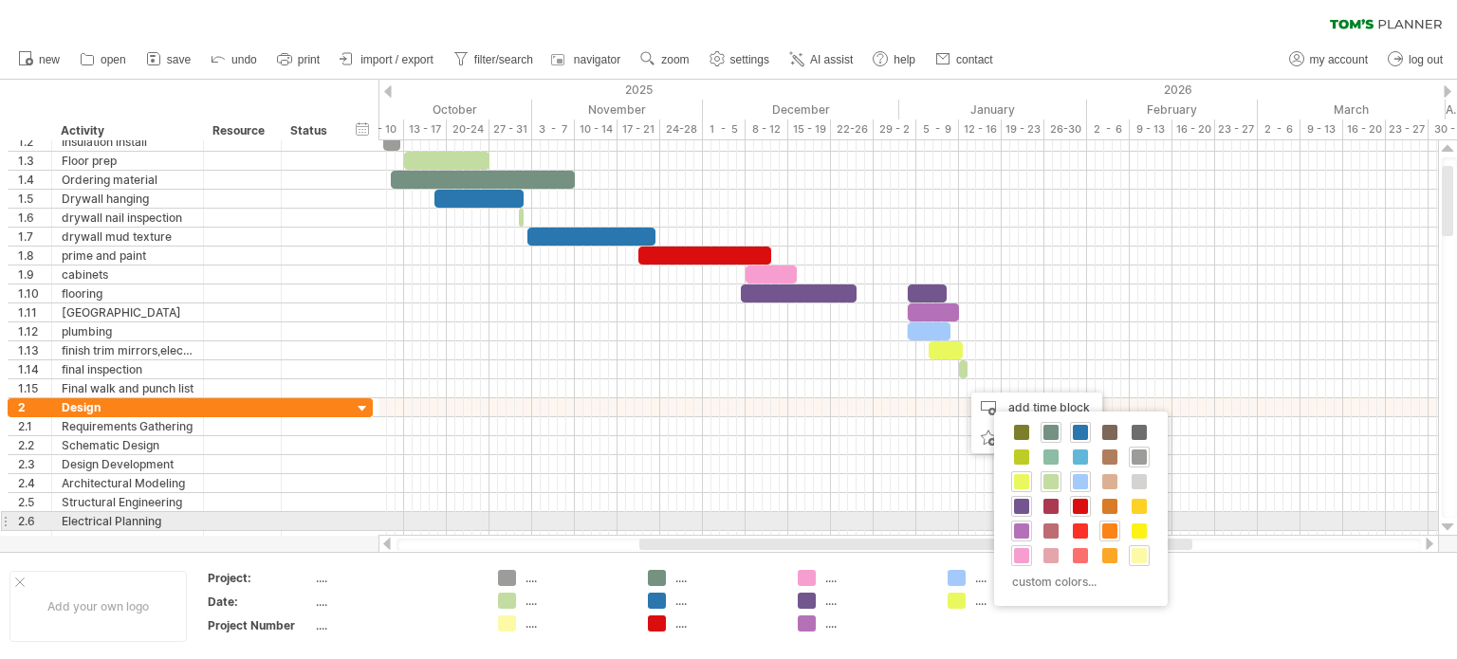
click at [1106, 528] on span at bounding box center [1110, 531] width 15 height 15
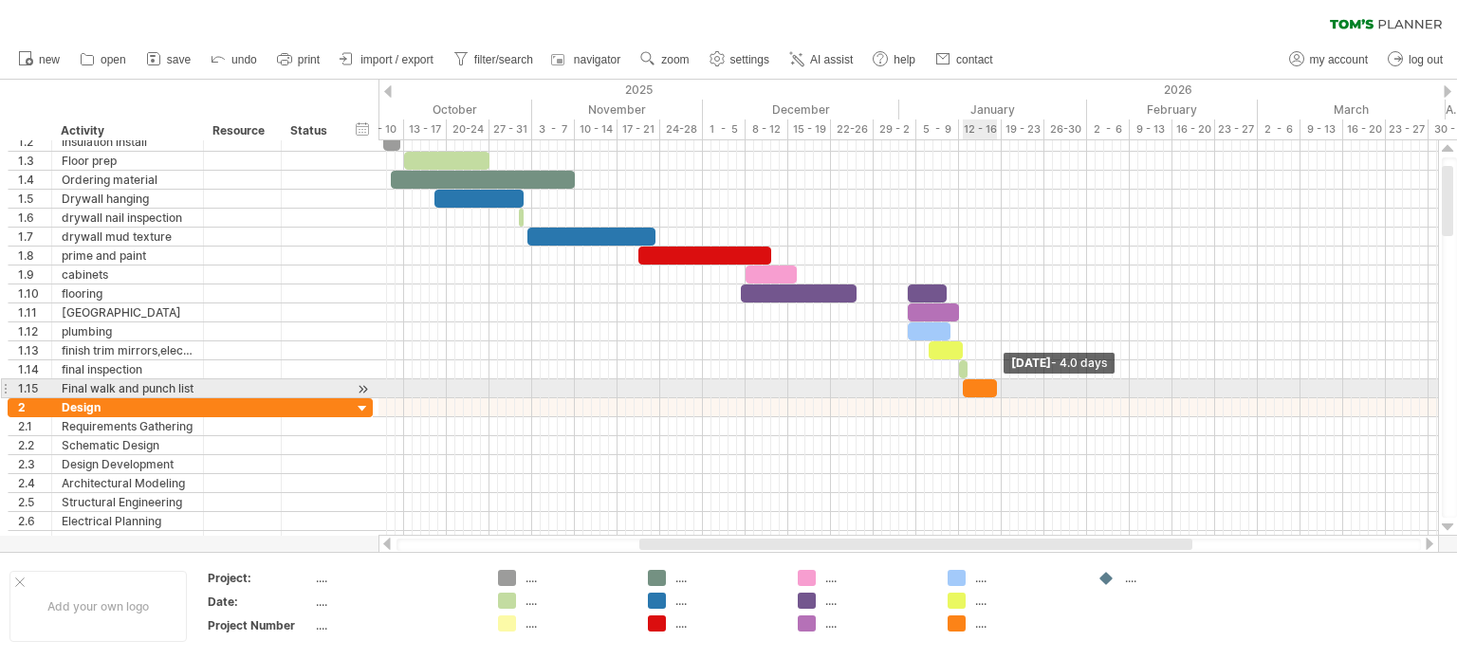
drag, startPoint x: 973, startPoint y: 390, endPoint x: 999, endPoint y: 388, distance: 26.6
click at [999, 388] on span at bounding box center [997, 389] width 8 height 18
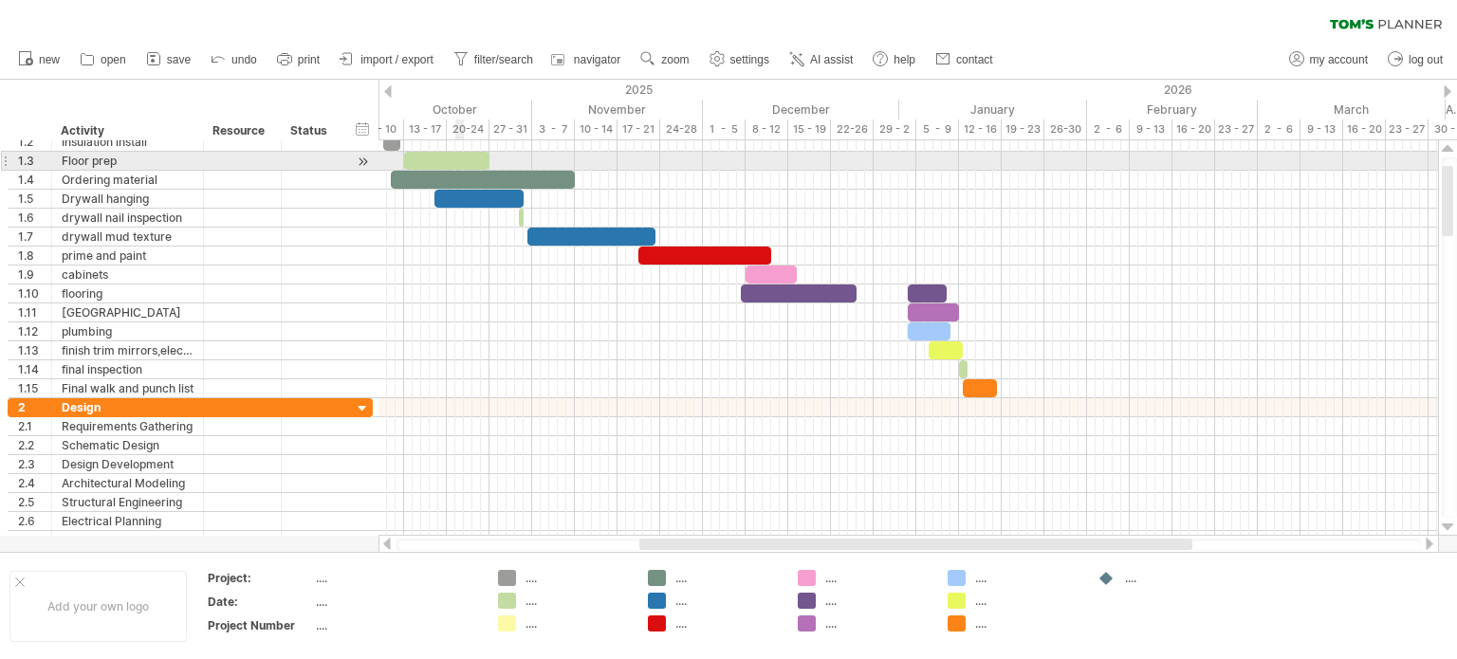
click at [457, 157] on div at bounding box center [446, 161] width 85 height 18
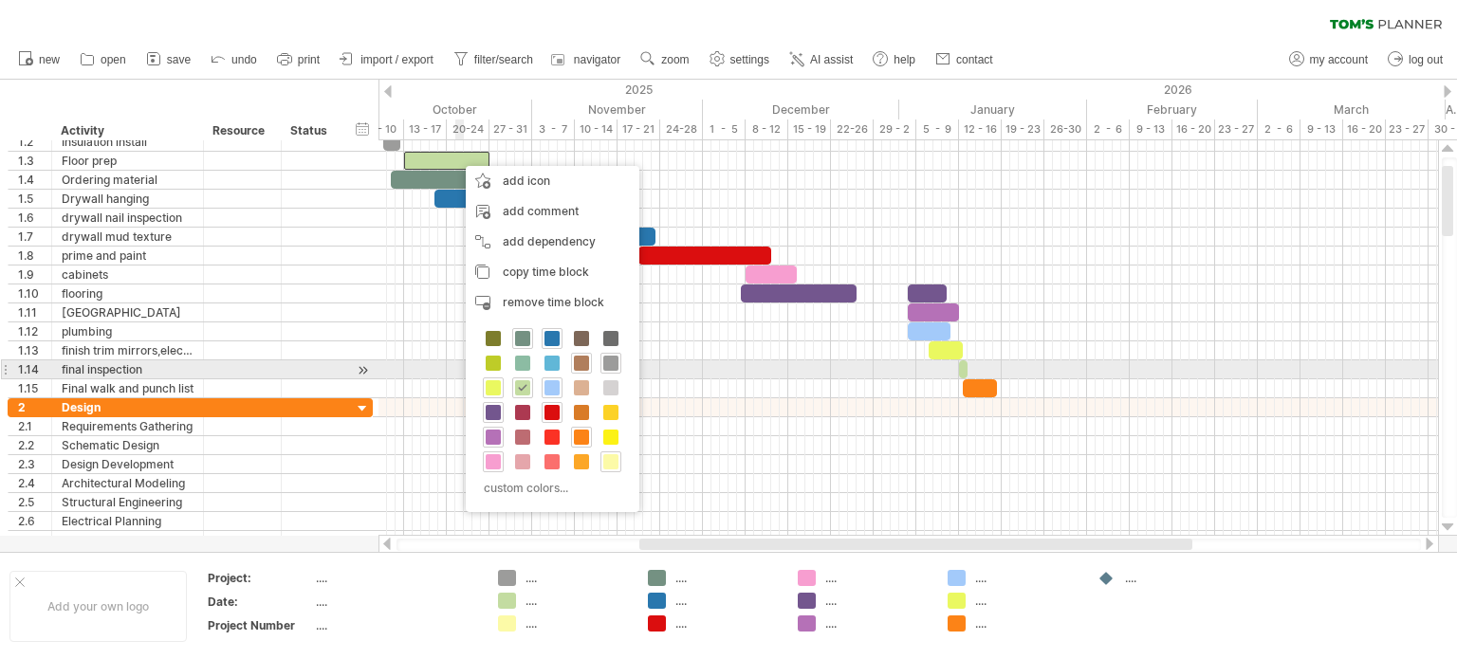
click at [582, 362] on span at bounding box center [581, 363] width 15 height 15
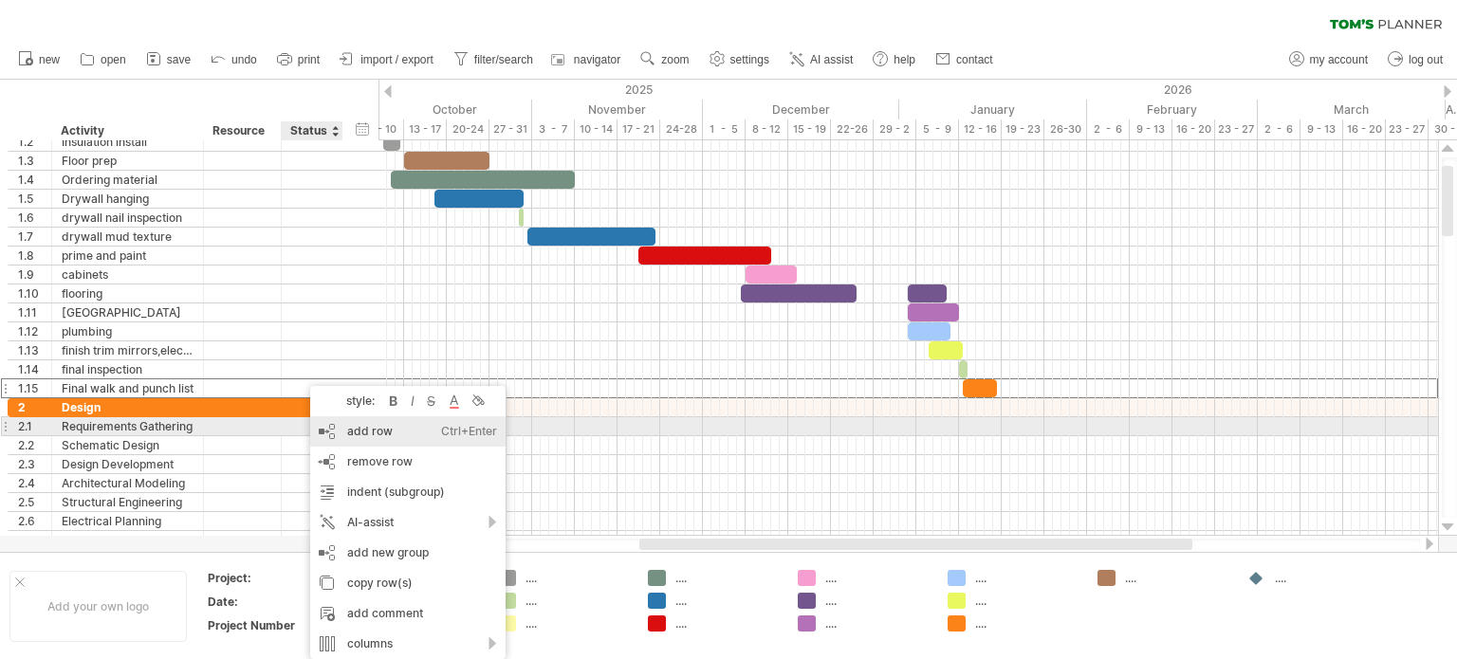
click at [338, 428] on div "add row Ctrl+Enter Cmd+Enter" at bounding box center [407, 432] width 195 height 30
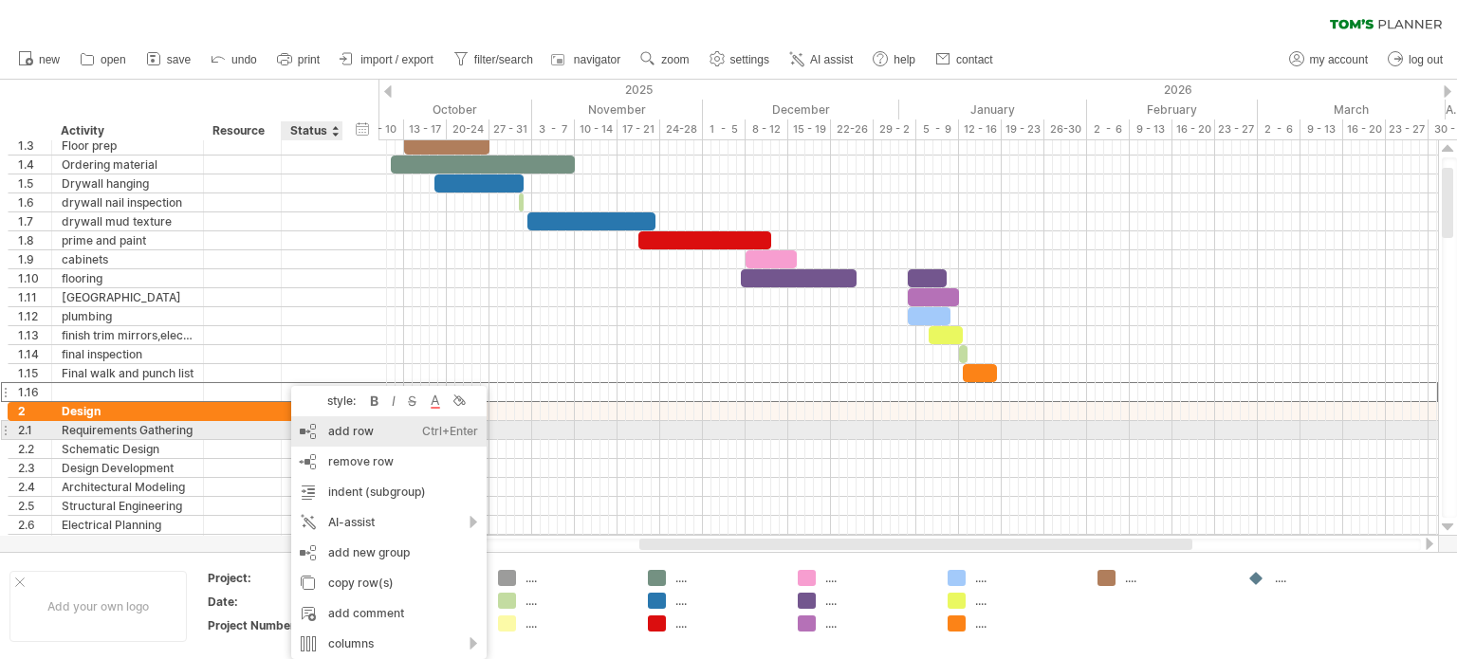
click at [323, 431] on div "add row Ctrl+Enter Cmd+Enter" at bounding box center [388, 432] width 195 height 30
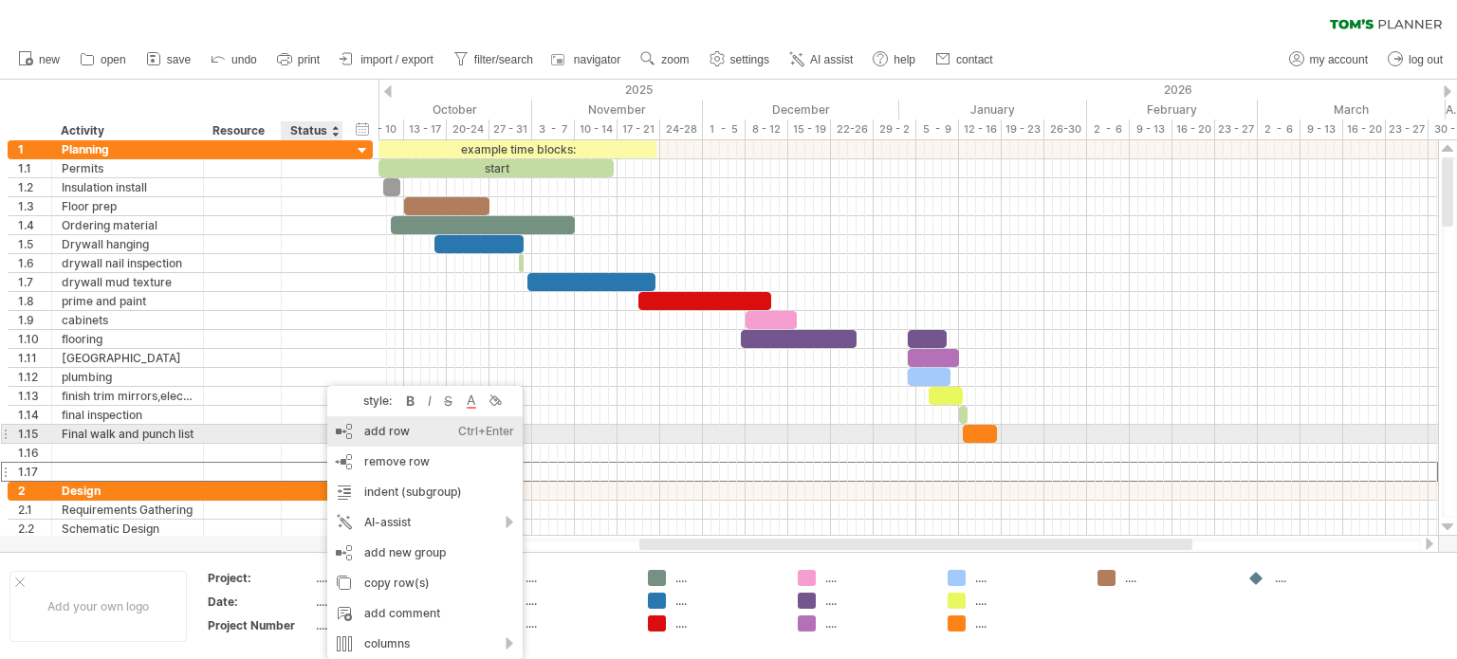
click at [352, 436] on div "add row Ctrl+Enter Cmd+Enter" at bounding box center [424, 432] width 195 height 30
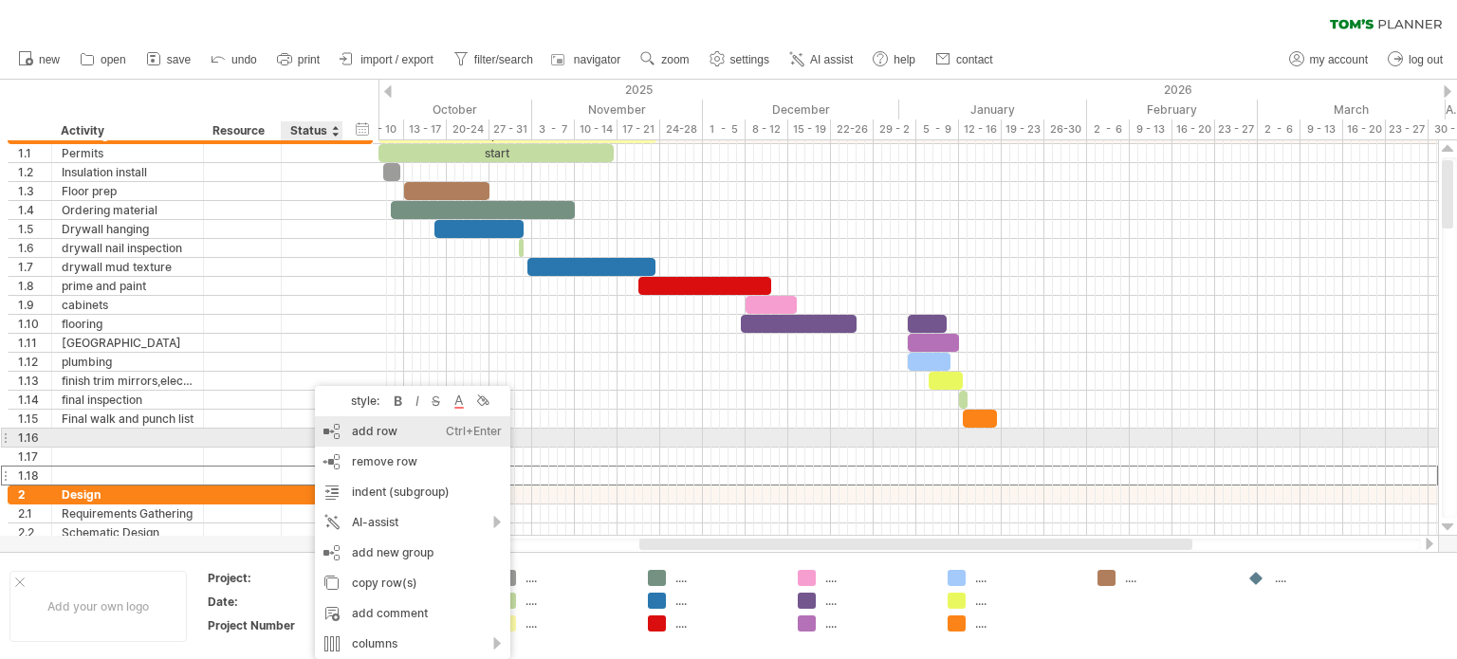
click at [343, 436] on div "add row Ctrl+Enter Cmd+Enter" at bounding box center [412, 432] width 195 height 30
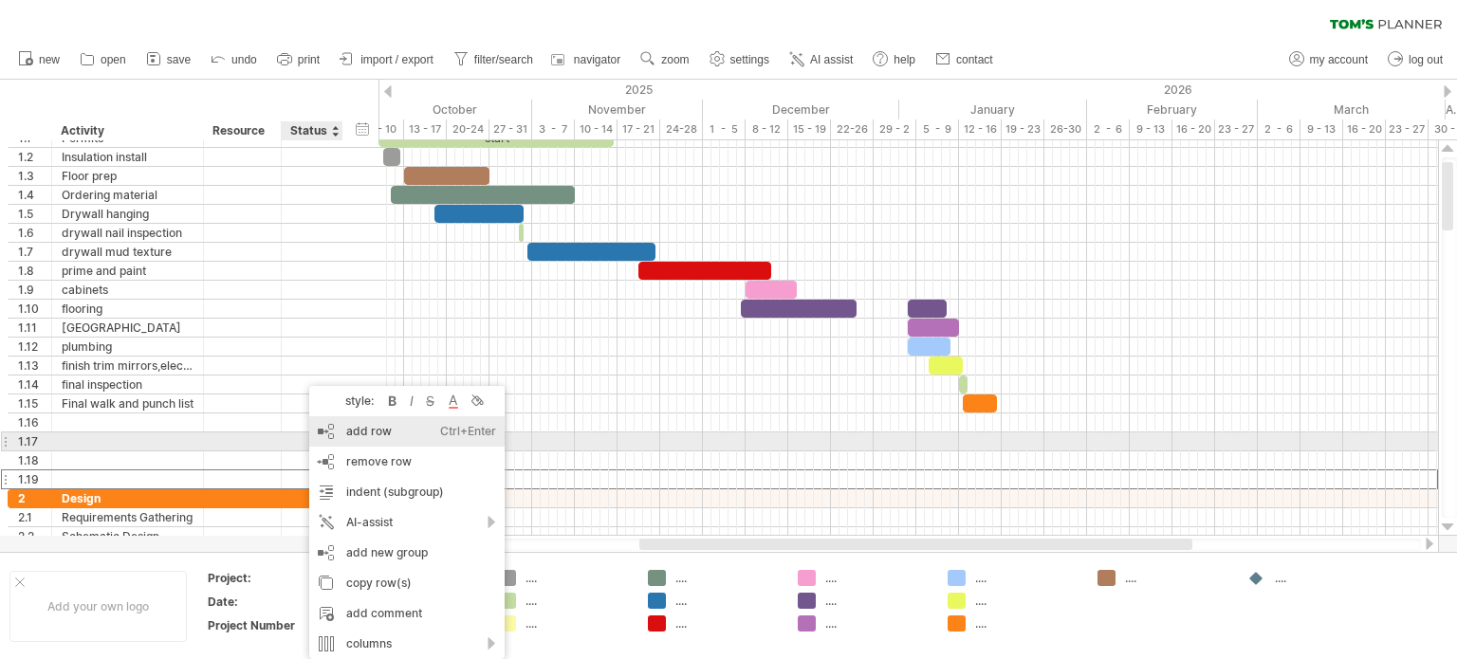
click at [333, 436] on div "add row Ctrl+Enter Cmd+Enter" at bounding box center [406, 432] width 195 height 30
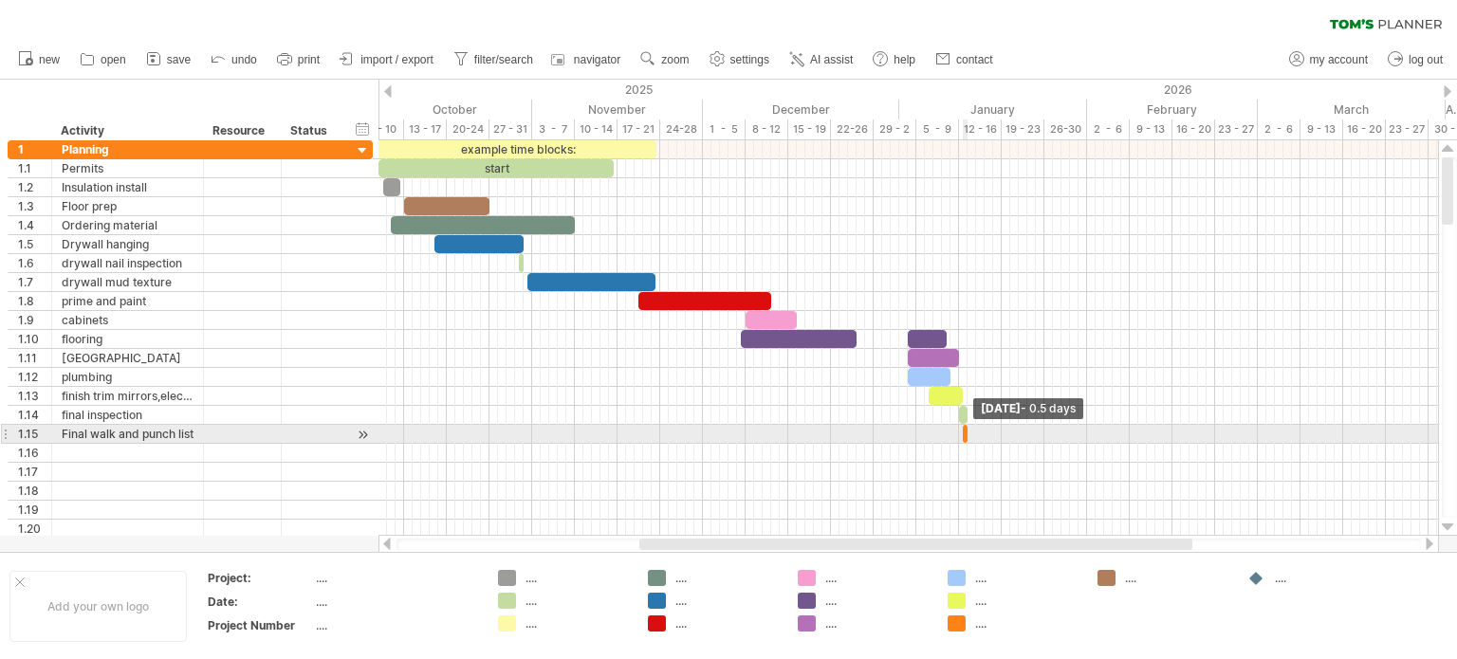
drag, startPoint x: 992, startPoint y: 432, endPoint x: 962, endPoint y: 433, distance: 30.4
click at [963, 433] on div at bounding box center [965, 434] width 5 height 18
click at [186, 429] on div "Final walk and punch list" at bounding box center [128, 434] width 132 height 18
click at [197, 431] on div at bounding box center [200, 434] width 9 height 19
click at [187, 429] on div "Final walk and punch list" at bounding box center [128, 434] width 133 height 18
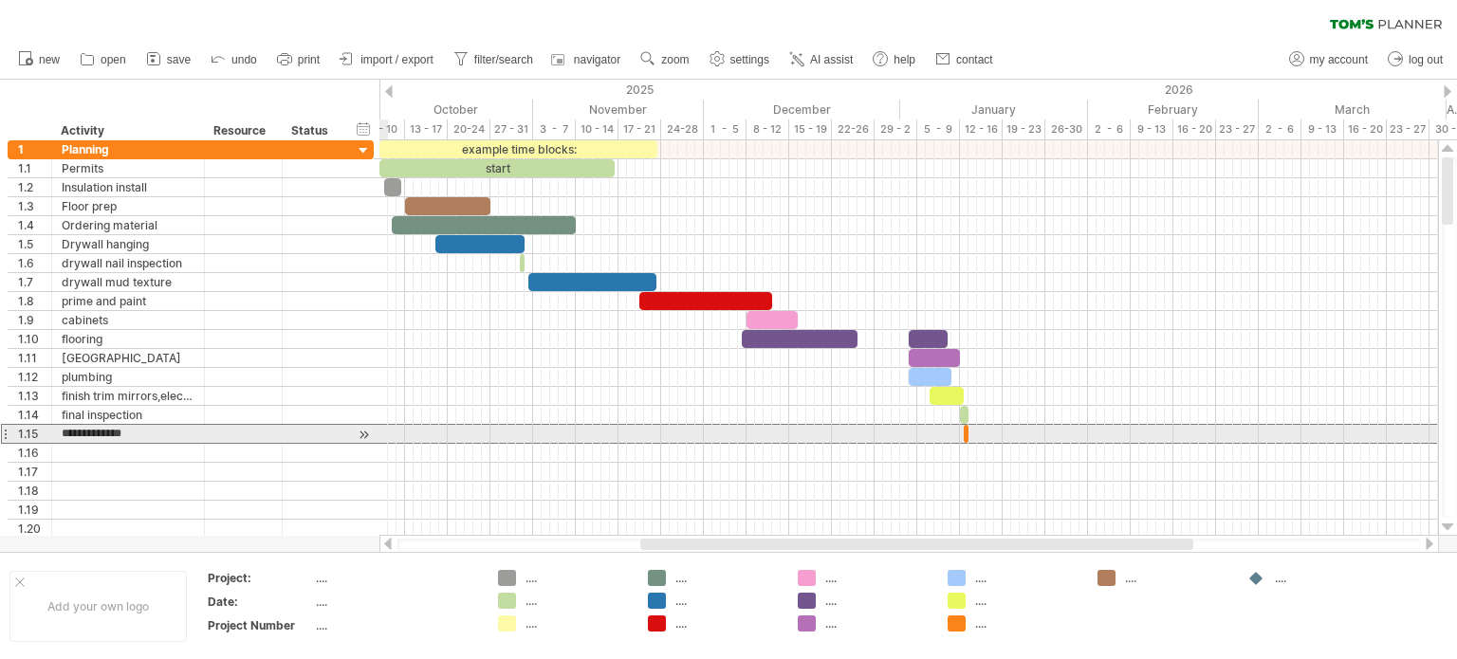
click at [143, 429] on input "**********" at bounding box center [128, 434] width 133 height 18
type input "**********"
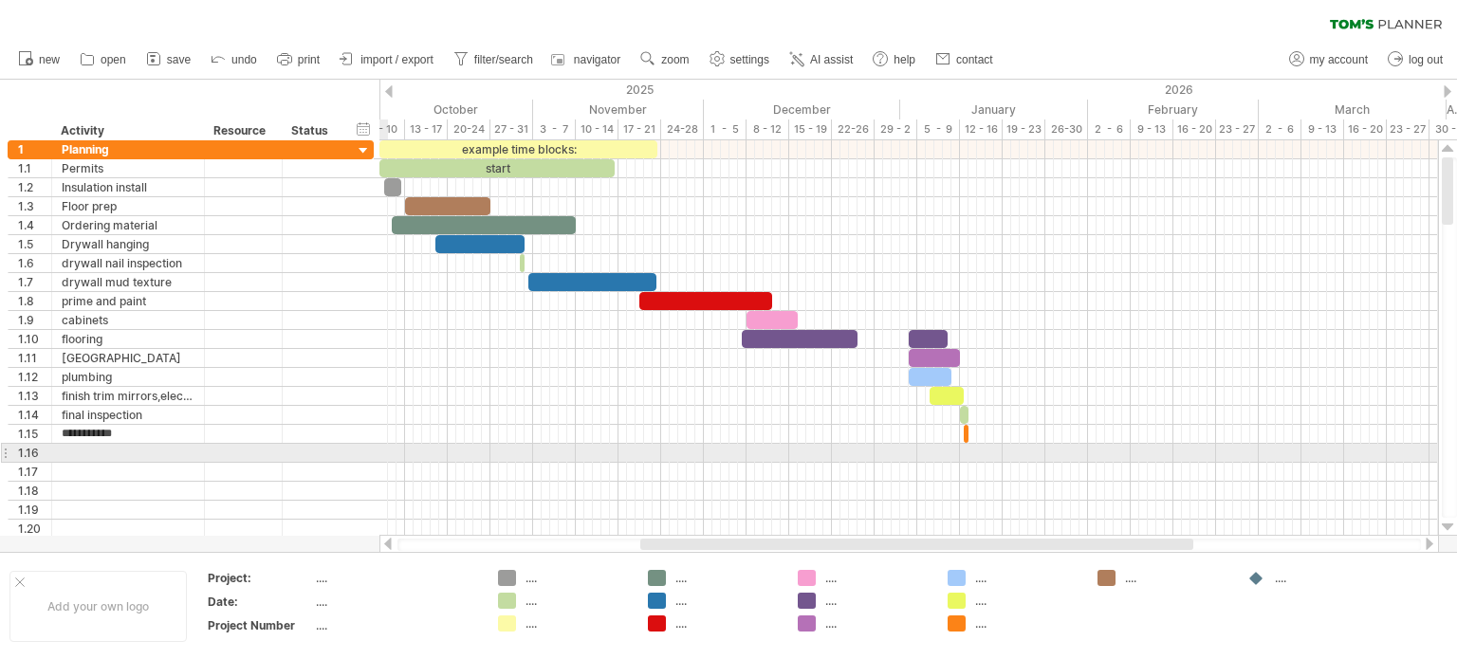
click at [73, 451] on div at bounding box center [128, 453] width 133 height 18
type input "**********"
click at [968, 451] on div at bounding box center [909, 453] width 1059 height 19
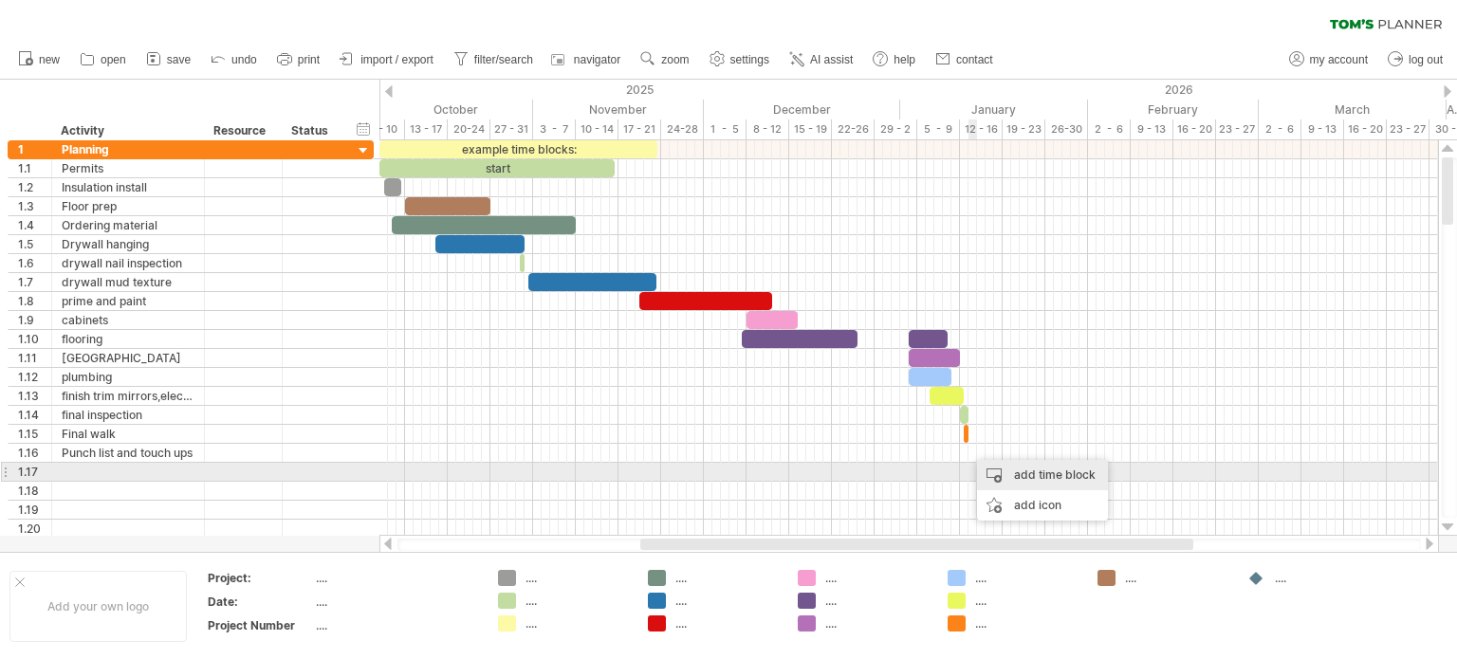
click at [994, 469] on div "add time block" at bounding box center [1042, 475] width 131 height 30
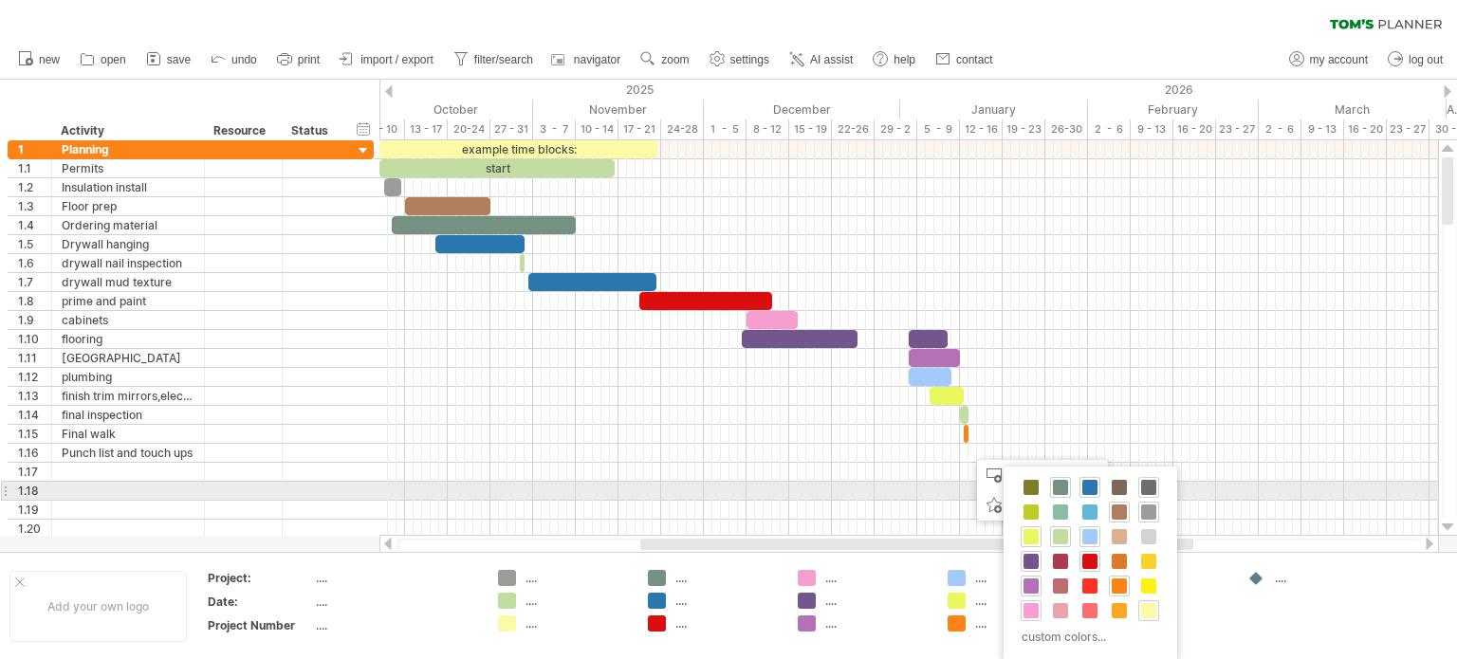
click at [1150, 489] on span at bounding box center [1148, 487] width 15 height 15
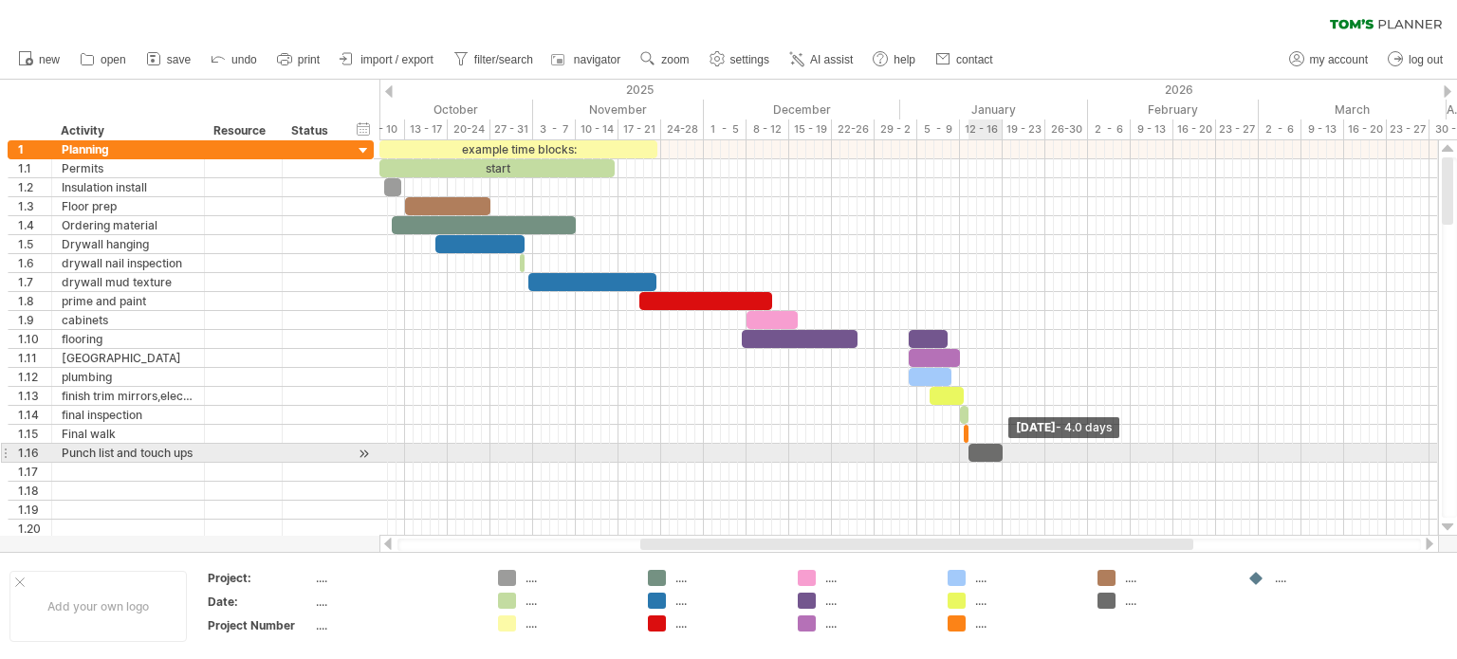
drag, startPoint x: 978, startPoint y: 452, endPoint x: 1005, endPoint y: 452, distance: 26.6
click at [1005, 452] on span at bounding box center [1003, 453] width 8 height 18
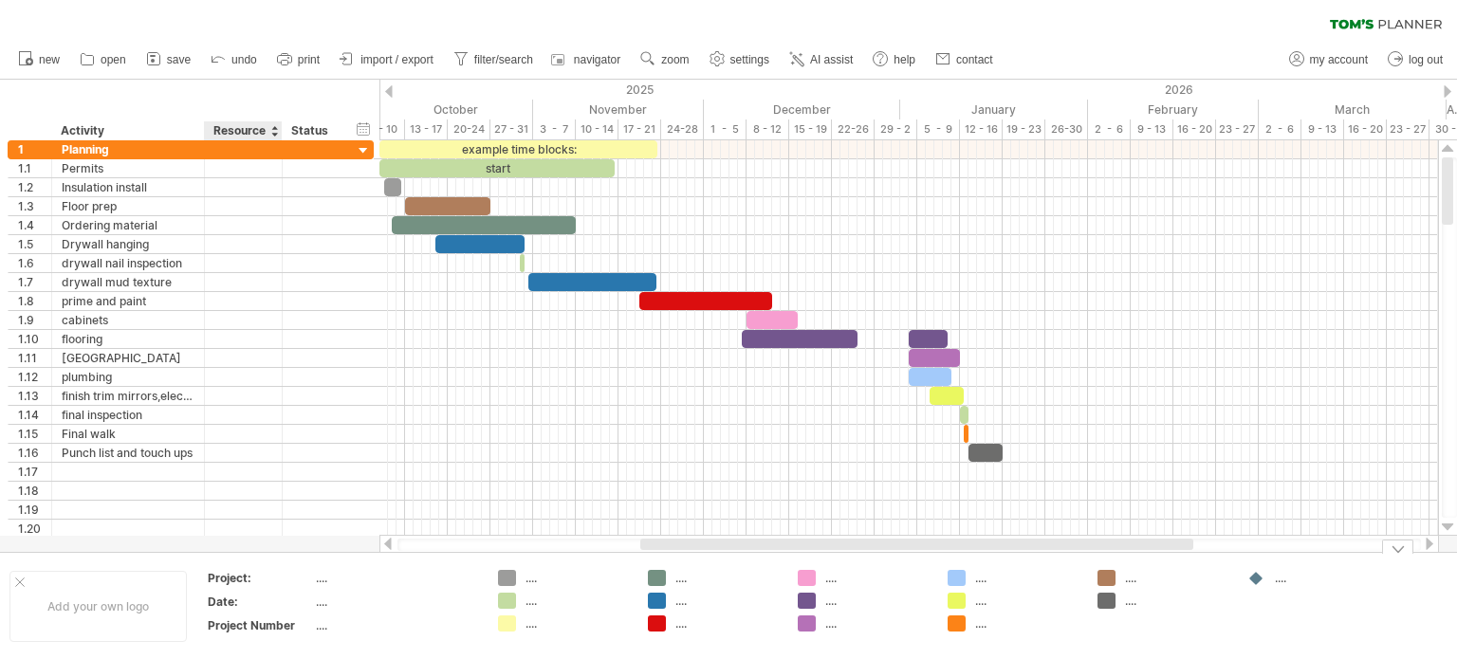
click at [260, 579] on div "Project:" at bounding box center [260, 578] width 104 height 16
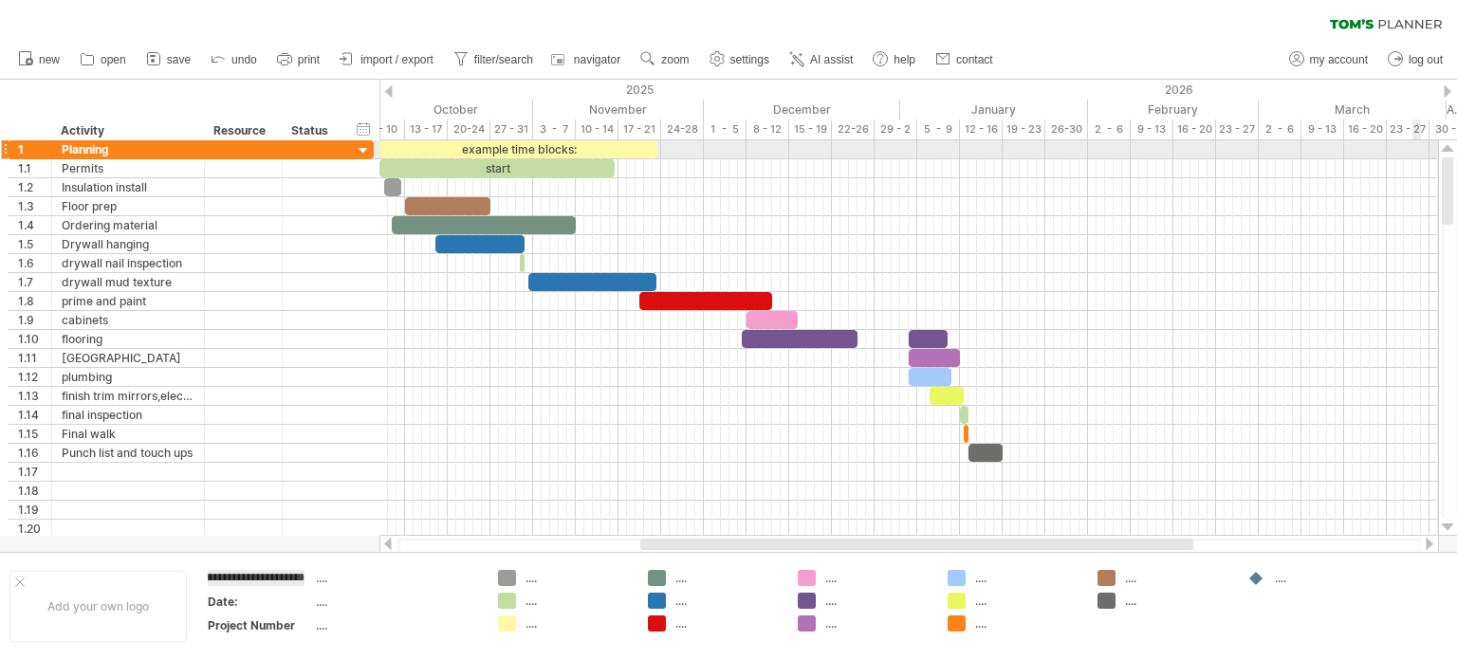
type input "**********"
click at [247, 599] on div "Date:" at bounding box center [260, 602] width 104 height 16
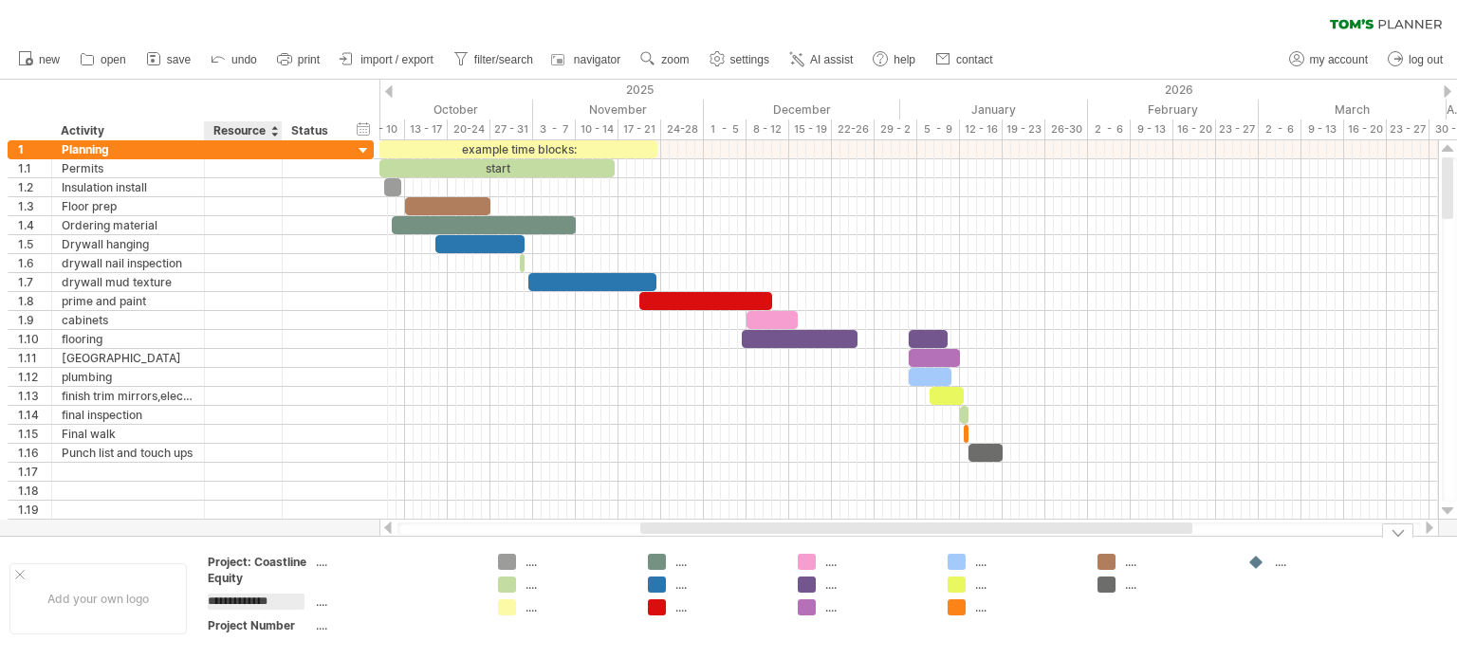
type input "**********"
click at [298, 621] on div "Project Number" at bounding box center [260, 626] width 104 height 16
click at [528, 563] on div "...." at bounding box center [577, 562] width 103 height 16
click at [511, 561] on div "Trying to reach [DOMAIN_NAME] Connected again... 0% clear filter new 1" at bounding box center [728, 329] width 1457 height 659
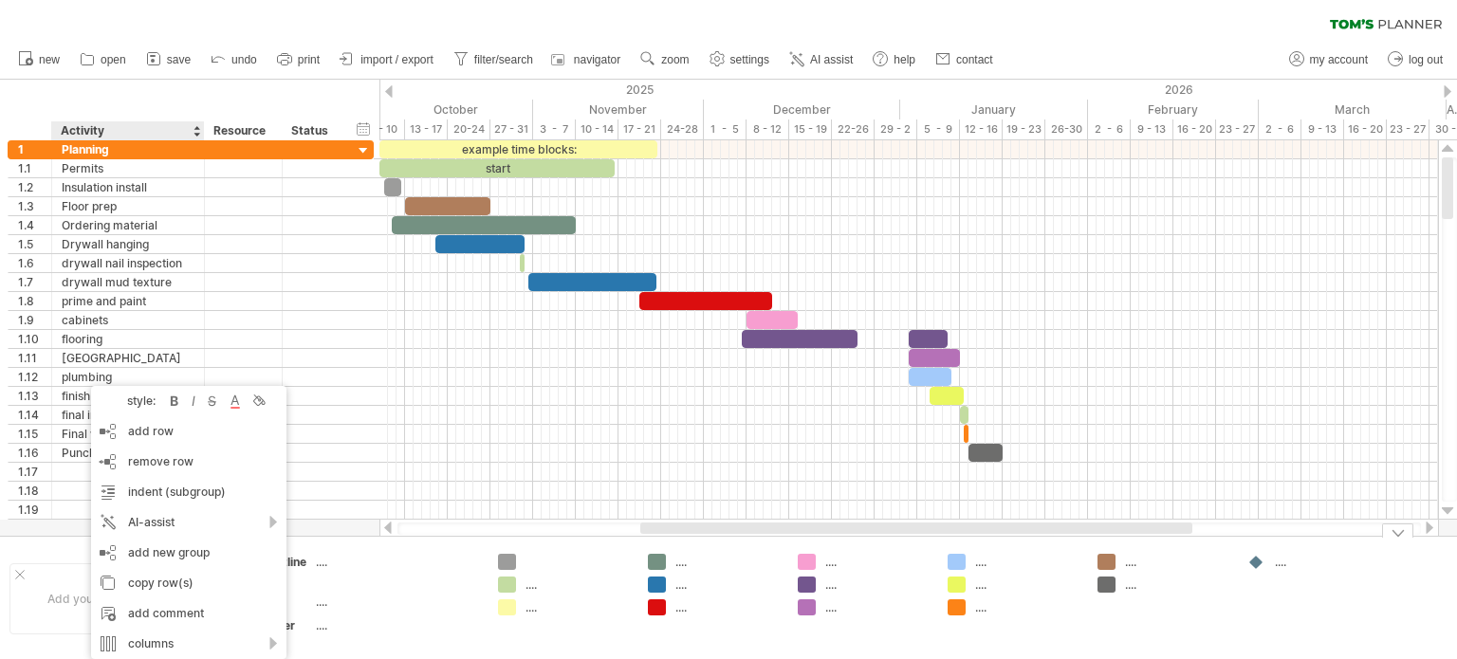
click at [414, 565] on div "...." at bounding box center [395, 562] width 159 height 16
